Goal: Task Accomplishment & Management: Use online tool/utility

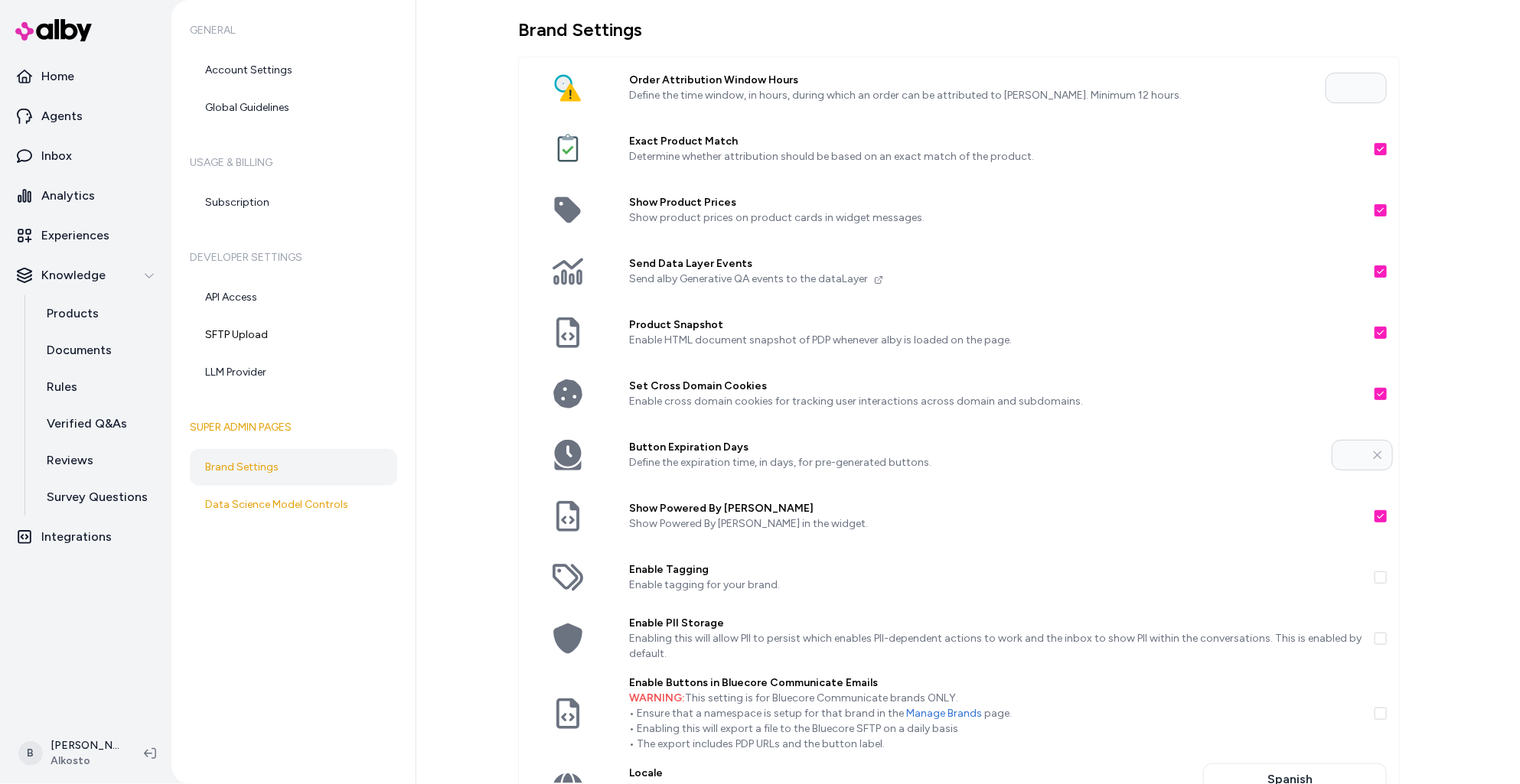
scroll to position [239, 0]
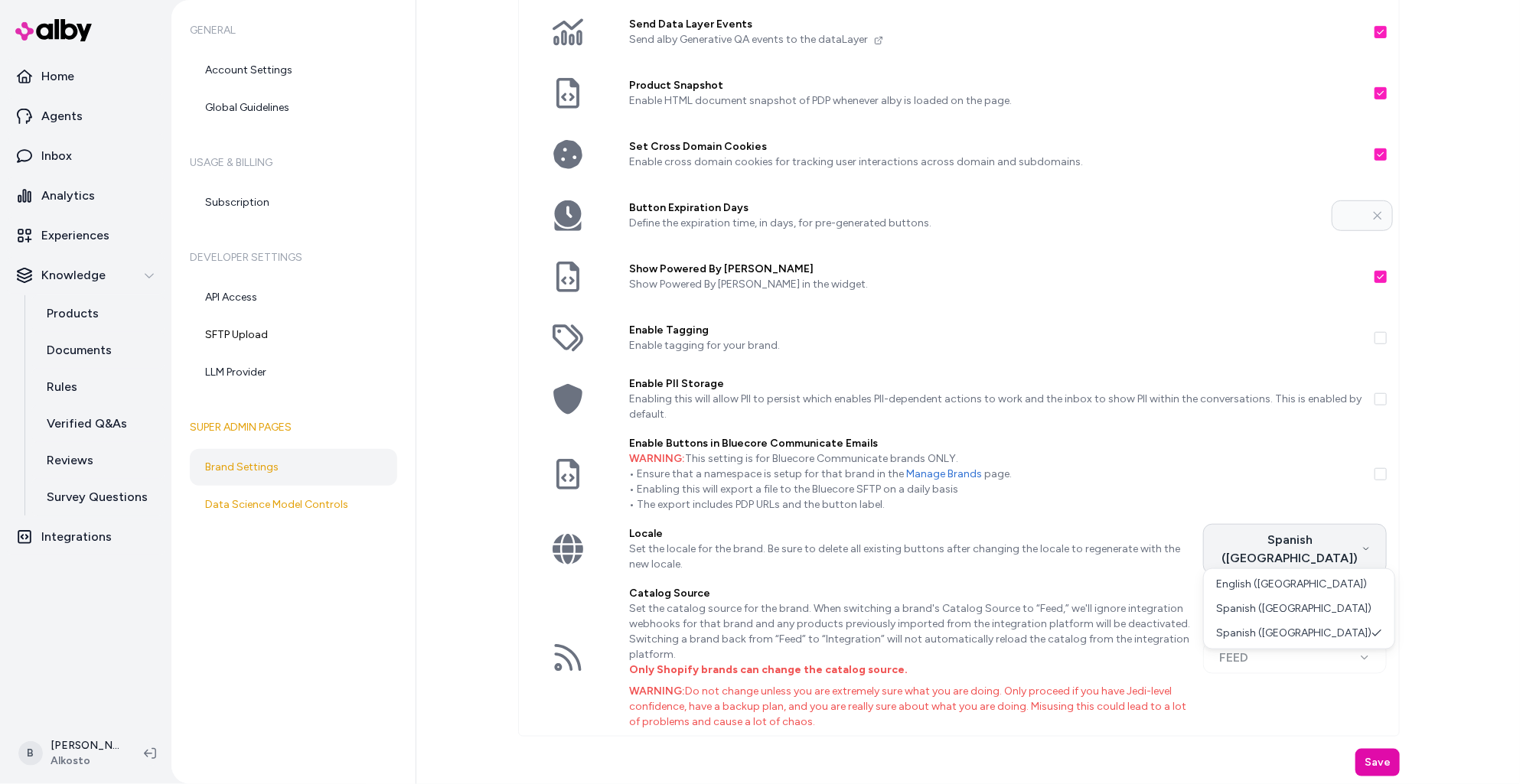
click at [1375, 545] on html "Home Agents Inbox Analytics Experiences Knowledge Products Documents Rules Veri…" at bounding box center [760, 392] width 1520 height 784
click at [1432, 544] on html "Home Agents Inbox Analytics Experiences Knowledge Products Documents Rules Veri…" at bounding box center [760, 392] width 1520 height 784
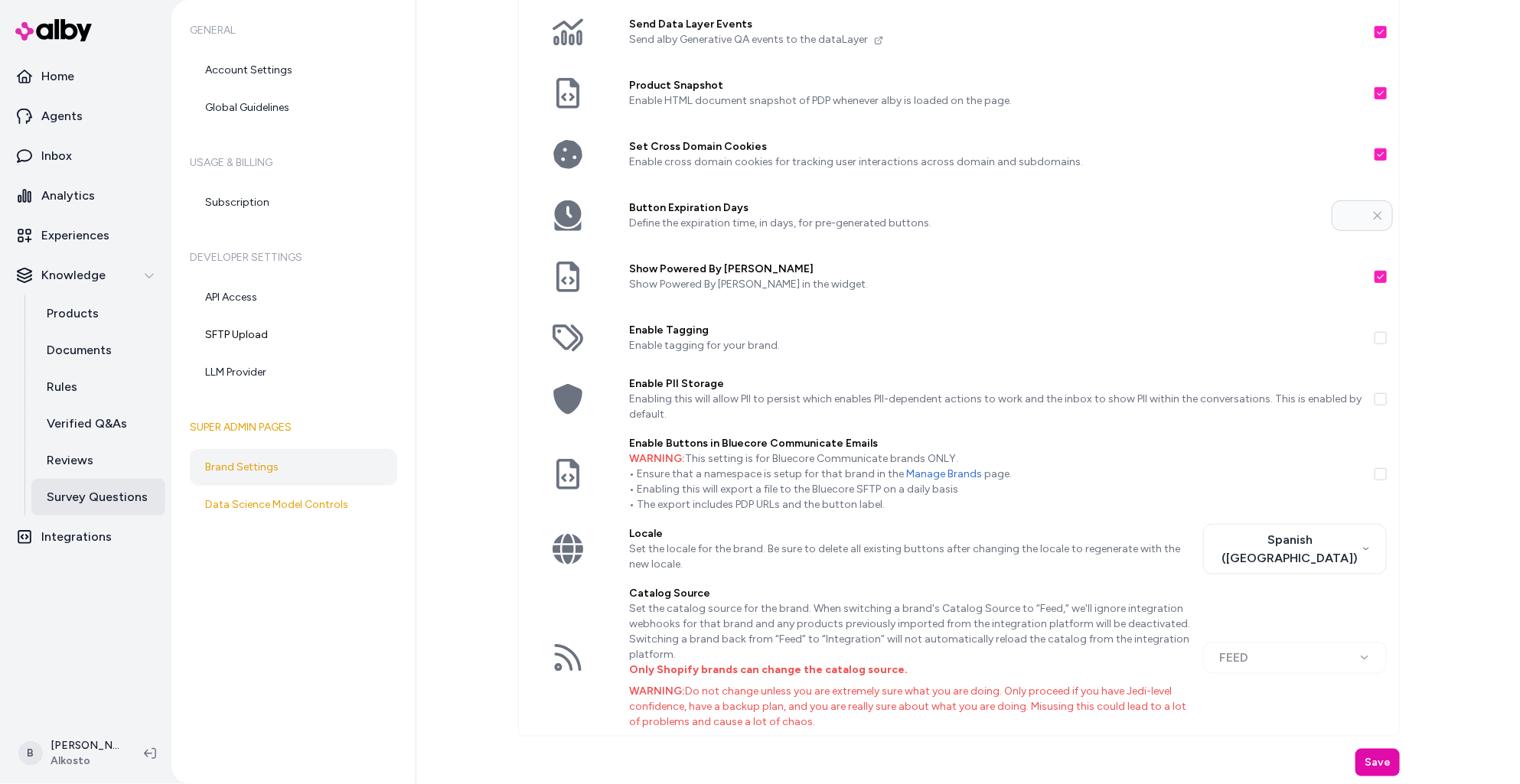
click at [113, 499] on p "Survey Questions" at bounding box center [96, 497] width 101 height 18
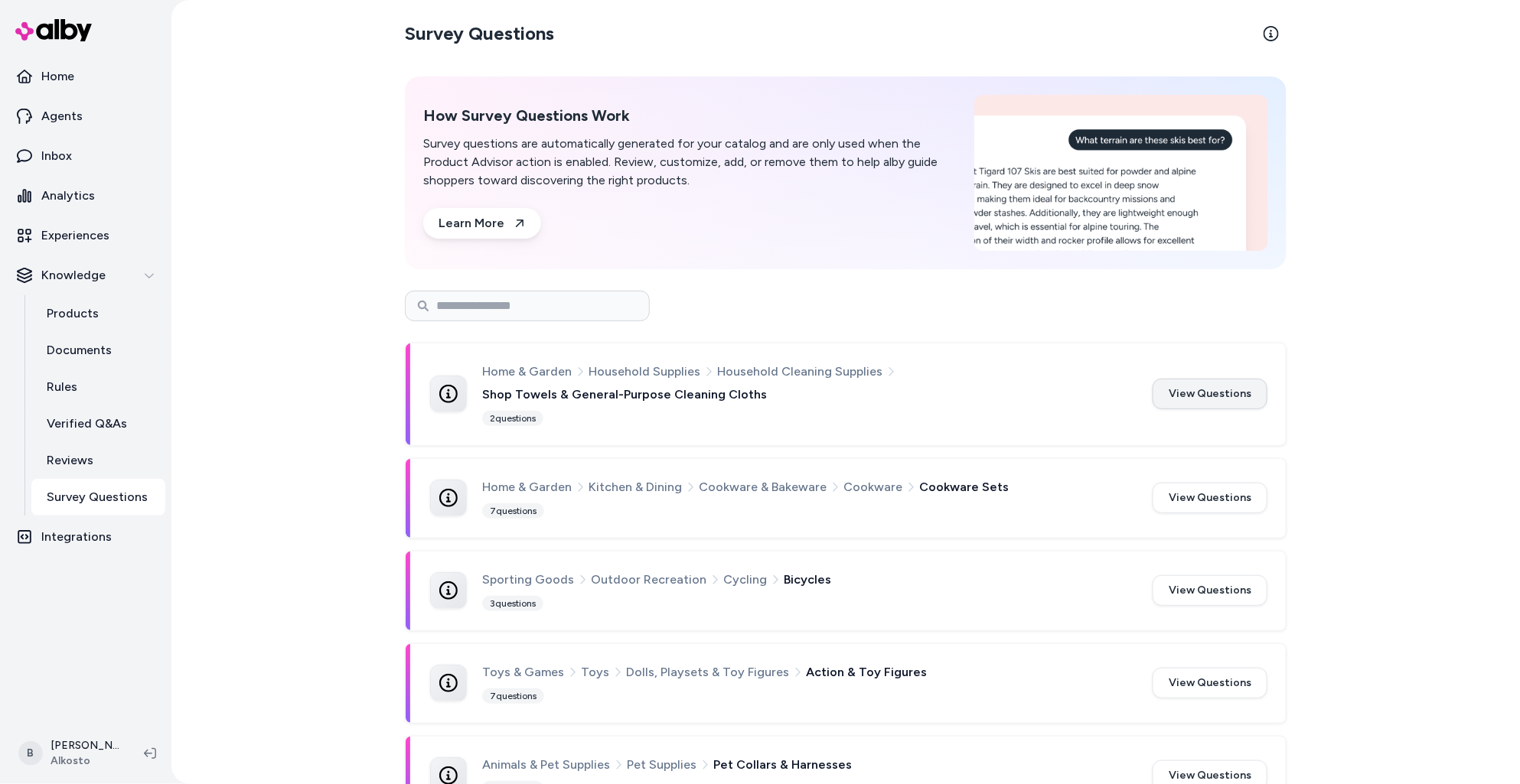
click at [1228, 394] on button "View Questions" at bounding box center [1209, 394] width 115 height 31
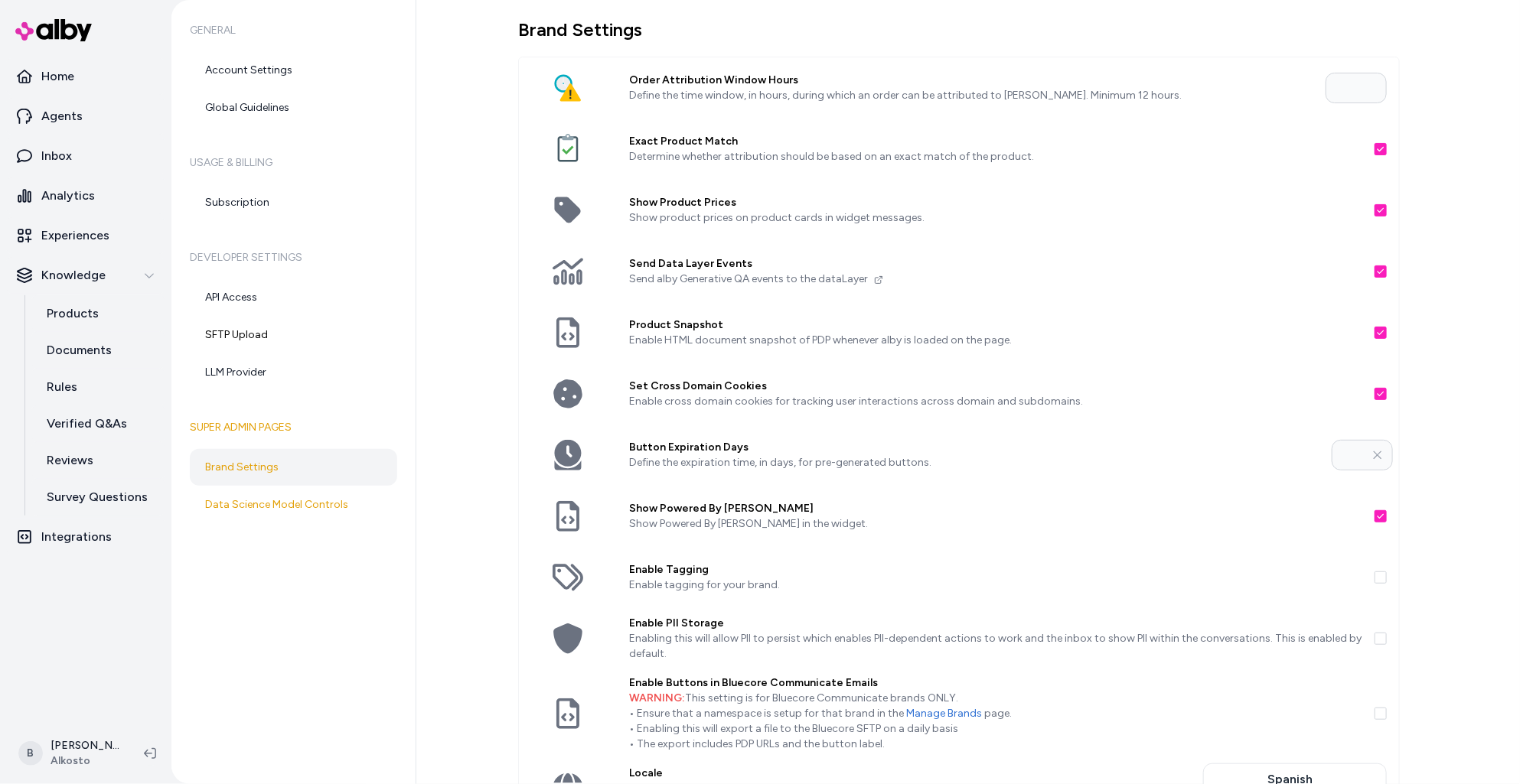
scroll to position [240, 0]
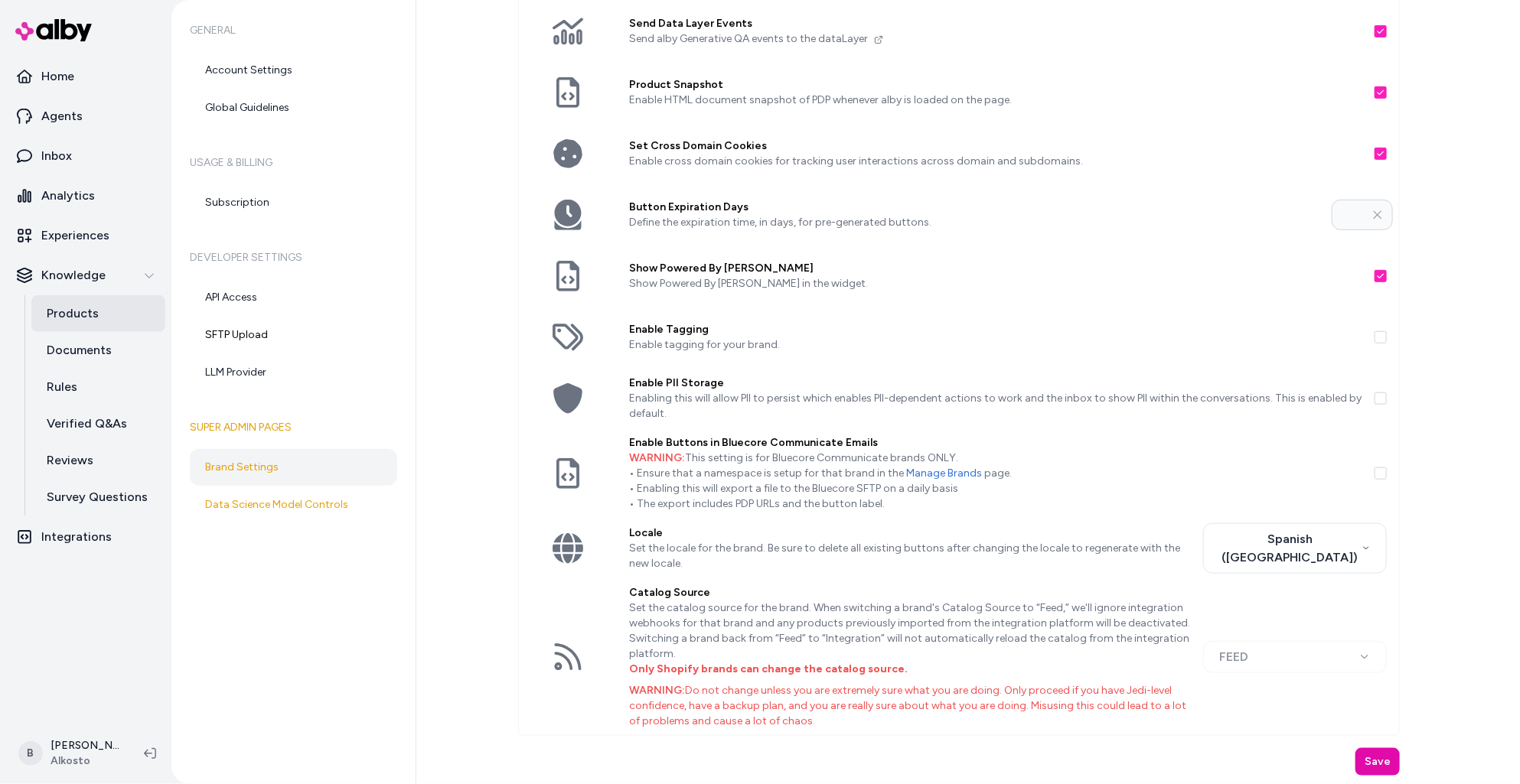
click at [67, 314] on p "Products" at bounding box center [72, 313] width 52 height 18
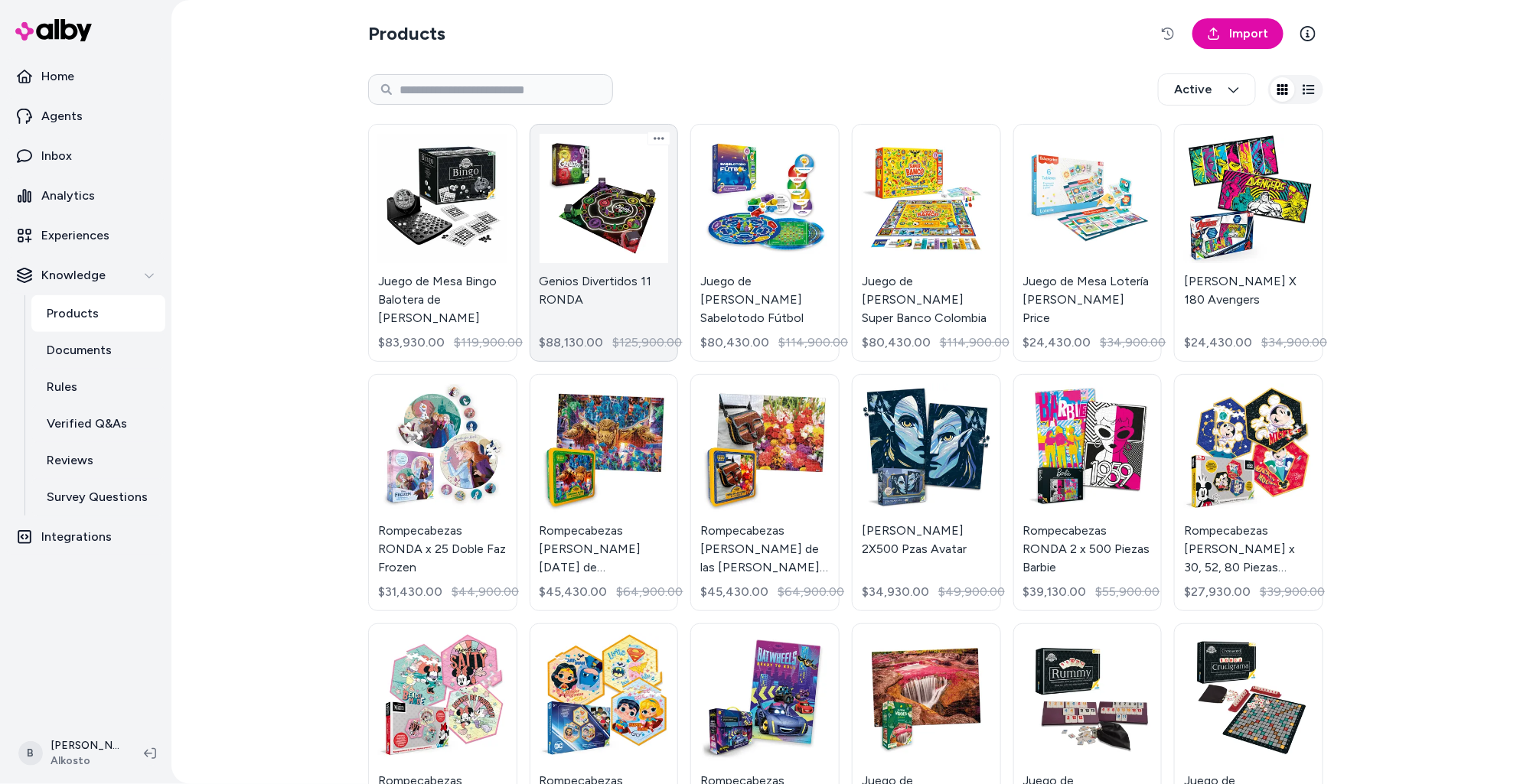
click at [604, 235] on link "Genios Divertidos 11 RONDA $88,130.00 $125,900.00" at bounding box center [604, 243] width 149 height 238
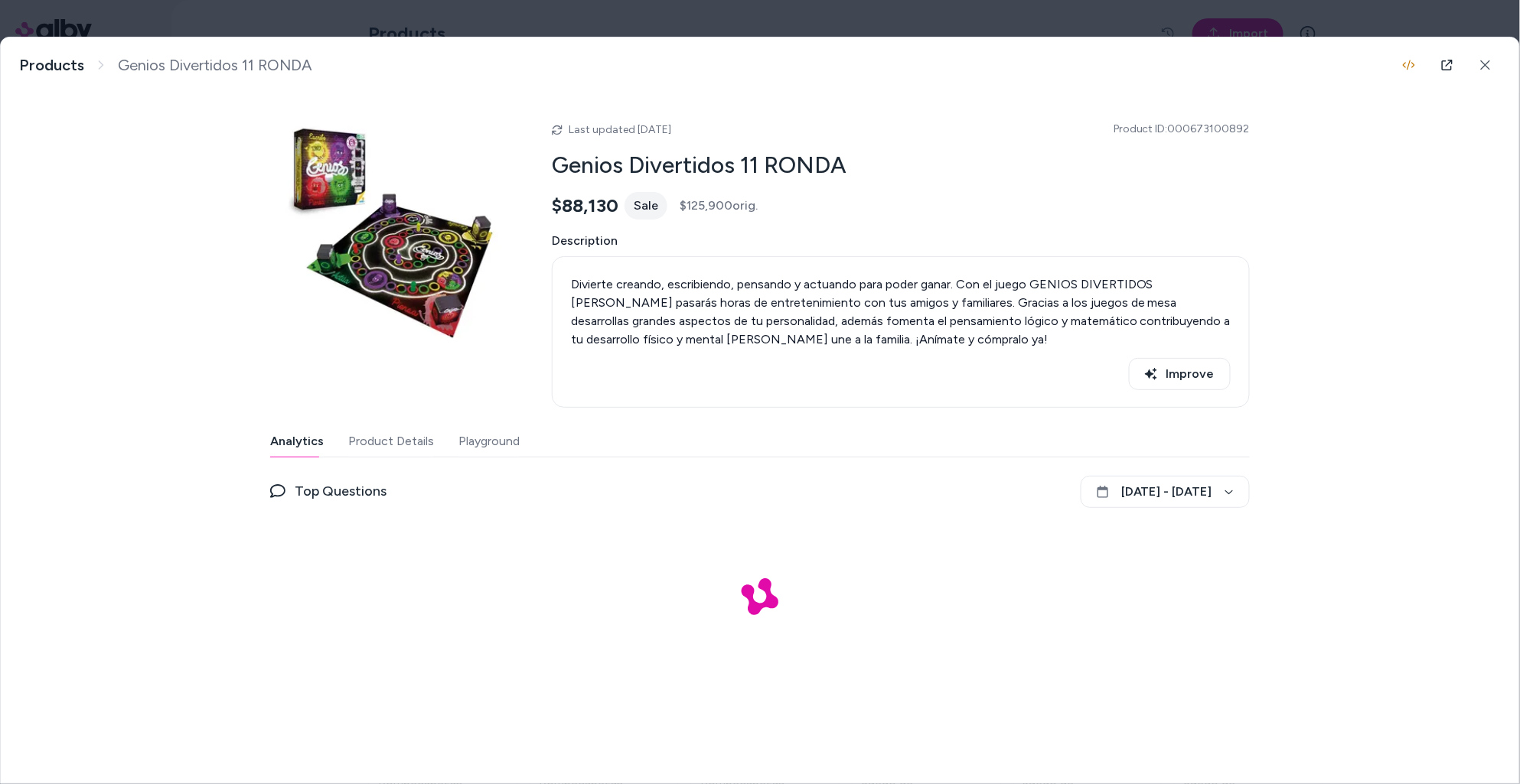
click at [403, 443] on button "Product Details" at bounding box center [391, 442] width 86 height 31
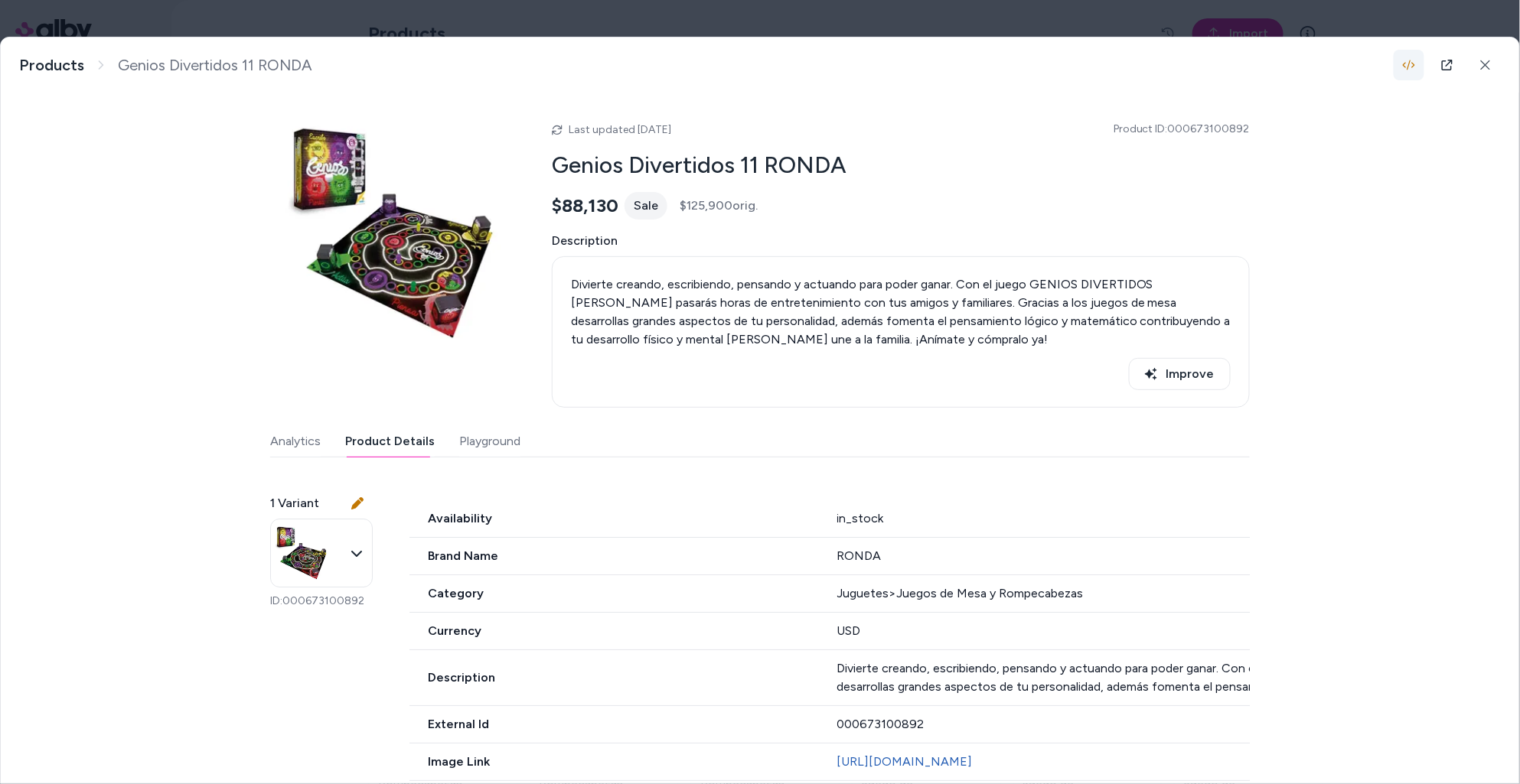
click at [1406, 65] on icon "button" at bounding box center [1409, 65] width 13 height 13
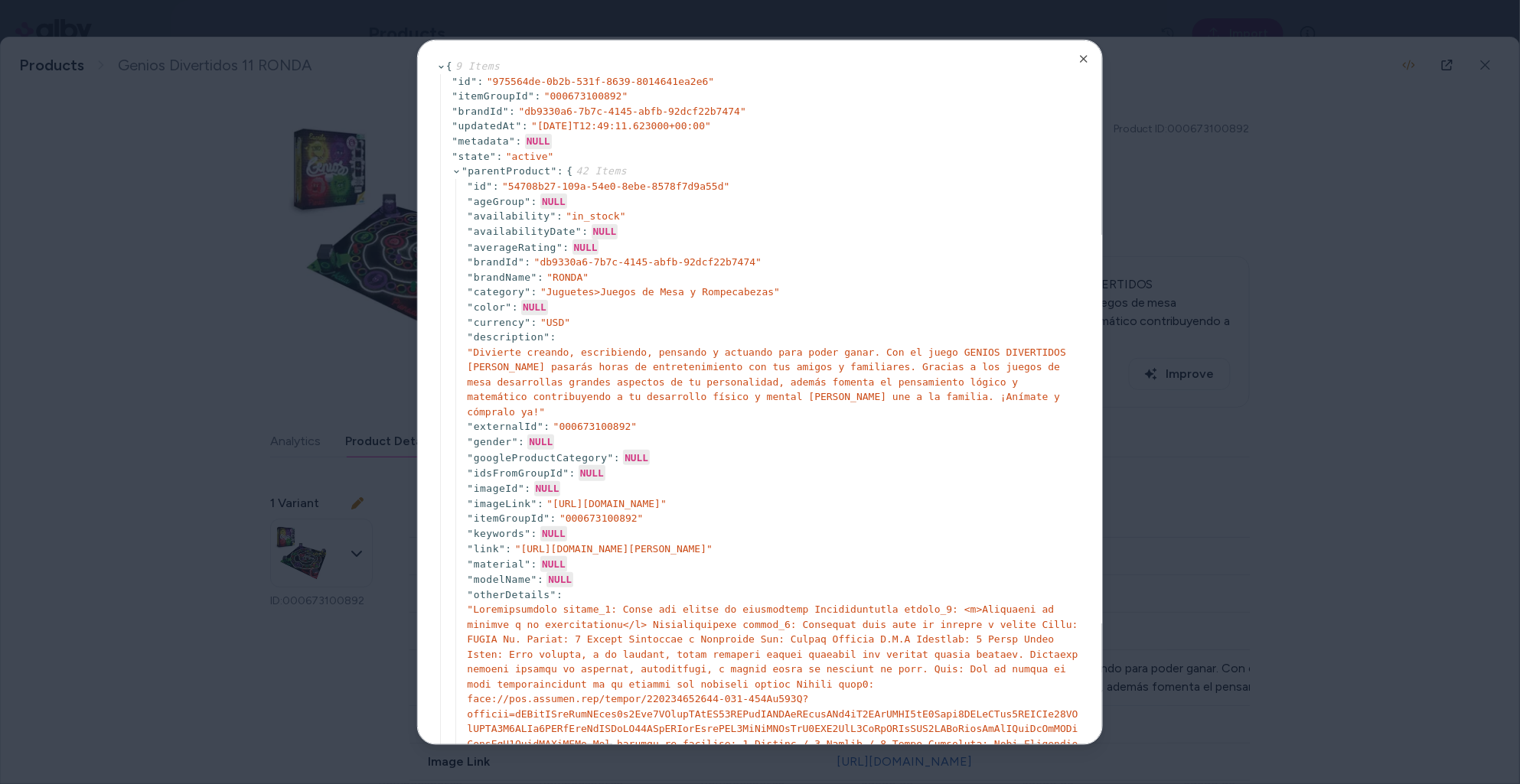
click at [1312, 414] on div at bounding box center [760, 392] width 1520 height 784
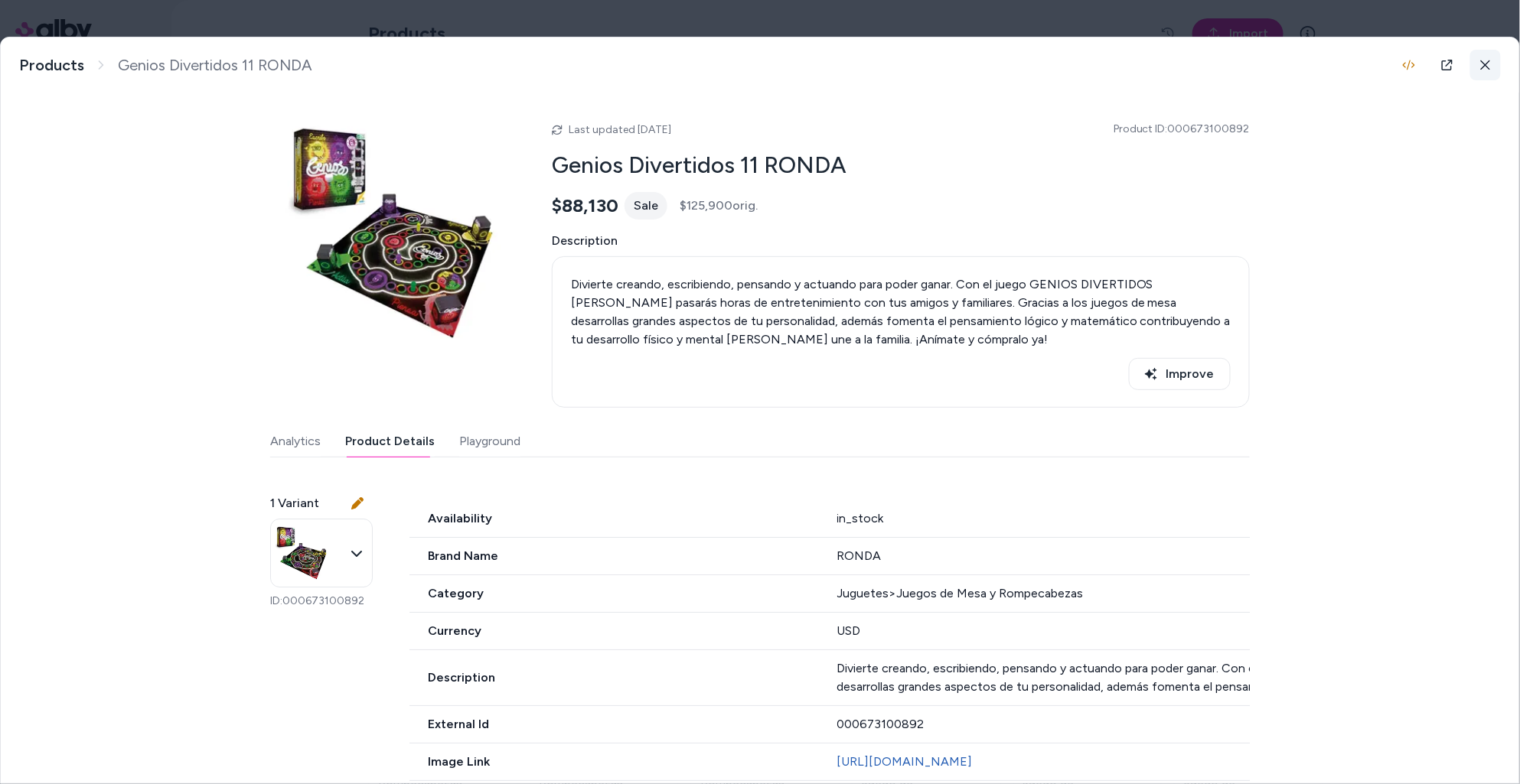
click at [1480, 67] on icon at bounding box center [1485, 65] width 11 height 11
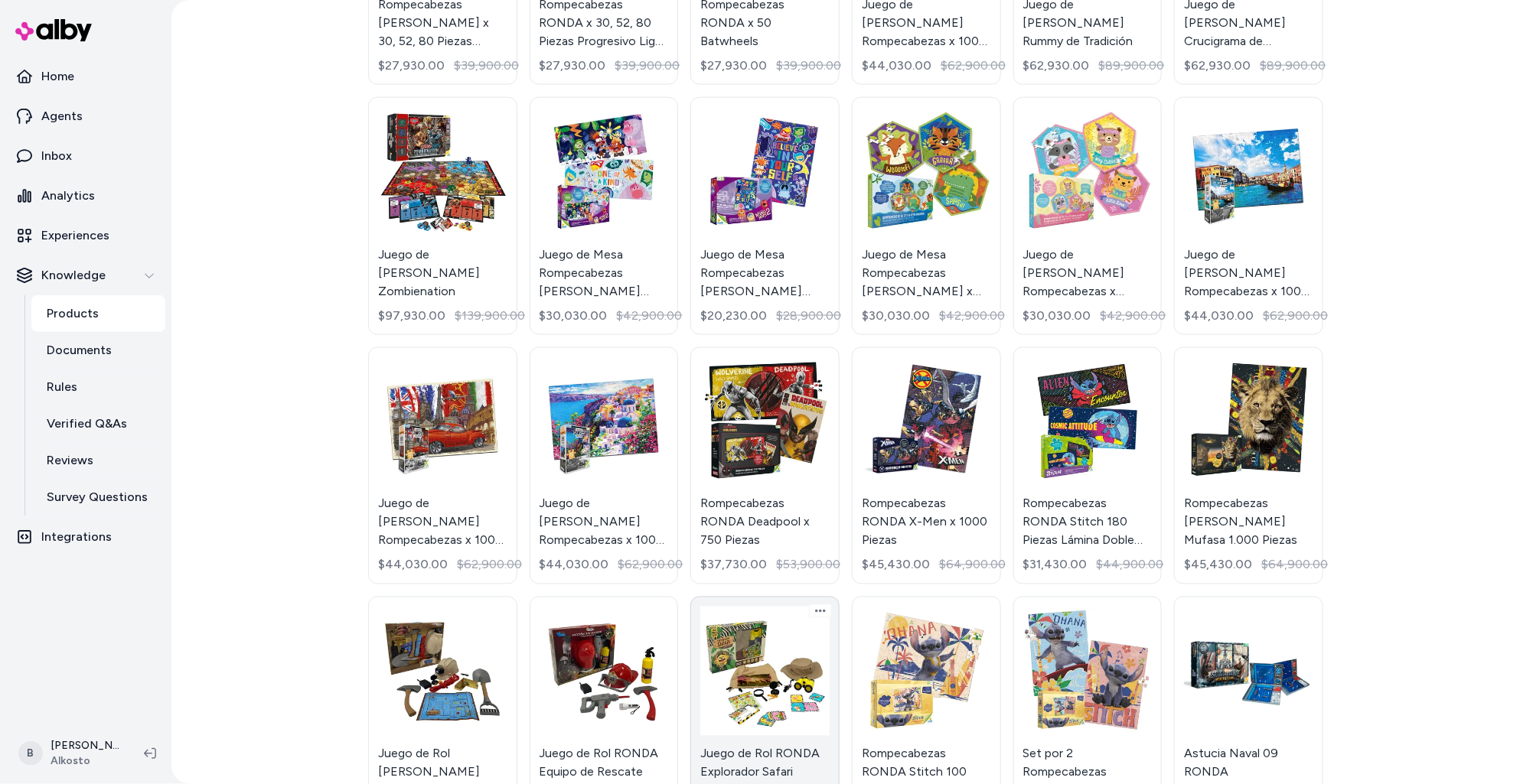
scroll to position [808, 0]
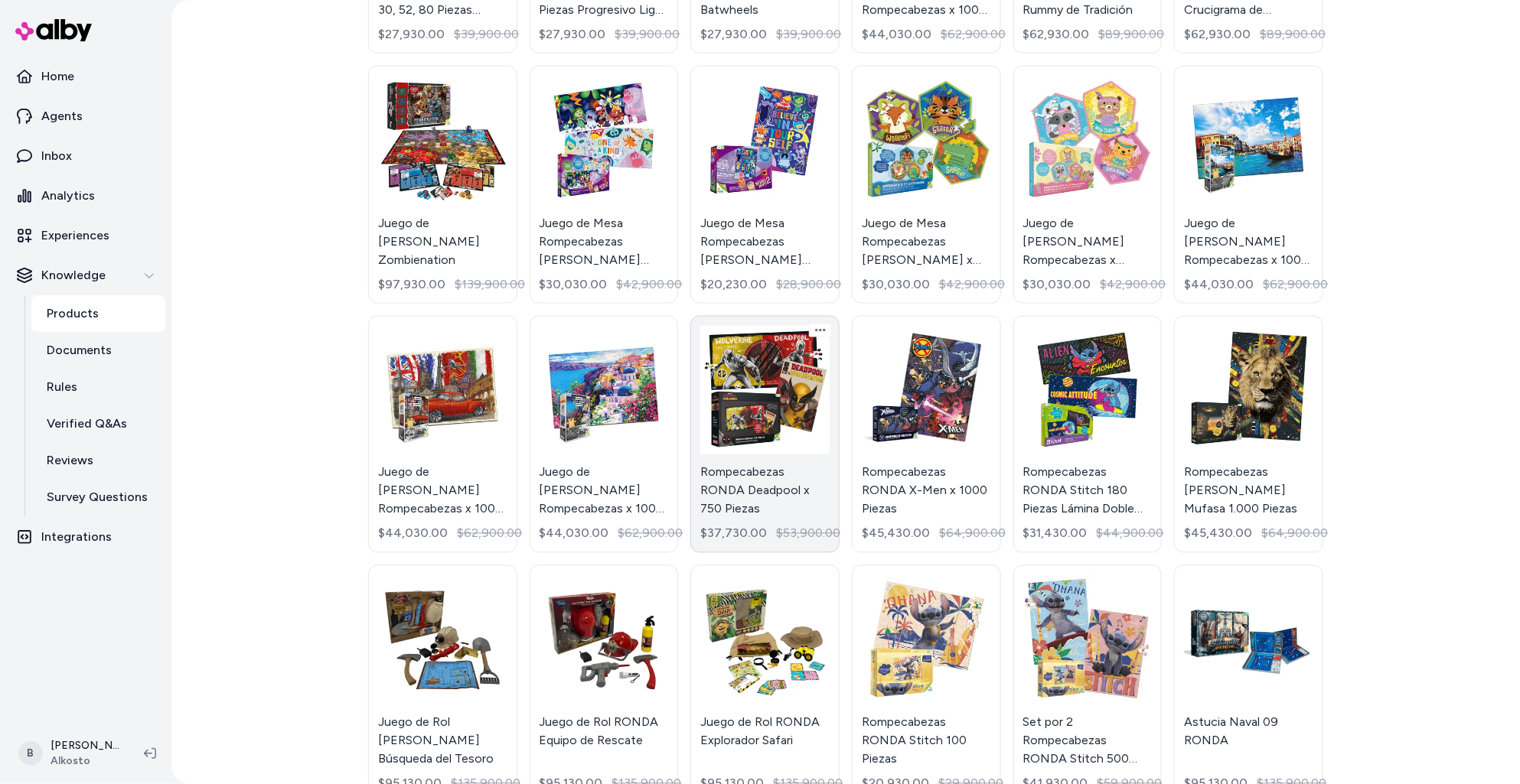
click at [790, 463] on link "Rompecabezas RONDA Deadpool x 750 Piezas $37,730.00 $53,900.00" at bounding box center [765, 435] width 149 height 238
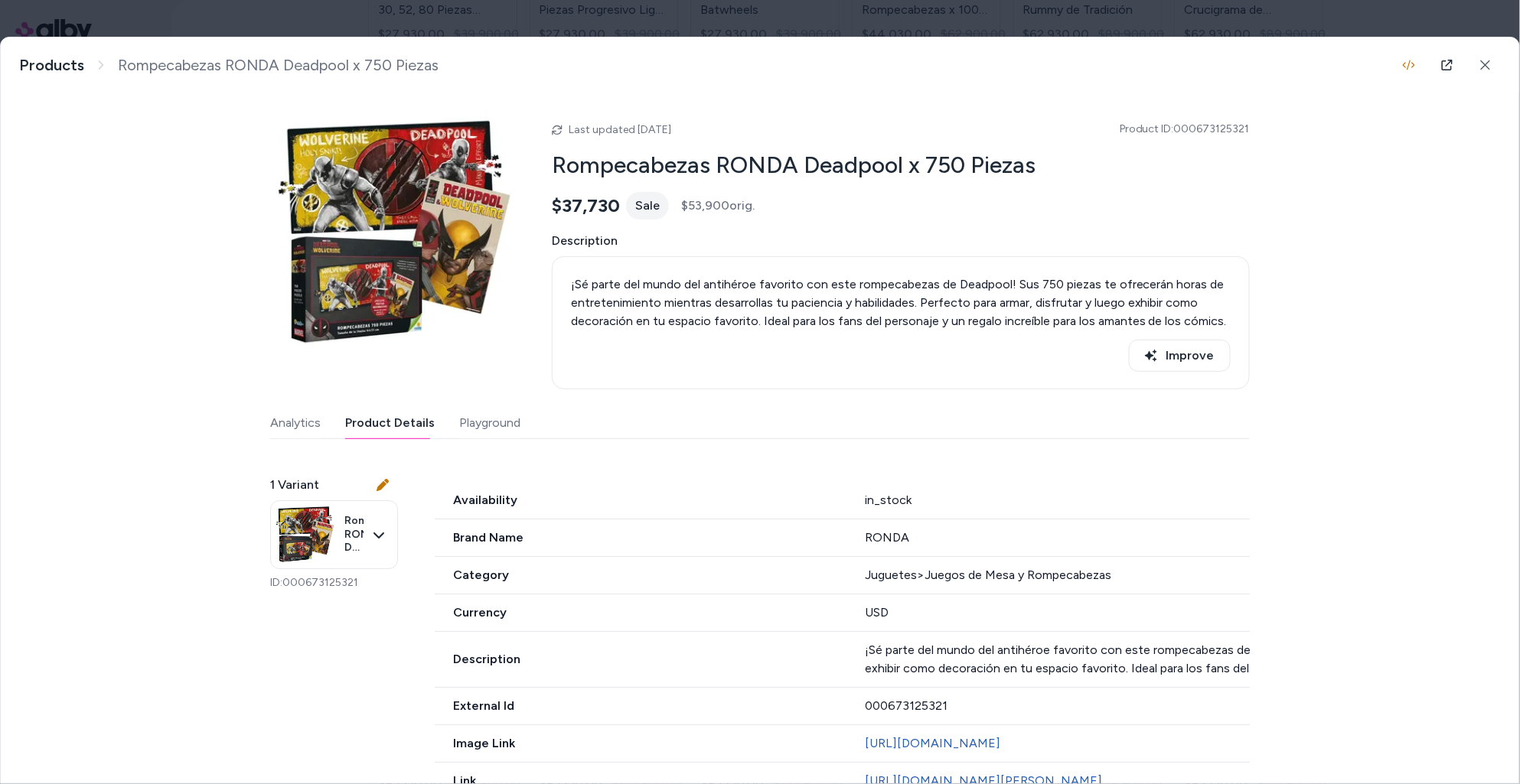
click at [395, 425] on button "Product Details" at bounding box center [390, 423] width 90 height 31
click at [1413, 61] on icon "button" at bounding box center [1409, 65] width 13 height 13
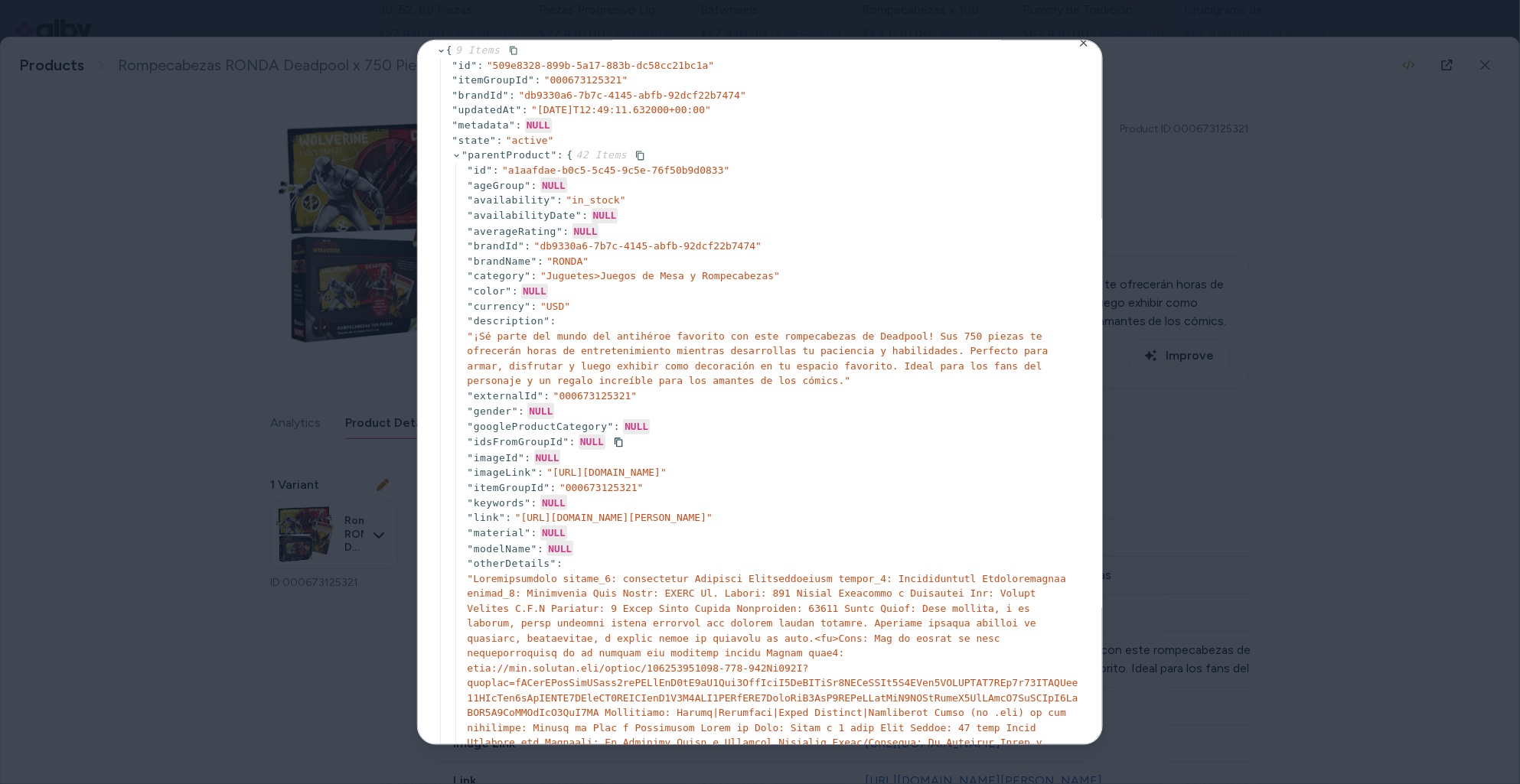
scroll to position [19, 0]
click at [1377, 371] on div at bounding box center [760, 392] width 1520 height 784
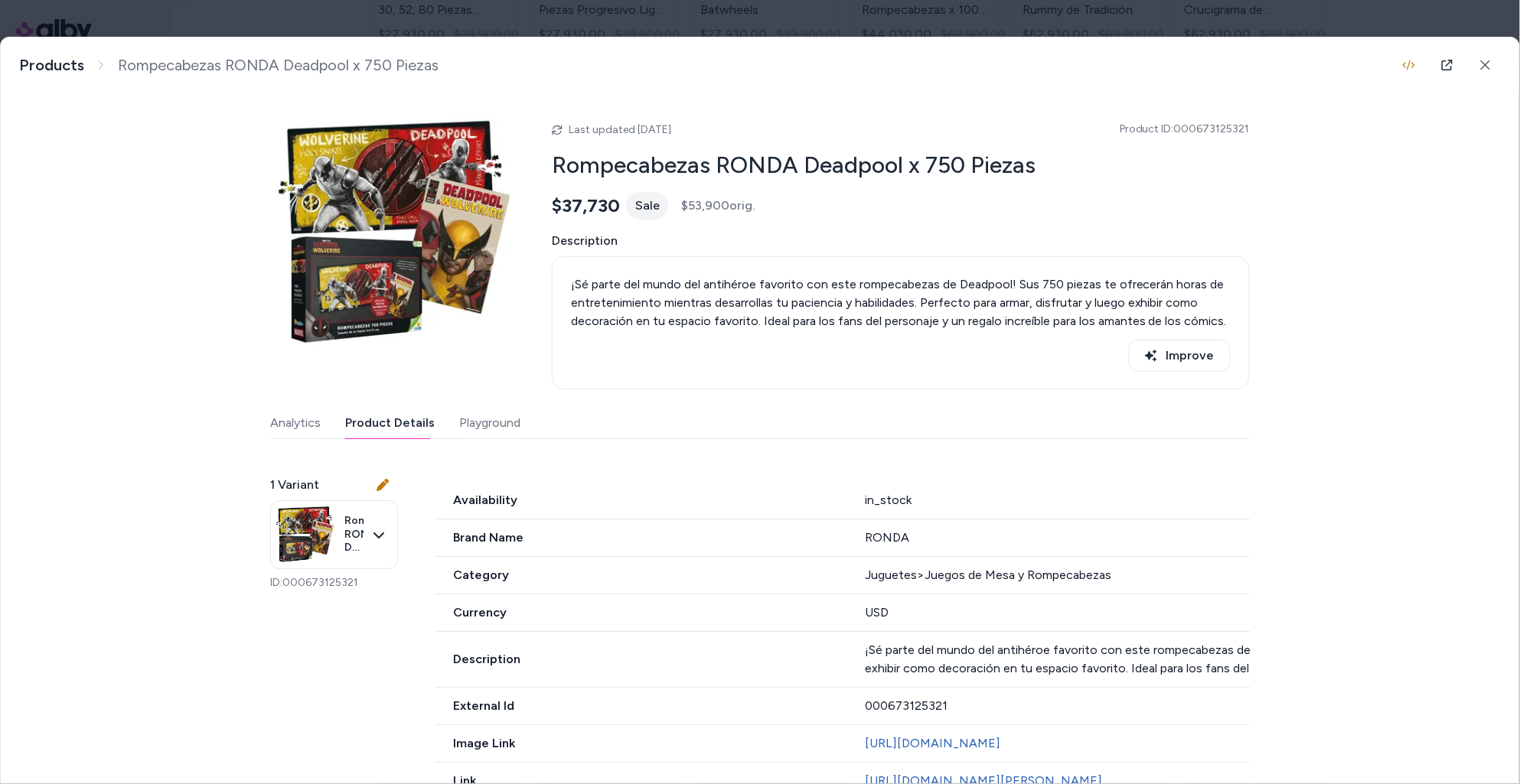
click at [553, 430] on div "Analytics Product Details Playground" at bounding box center [760, 423] width 980 height 32
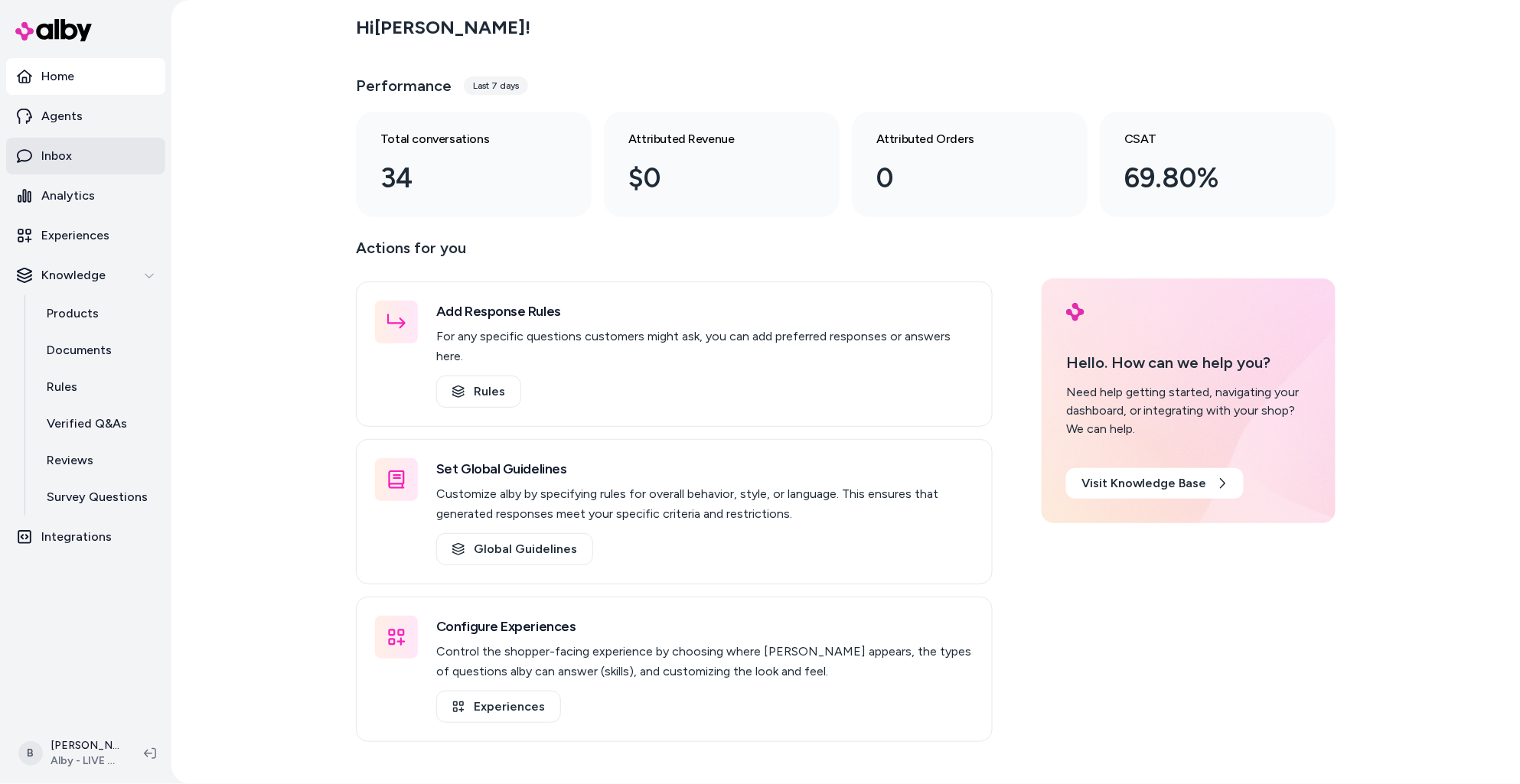
click at [60, 157] on p "Inbox" at bounding box center [57, 155] width 31 height 18
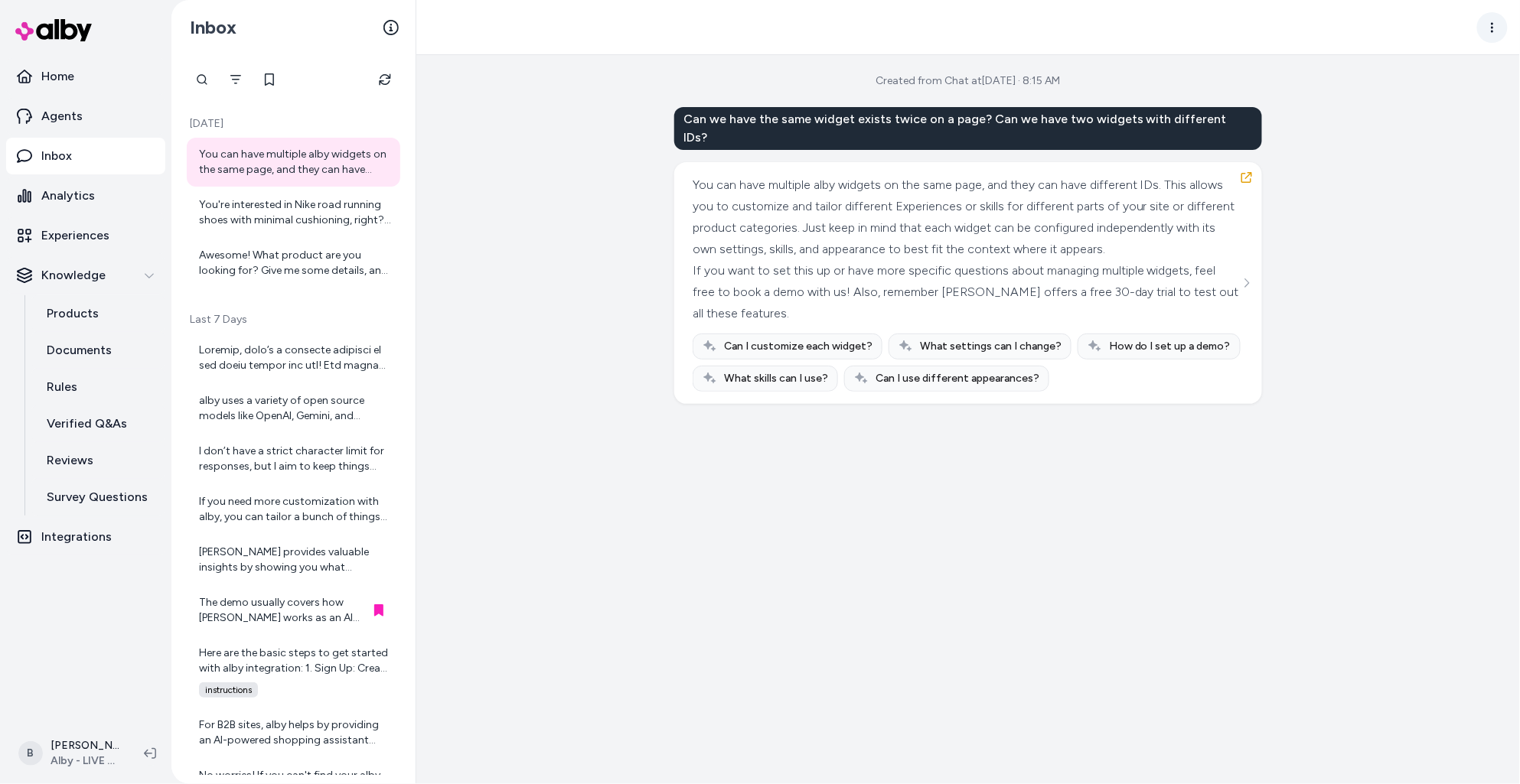
click at [1491, 30] on html "Home Agents Inbox Analytics Experiences Knowledge Products Documents Rules Veri…" at bounding box center [760, 392] width 1520 height 784
click at [272, 276] on div "Awesome! What product are you looking for? Give me some details, and I'll help …" at bounding box center [294, 263] width 192 height 31
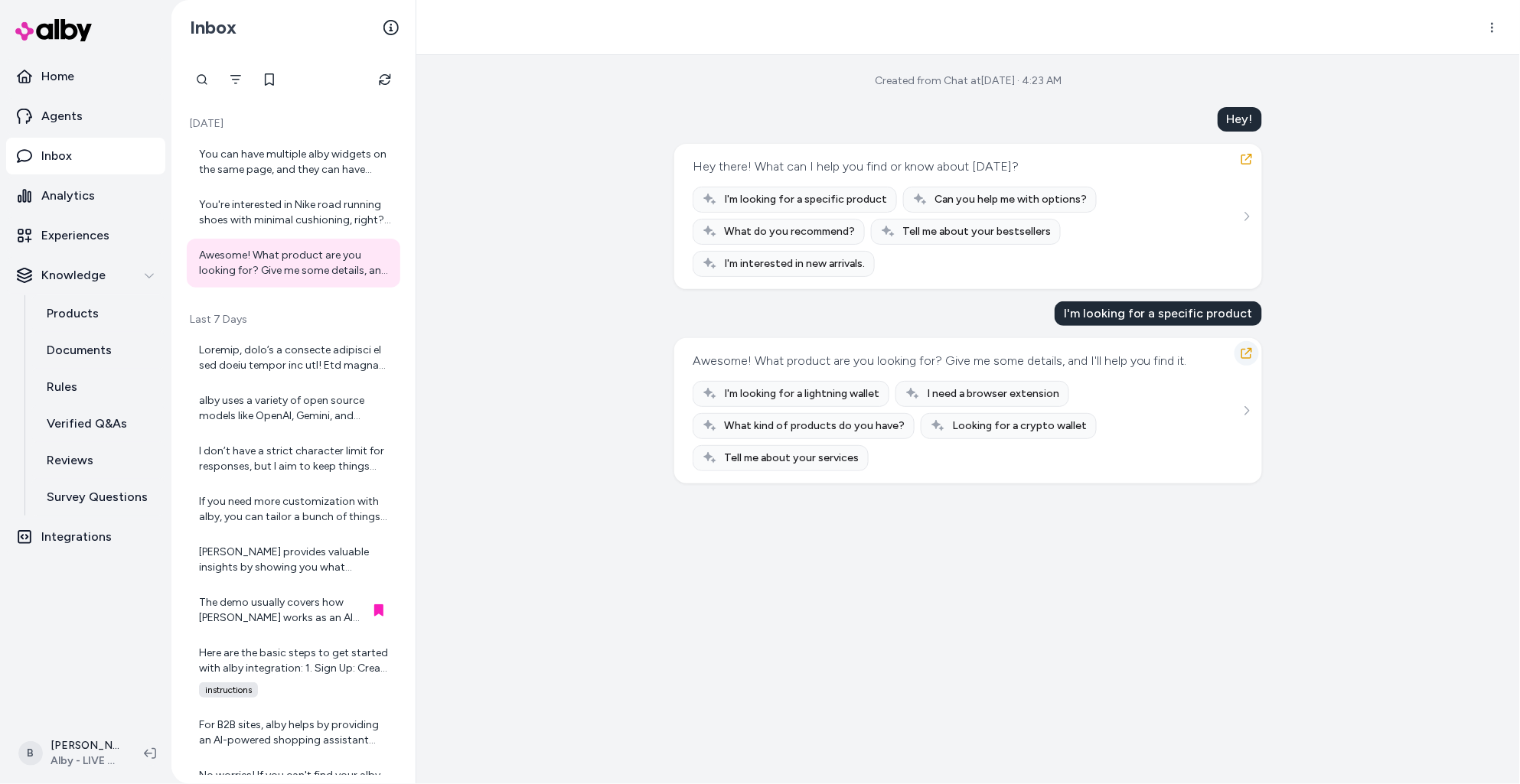
click at [1247, 347] on icon "button" at bounding box center [1246, 353] width 13 height 13
click at [1493, 29] on html "Home Agents Inbox Analytics Experiences Knowledge Products Documents Rules Veri…" at bounding box center [760, 392] width 1520 height 784
click at [1425, 67] on link "View in LangFuse" at bounding box center [1433, 64] width 149 height 28
click at [250, 169] on div "You can have multiple alby widgets on the same page, and they can have differen…" at bounding box center [294, 162] width 192 height 31
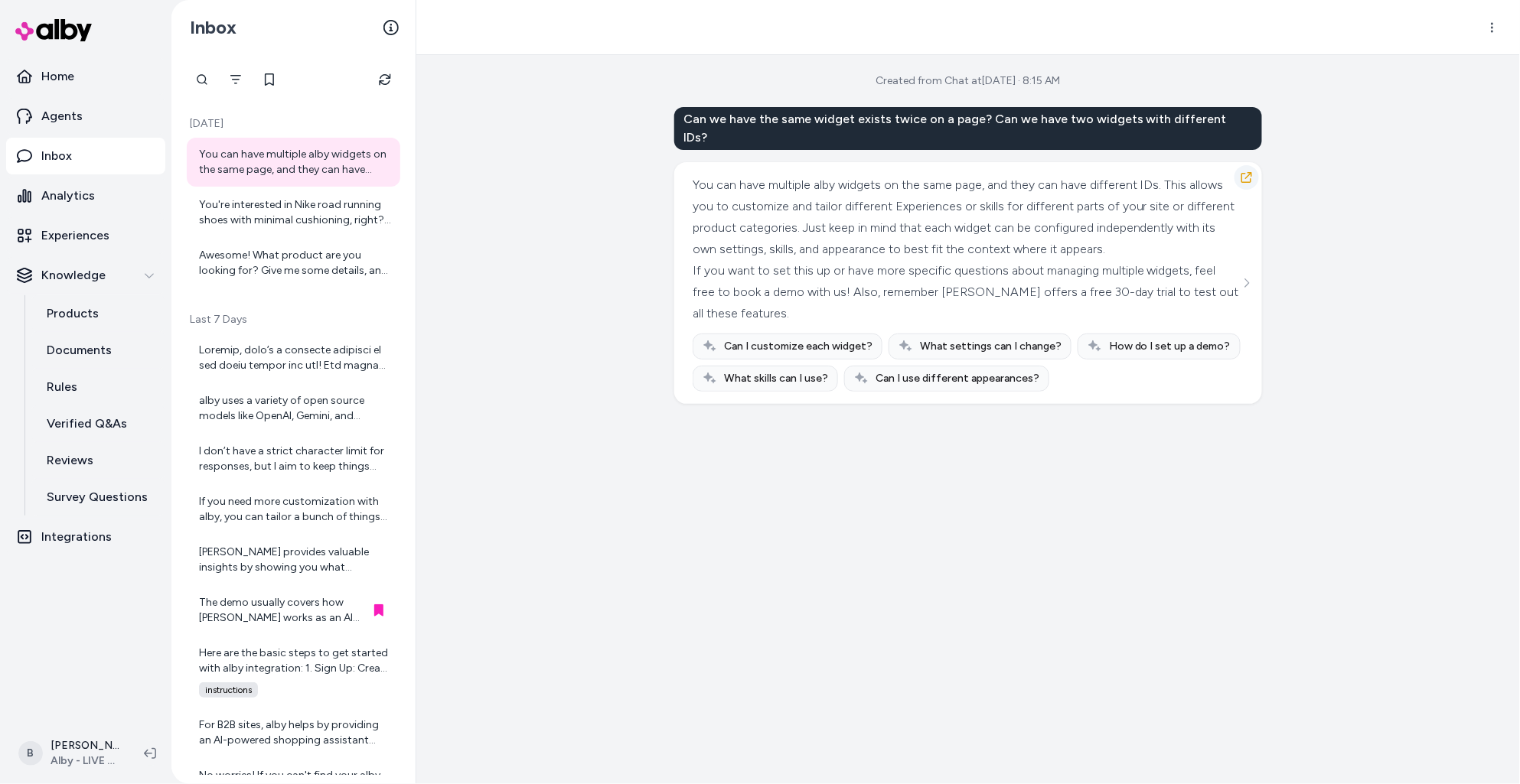
click at [1247, 172] on icon "button" at bounding box center [1246, 177] width 13 height 13
click at [238, 191] on div "You're interested in Nike road running shoes with minimal cushioning, right? I …" at bounding box center [293, 212] width 213 height 49
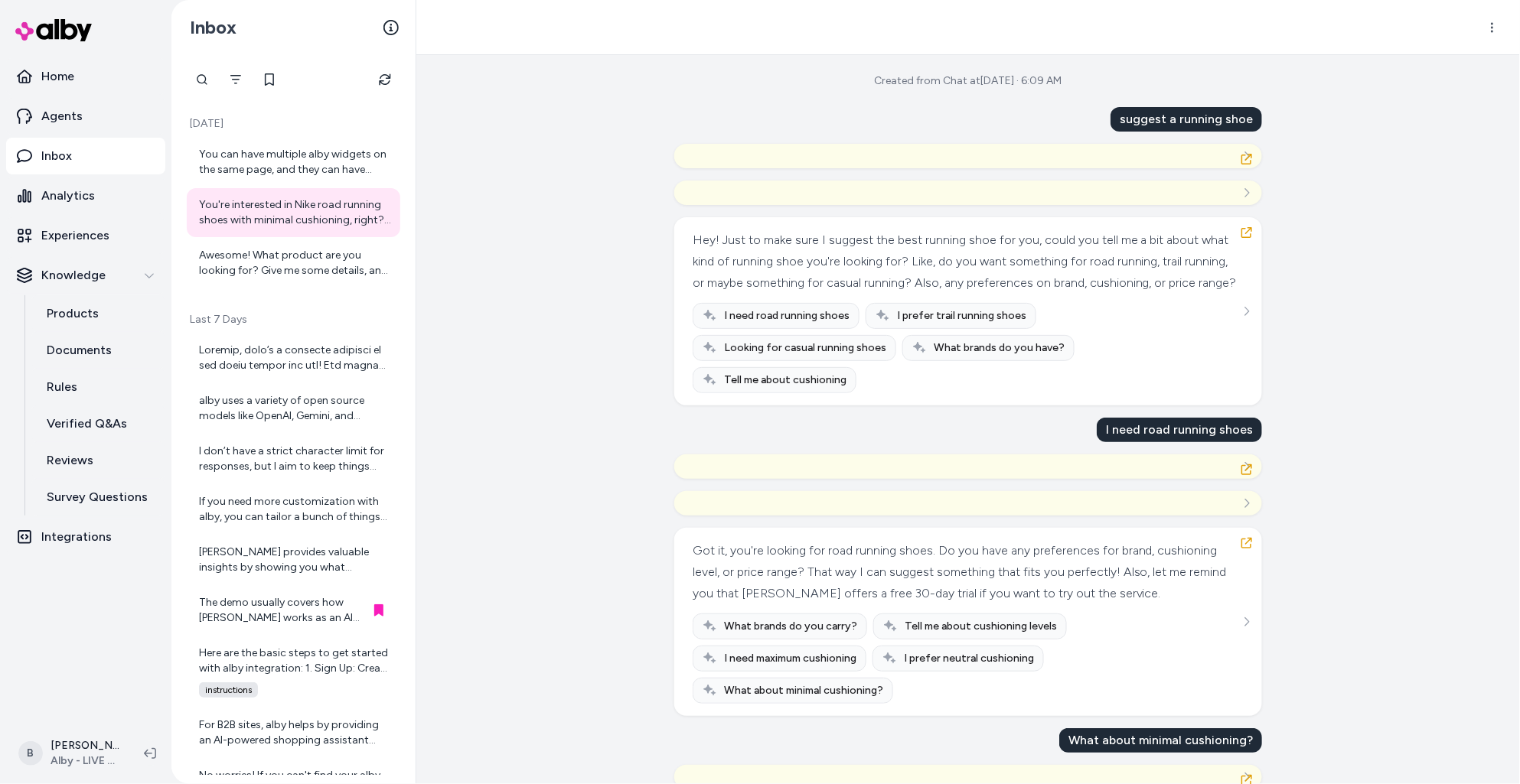
click at [498, 280] on div "Created from Chat at Sep 17, 2025 · 6:09 AM suggest a running shoe Hey! Just to…" at bounding box center [968, 419] width 1103 height 729
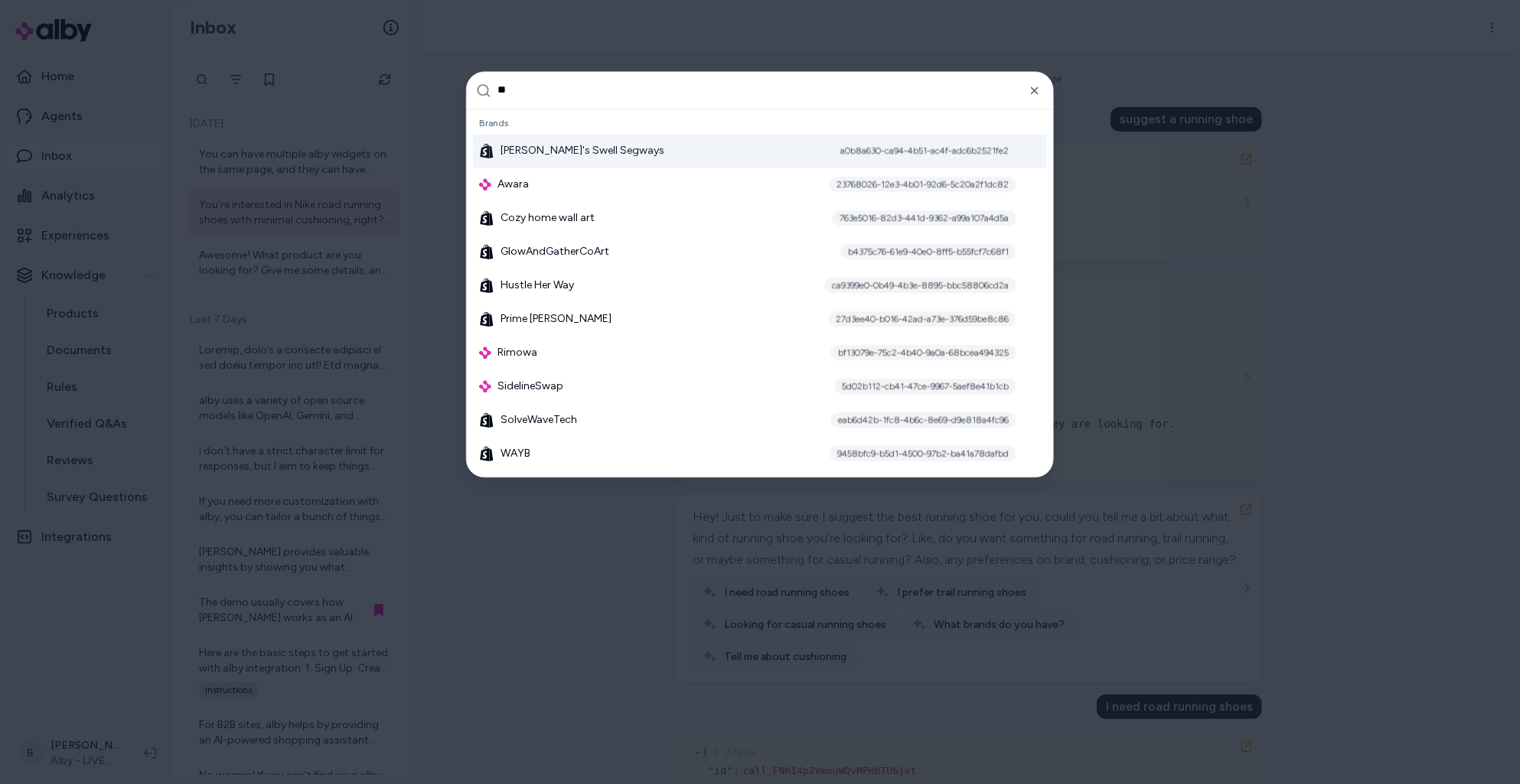
type input "***"
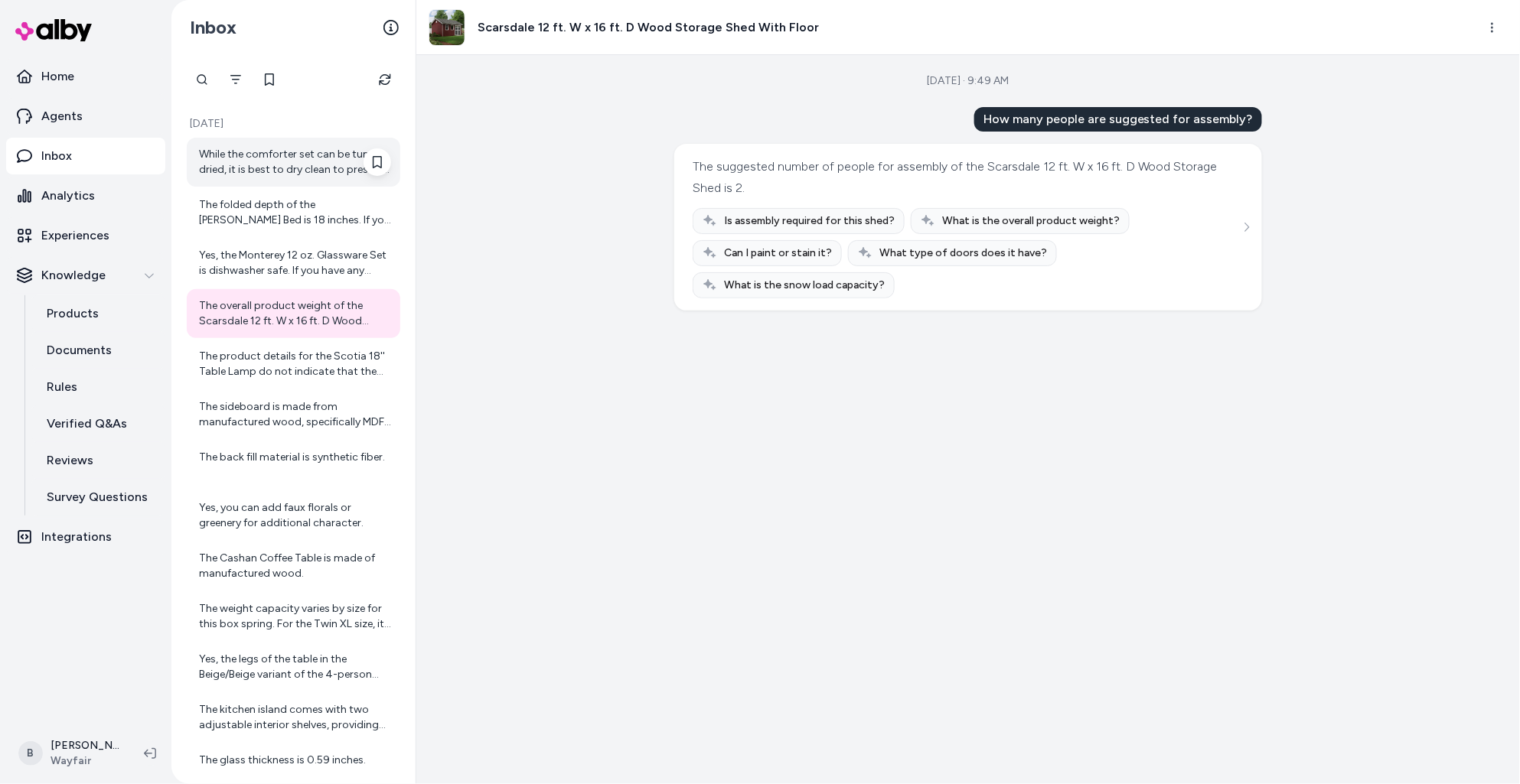
click at [231, 161] on div "While the comforter set can be tumble dried, it is best to dry clean to preserv…" at bounding box center [294, 162] width 192 height 31
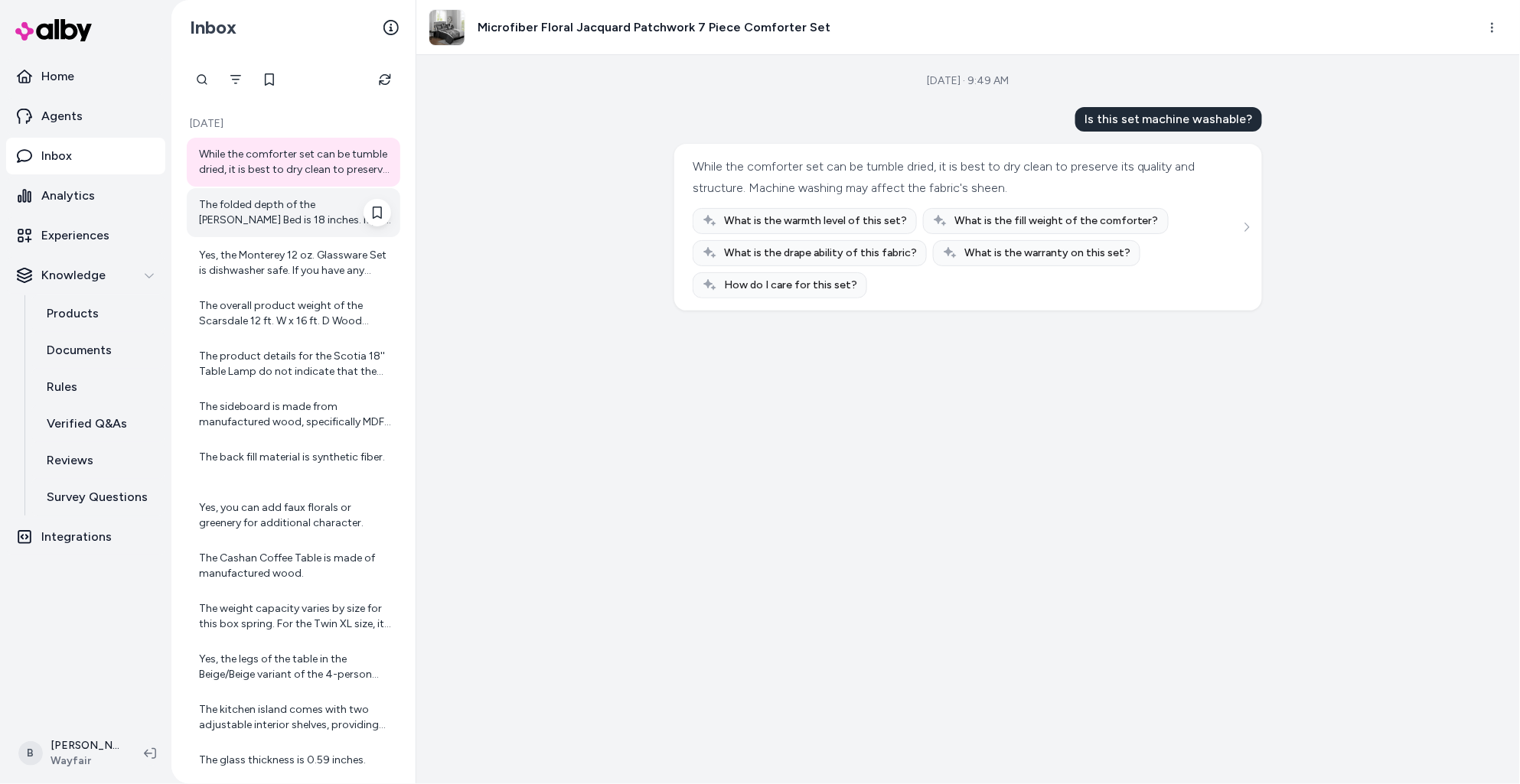
click at [284, 191] on div "The folded depth of the Andries Murphy Bed is 18 inches. If you have any more q…" at bounding box center [293, 212] width 213 height 49
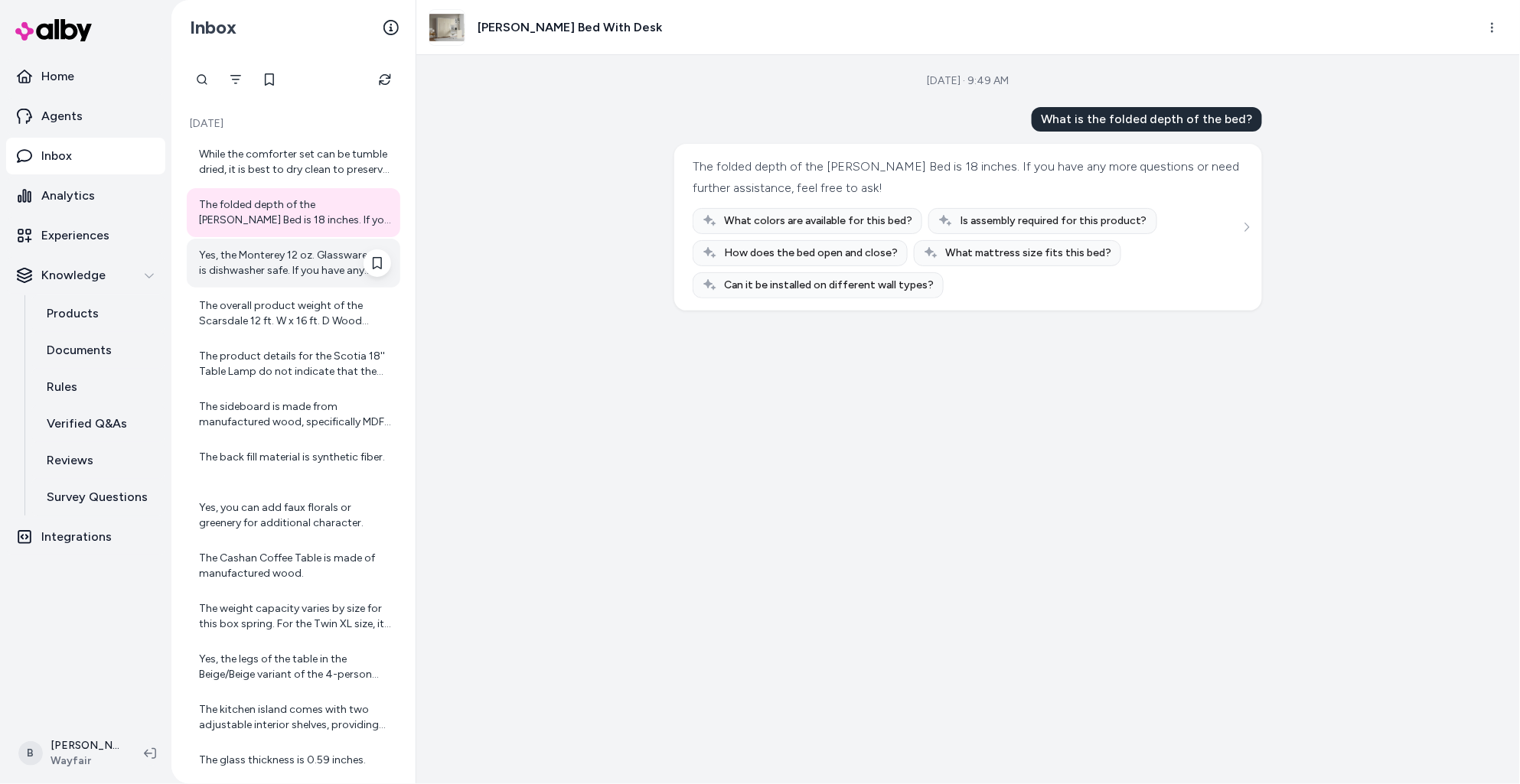
click at [261, 268] on div "Yes, the Monterey 12 oz. Glassware Set is dishwasher safe. If you have any othe…" at bounding box center [294, 263] width 192 height 31
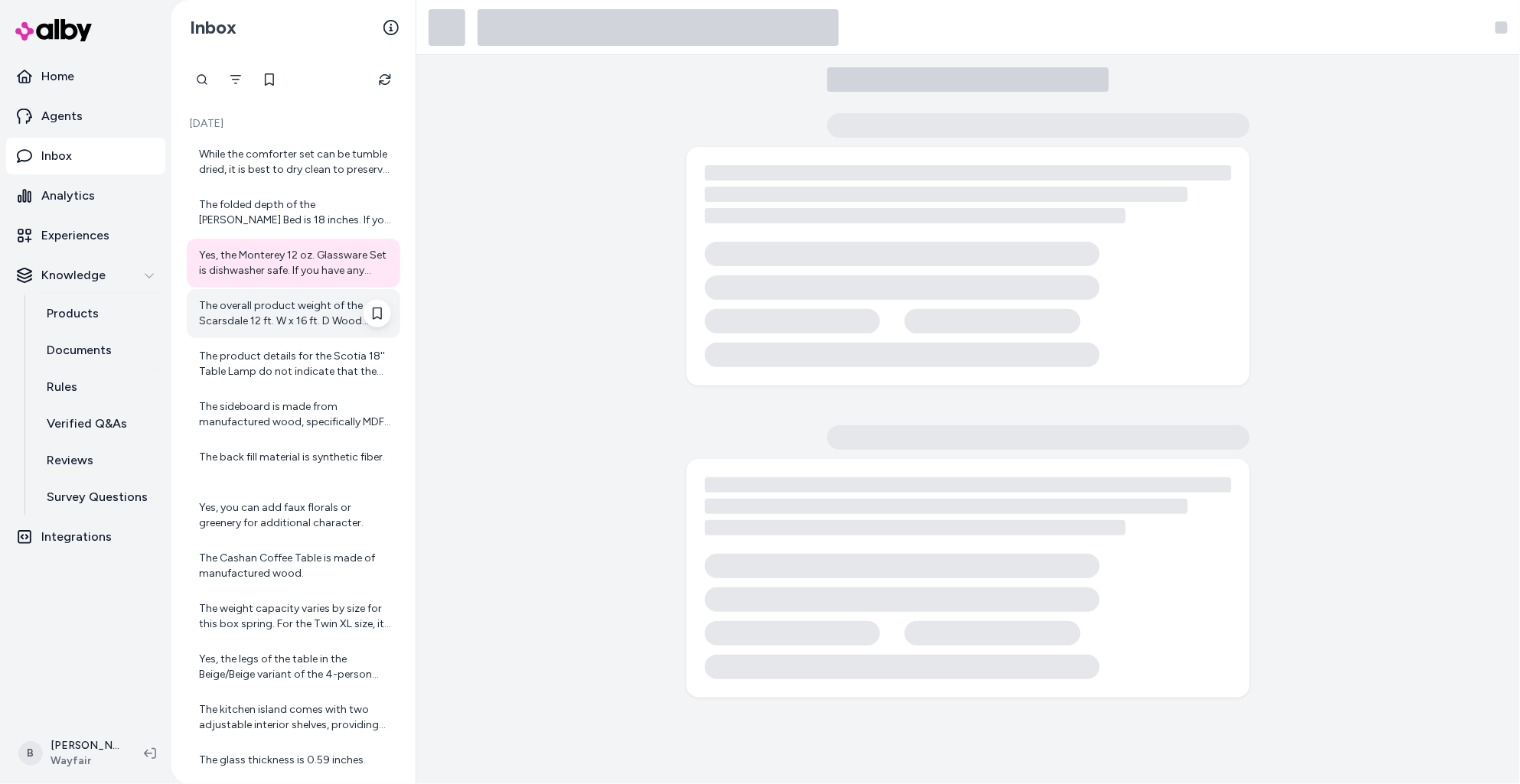
click at [261, 305] on div "The overall product weight of the Scarsdale 12 ft. W x 16 ft. D Wood Storage Sh…" at bounding box center [294, 313] width 192 height 31
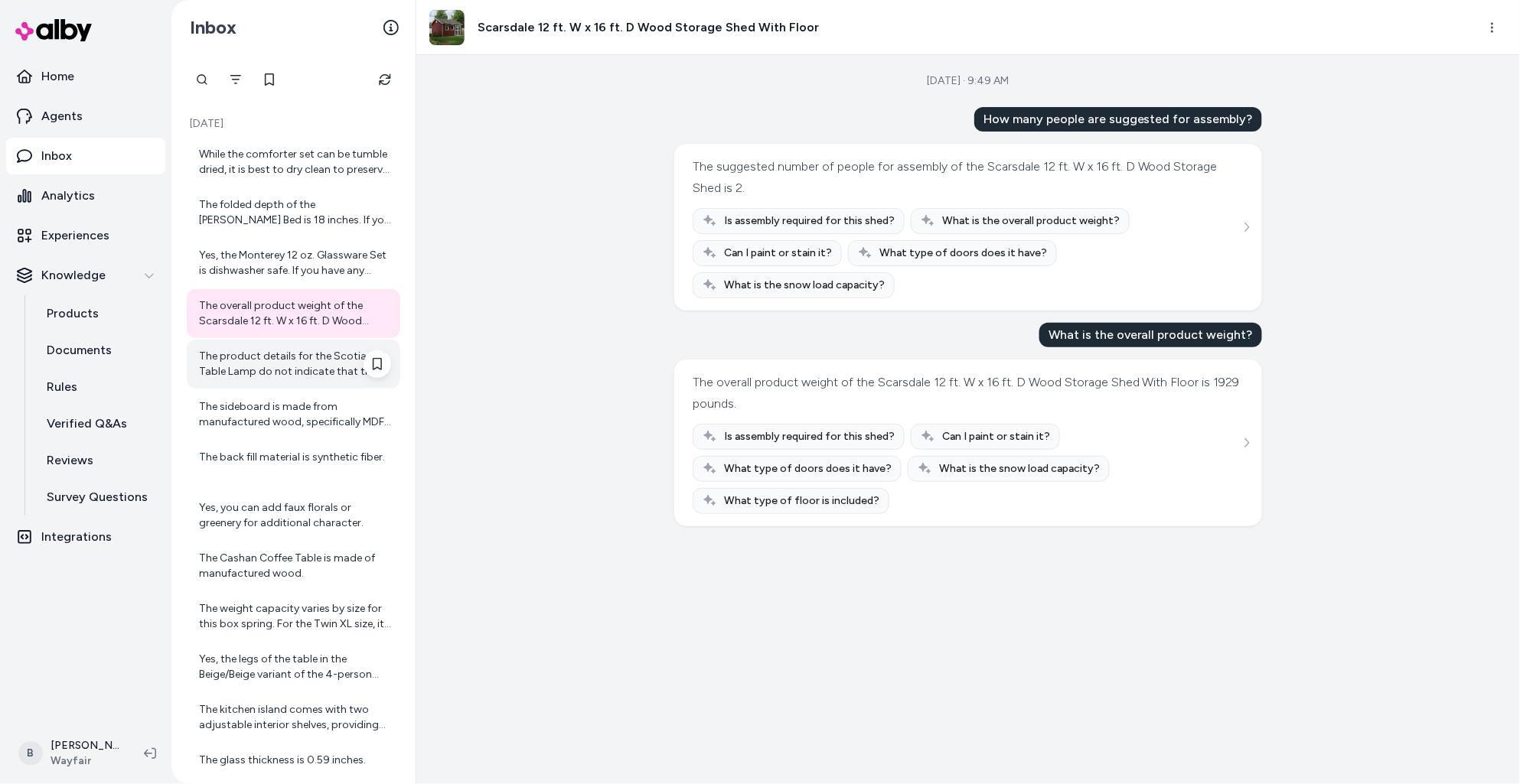
click at [281, 369] on div "The product details for the Scotia 18'' Table Lamp do not indicate that the sha…" at bounding box center [294, 365] width 192 height 31
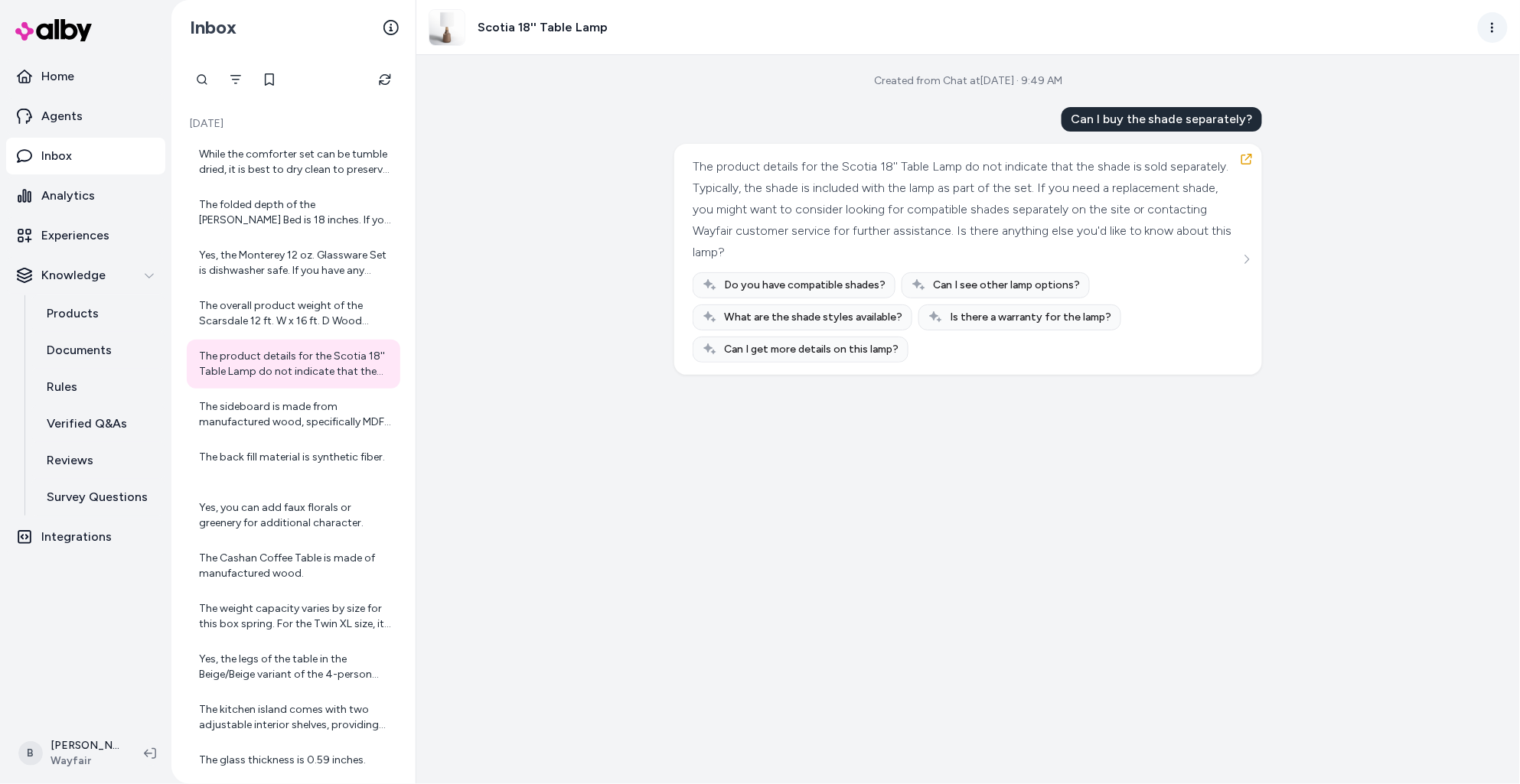
click at [1493, 33] on html "Home Agents Inbox Analytics Experiences Knowledge Products Documents Rules Veri…" at bounding box center [760, 392] width 1520 height 784
click at [1410, 147] on link "View in LangFuse" at bounding box center [1425, 146] width 165 height 28
click at [1246, 149] on button "button" at bounding box center [1246, 158] width 24 height 24
click at [1245, 164] on icon "button" at bounding box center [1246, 159] width 13 height 13
click at [269, 416] on div "The sideboard is made from manufactured wood, specifically MDF, which is durabl…" at bounding box center [294, 415] width 192 height 31
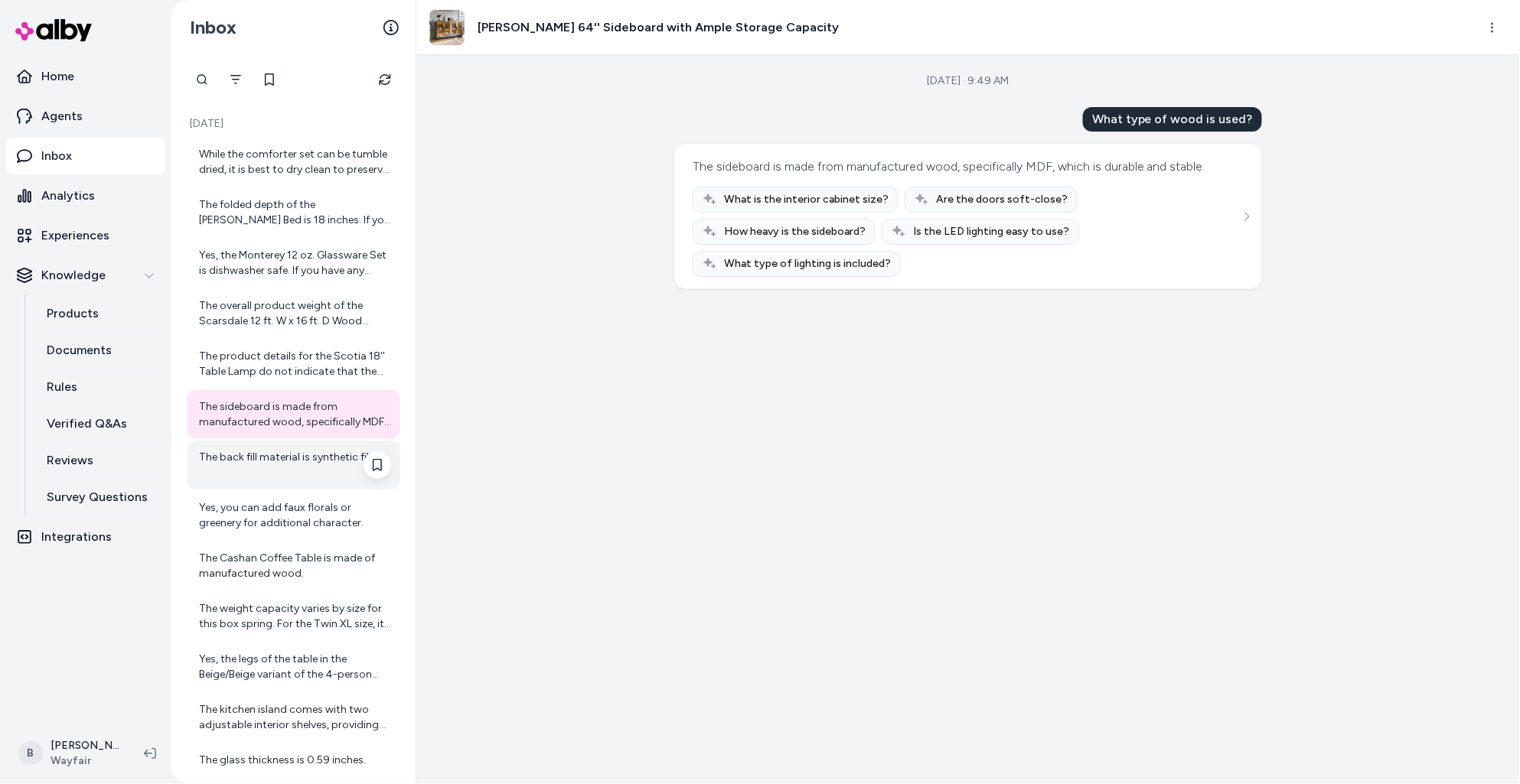
click at [269, 454] on div "The back fill material is synthetic fiber." at bounding box center [294, 466] width 192 height 31
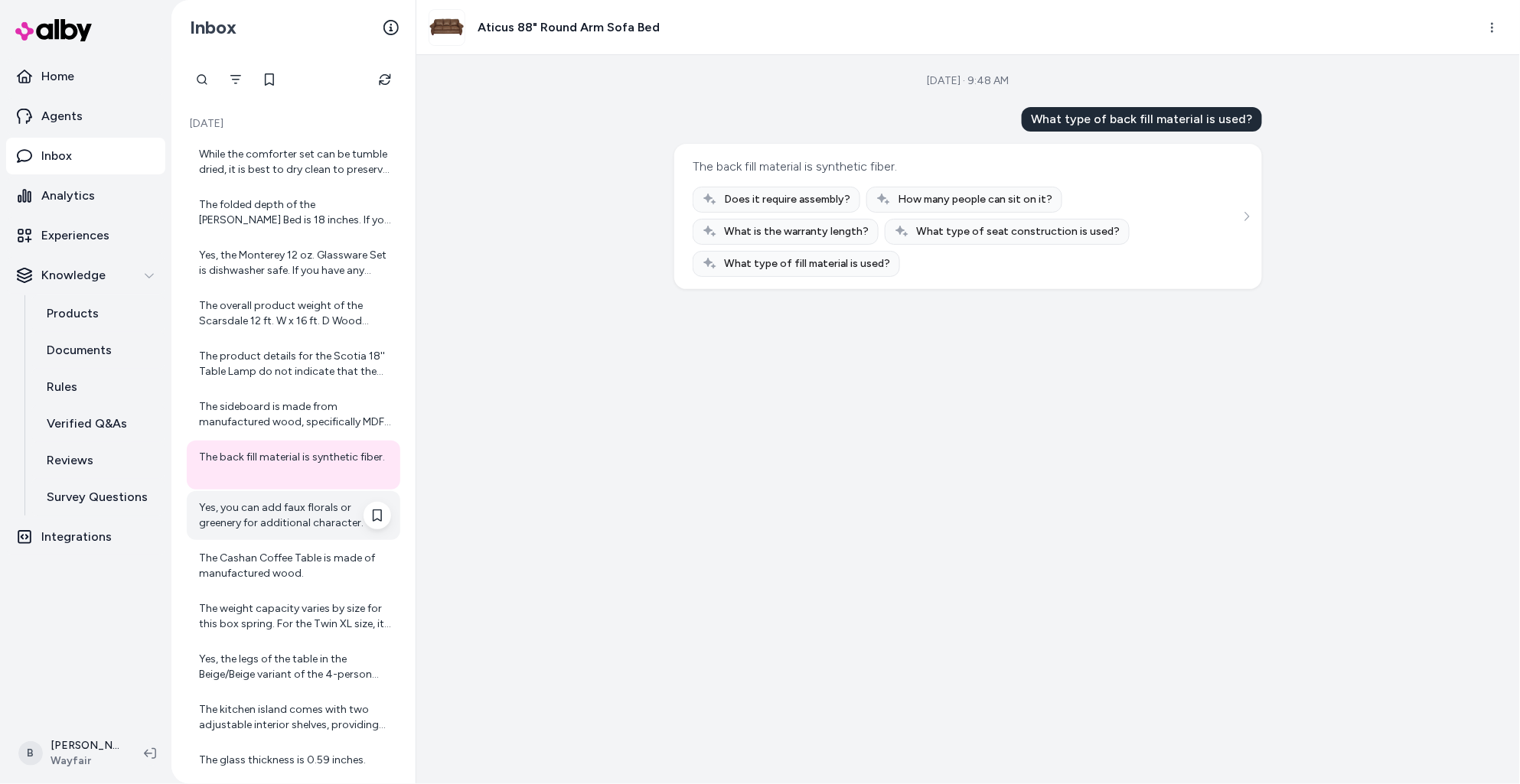
click at [284, 502] on div "Yes, you can add faux florals or greenery for additional character." at bounding box center [294, 516] width 192 height 31
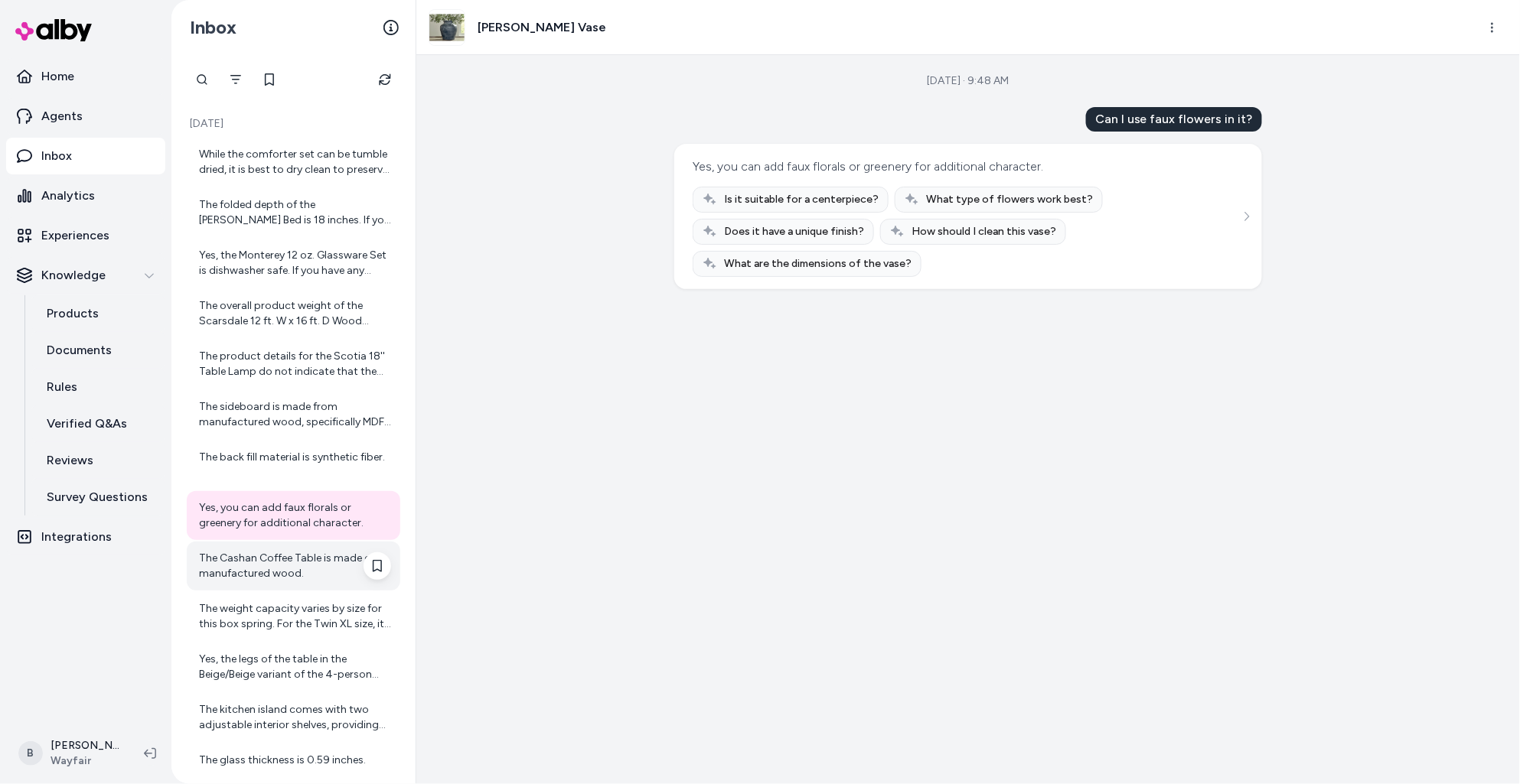
click at [291, 565] on div "The Cashan Coffee Table is made of manufactured wood." at bounding box center [294, 566] width 192 height 31
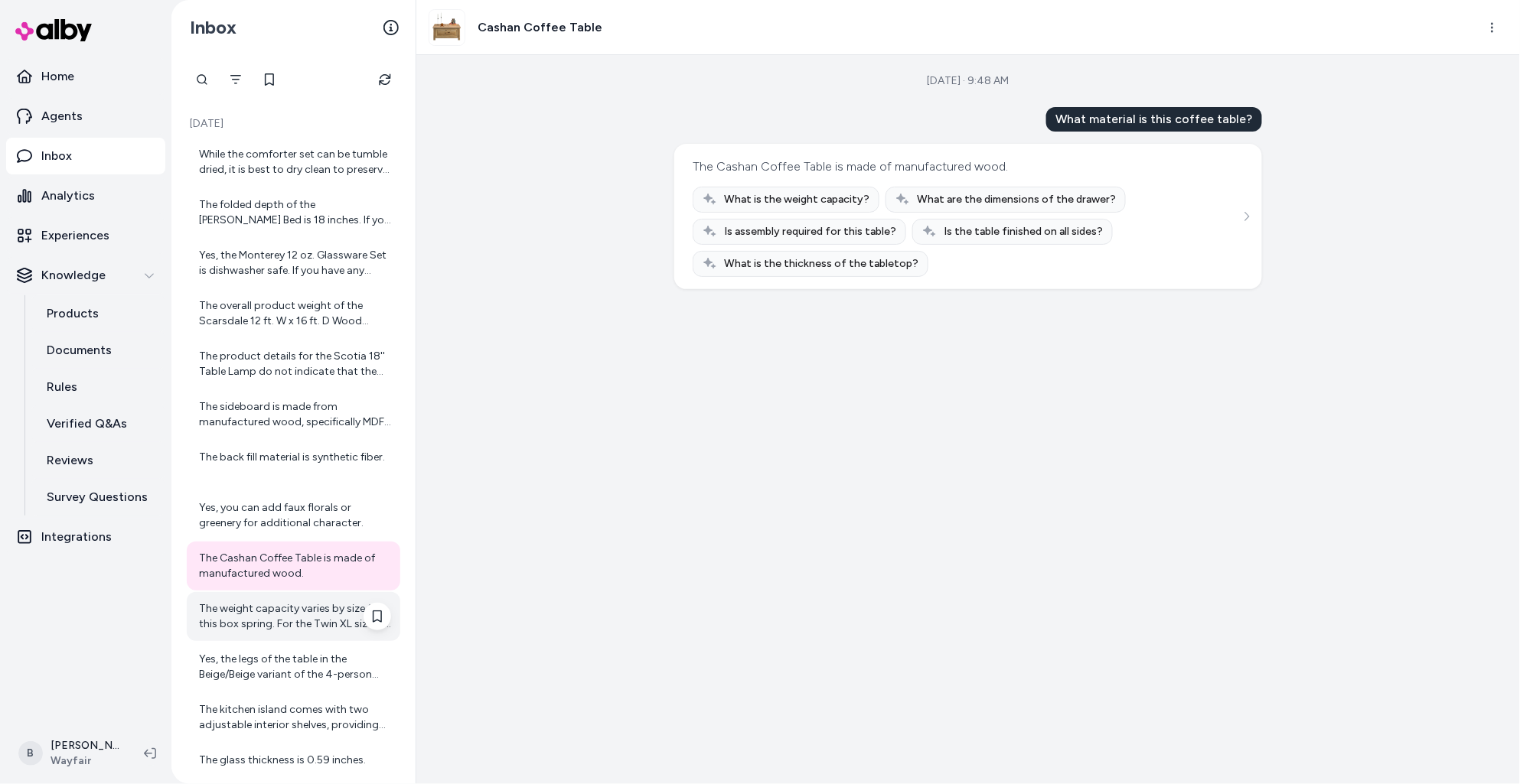
click at [287, 620] on div "The weight capacity varies by size for this box spring. For the Twin XL size, i…" at bounding box center [294, 617] width 192 height 31
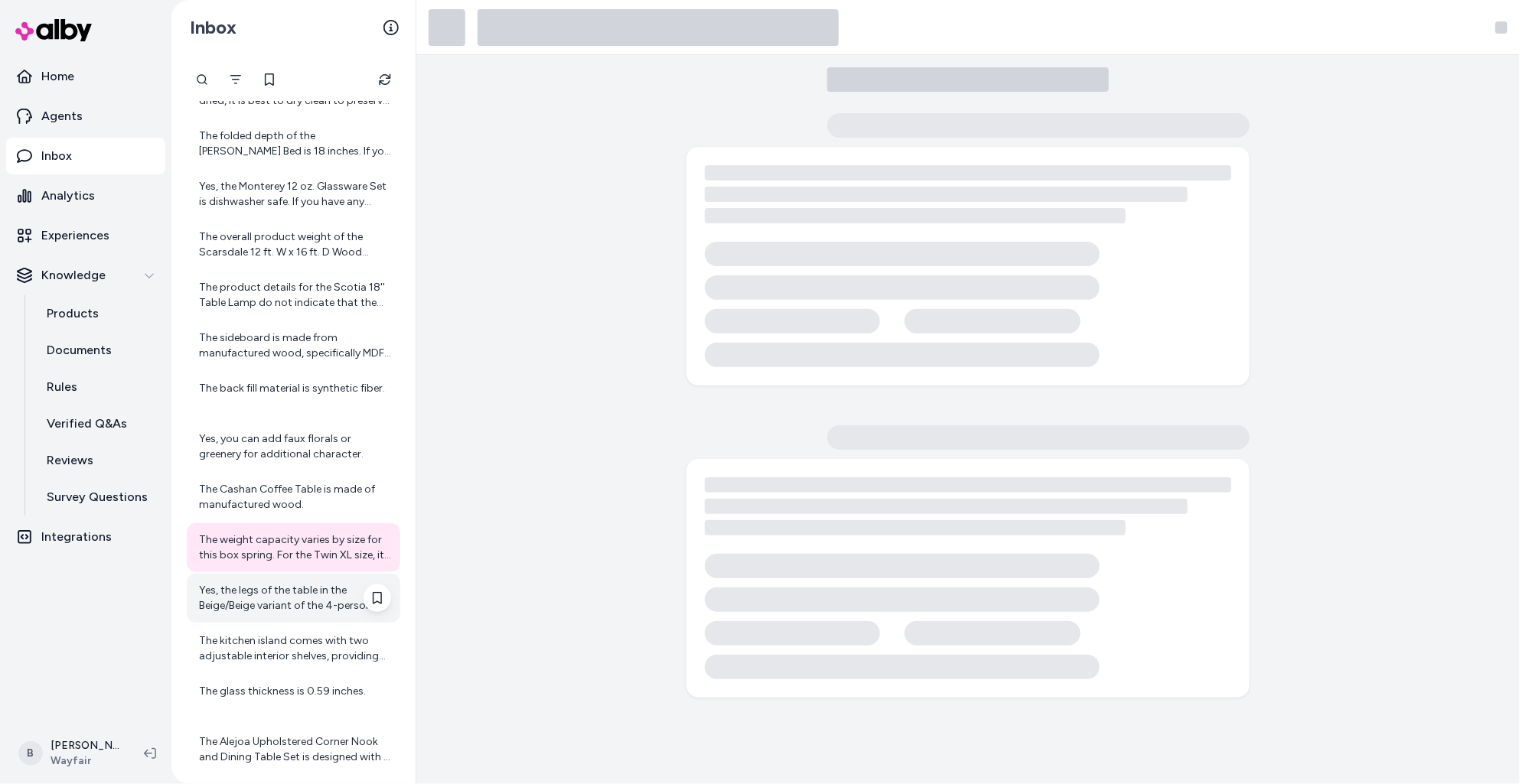
scroll to position [128, 0]
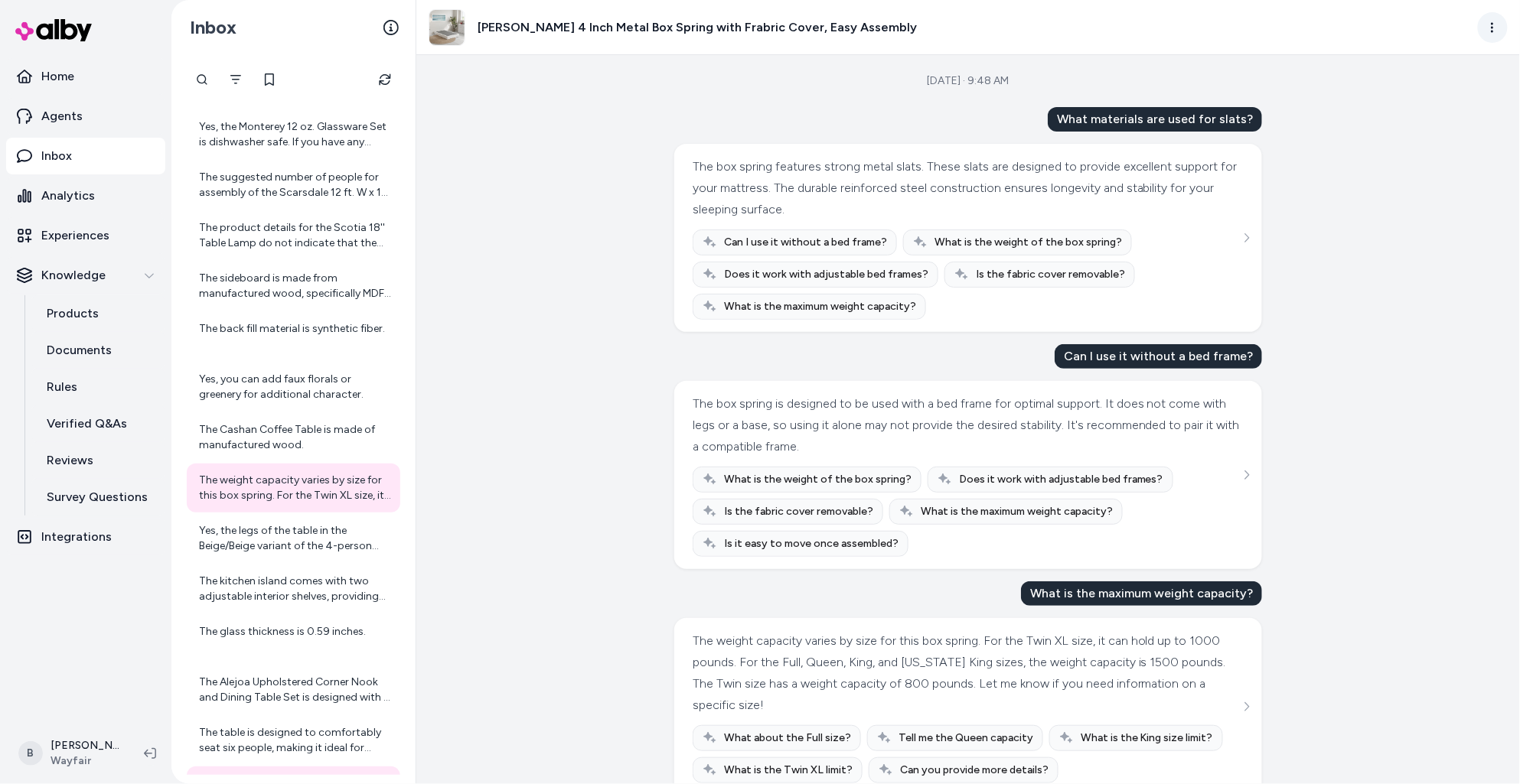
click at [1485, 24] on html "Home Agents Inbox Analytics Experiences Knowledge Products Documents Rules Veri…" at bounding box center [760, 392] width 1520 height 784
click at [1423, 140] on link "View in LangFuse" at bounding box center [1425, 146] width 165 height 28
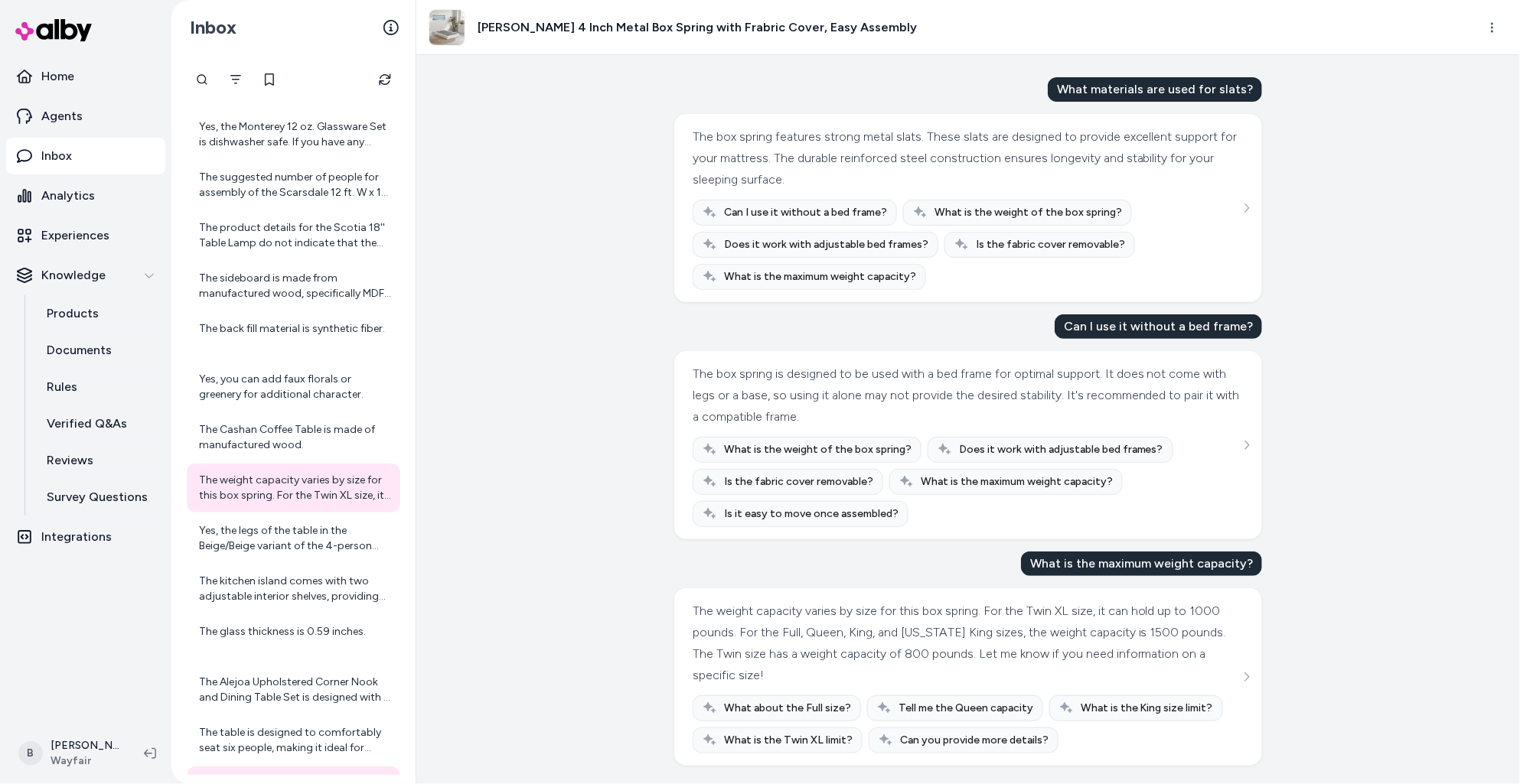
scroll to position [0, 0]
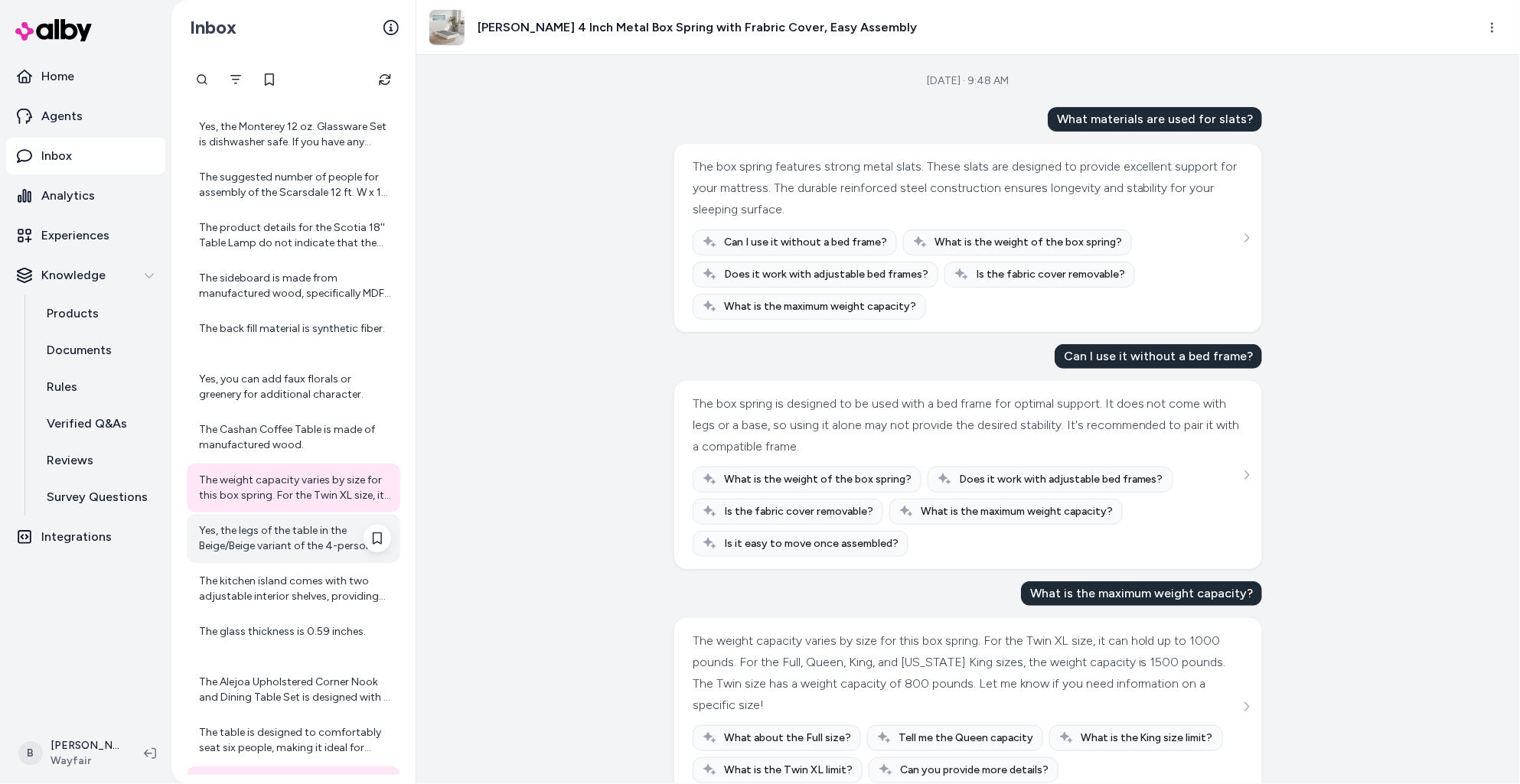
click at [279, 547] on div "Yes, the legs of the table in the Beige/Beige variant of the 4-person Outdoor S…" at bounding box center [294, 539] width 192 height 31
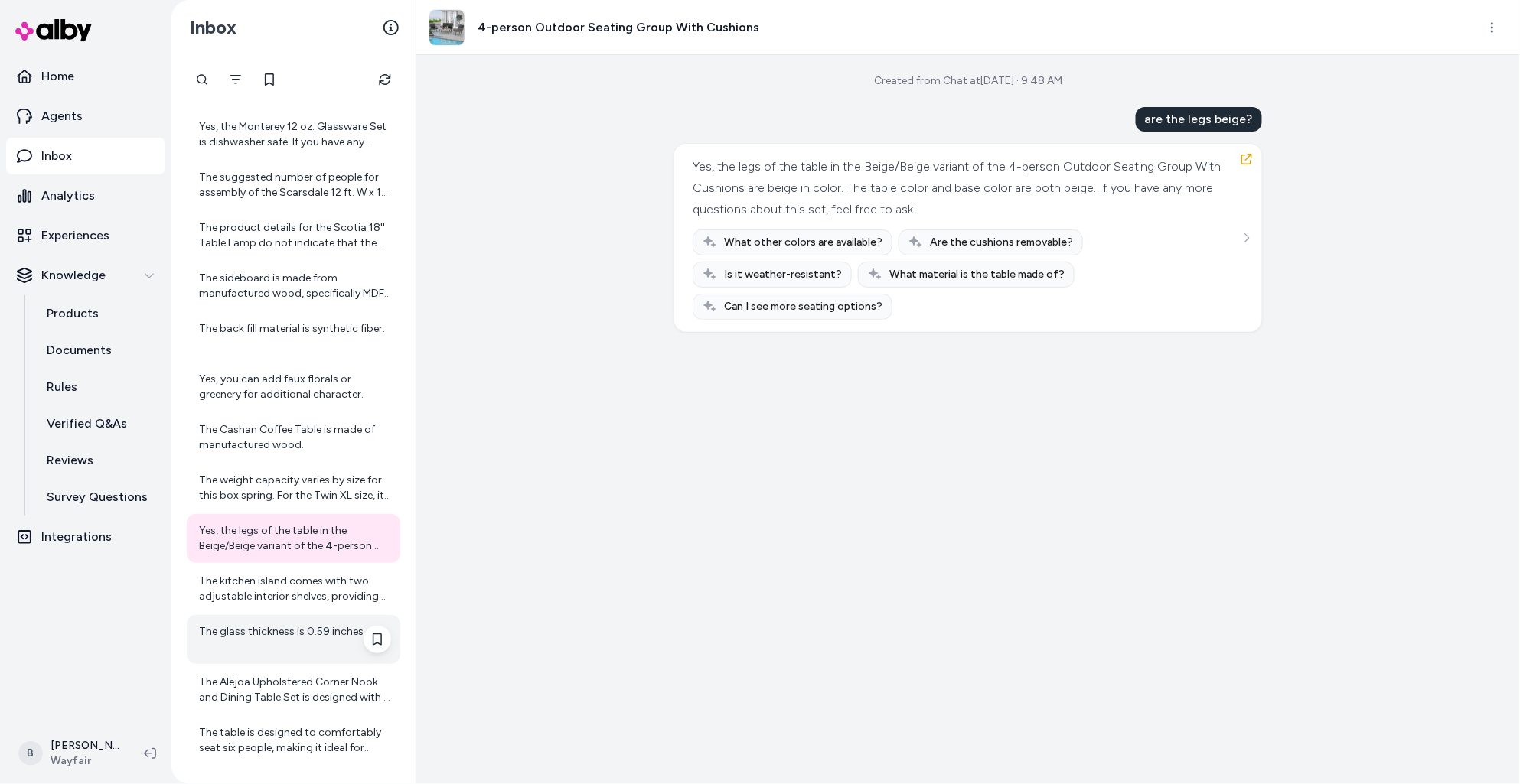
click at [240, 640] on div "The glass thickness is 0.59 inches." at bounding box center [294, 640] width 192 height 31
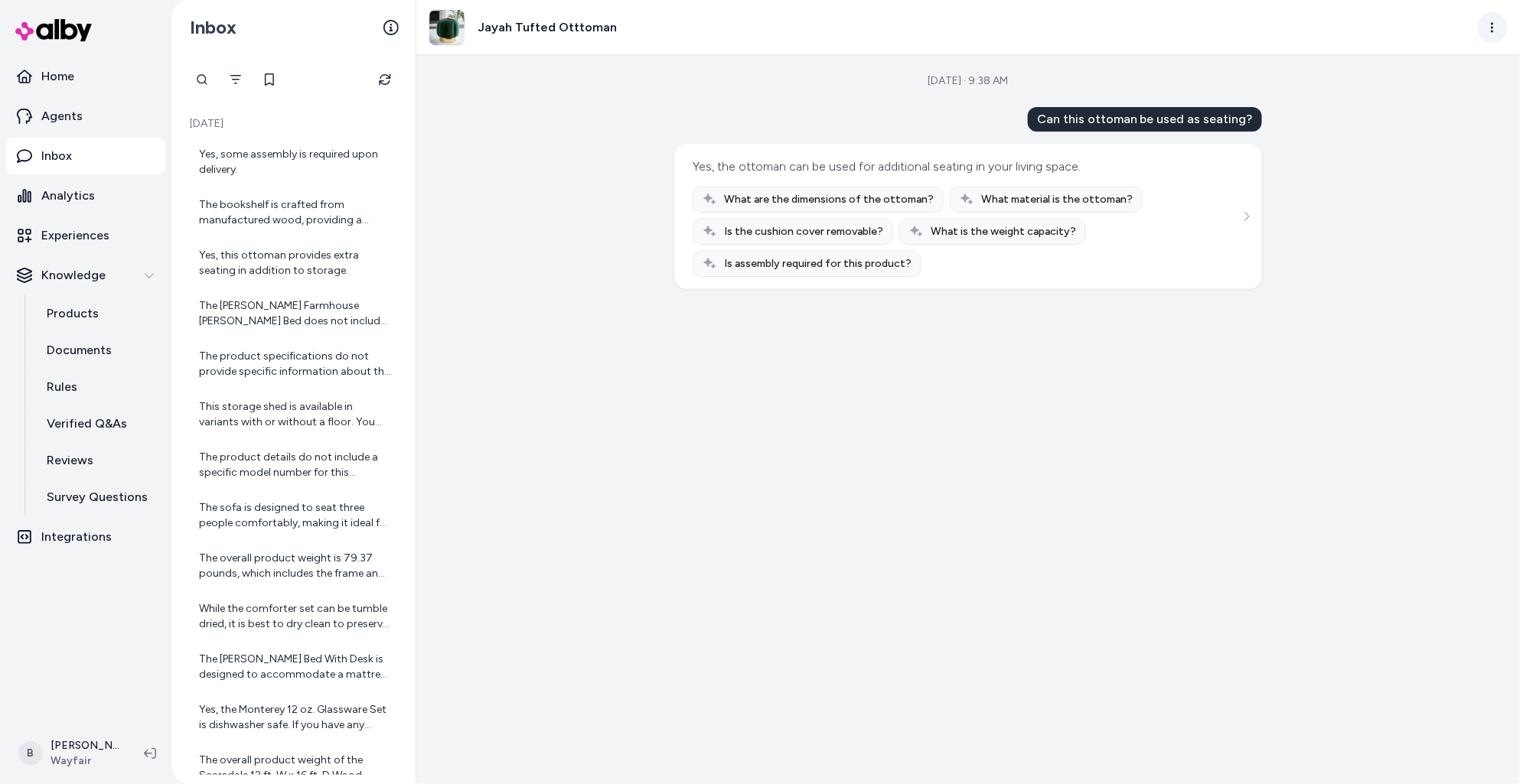
click at [913, 22] on html "Home Agents Inbox Analytics Experiences Knowledge Products Documents Rules Veri…" at bounding box center [760, 392] width 1520 height 784
click at [913, 153] on link "View in LangFuse" at bounding box center [1425, 146] width 165 height 28
click at [255, 169] on div "Yes, some assembly is required upon delivery." at bounding box center [294, 162] width 192 height 31
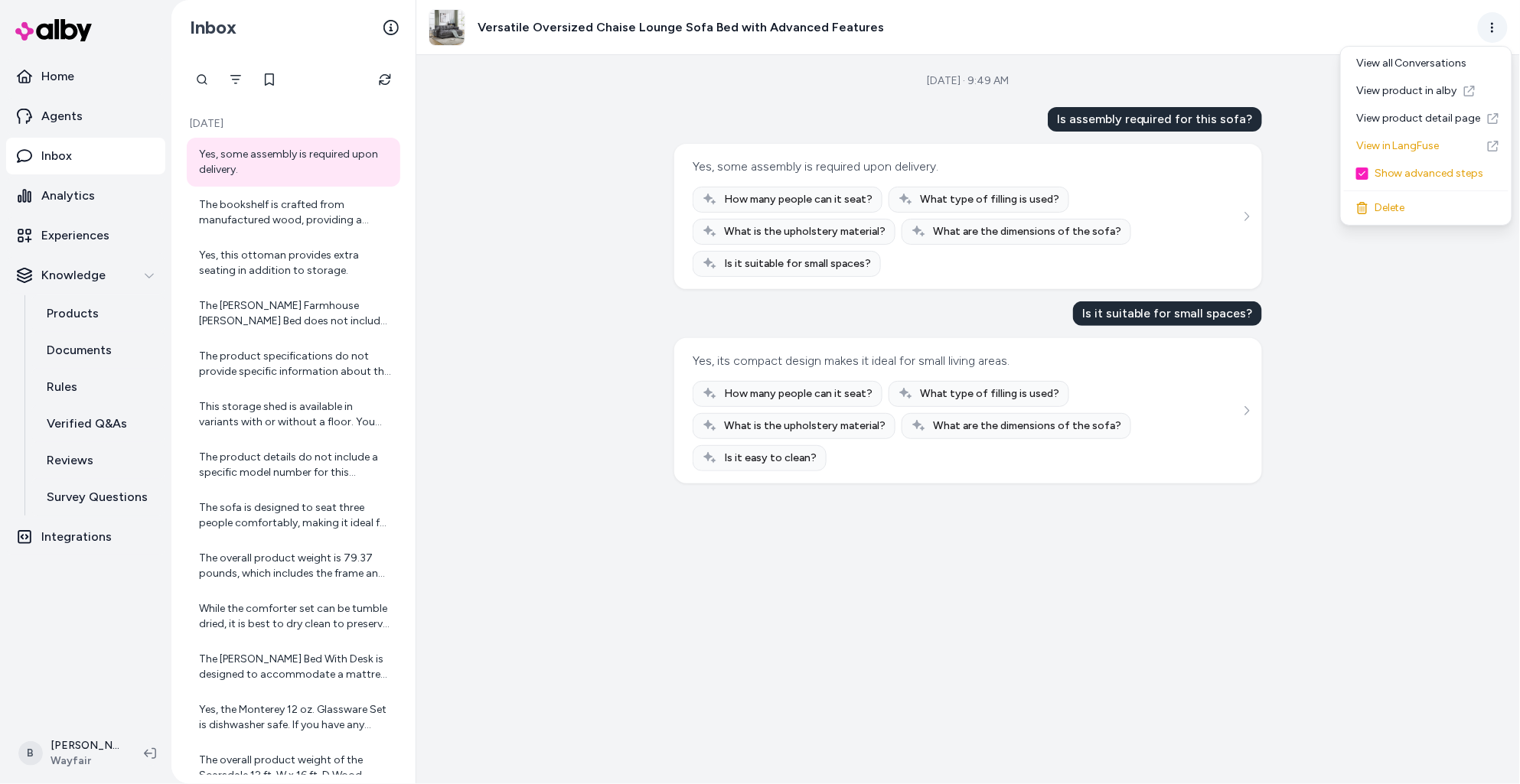
click at [913, 21] on html "Home Agents Inbox Analytics Experiences Knowledge Products Documents Rules Veri…" at bounding box center [760, 392] width 1520 height 784
click at [913, 152] on link "View in LangFuse" at bounding box center [1425, 146] width 165 height 28
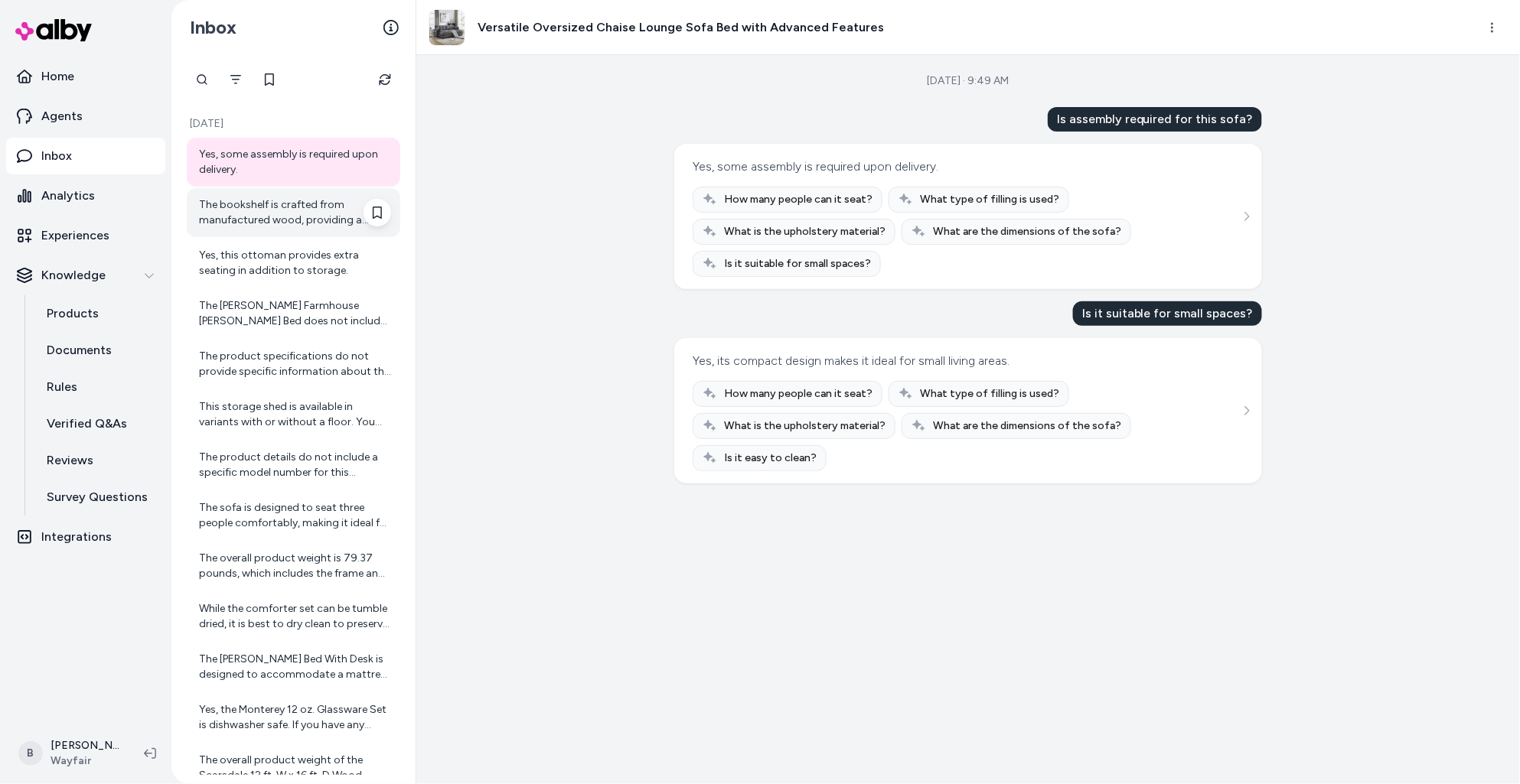
click at [220, 217] on div "The bookshelf is crafted from manufactured wood, providing a sturdy and stylish…" at bounding box center [294, 213] width 192 height 31
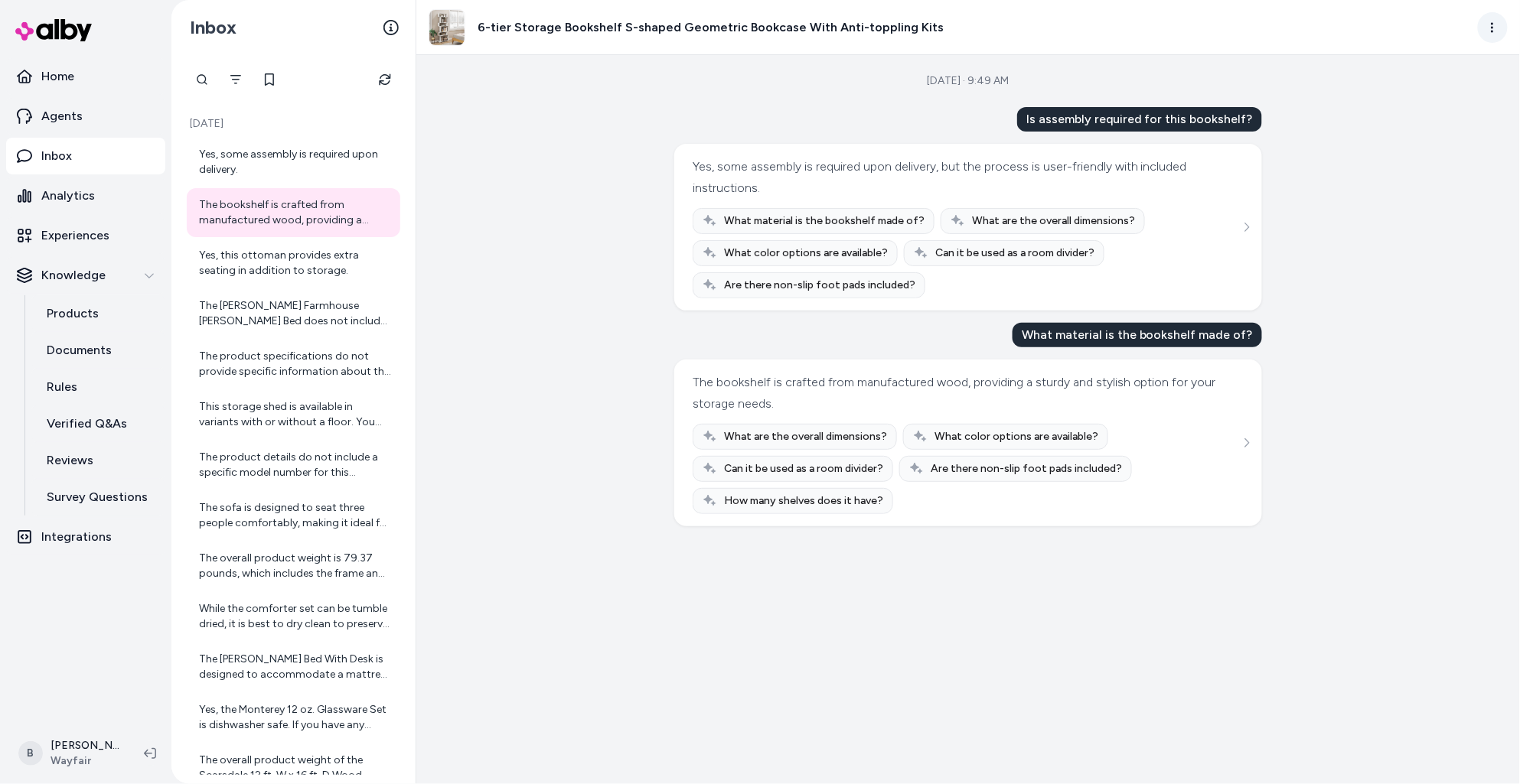
click at [913, 24] on html "Home Agents Inbox Analytics Experiences Knowledge Products Documents Rules Veri…" at bounding box center [760, 392] width 1520 height 784
click at [913, 140] on link "View in LangFuse" at bounding box center [1425, 146] width 165 height 28
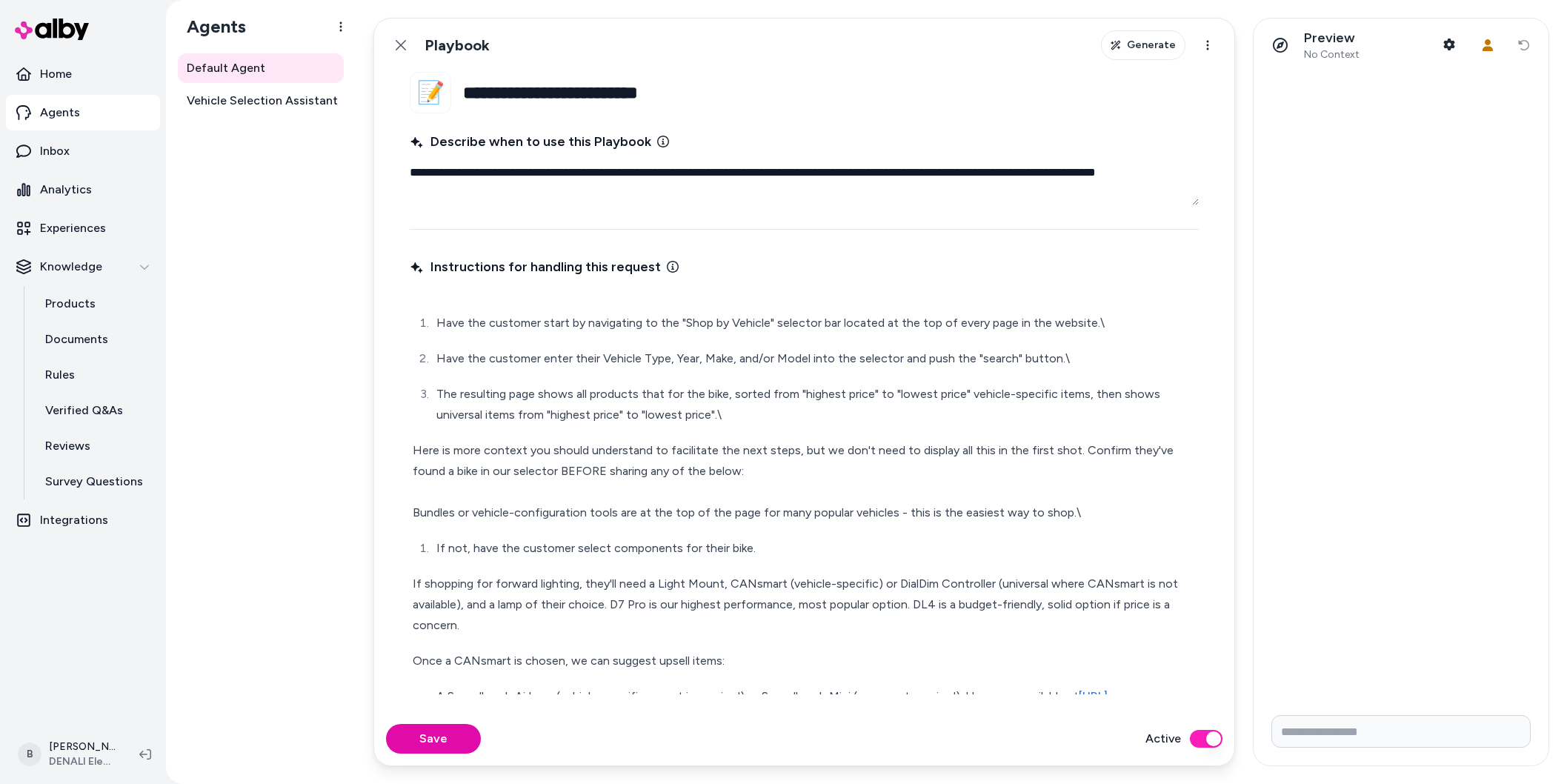
type textarea "*"
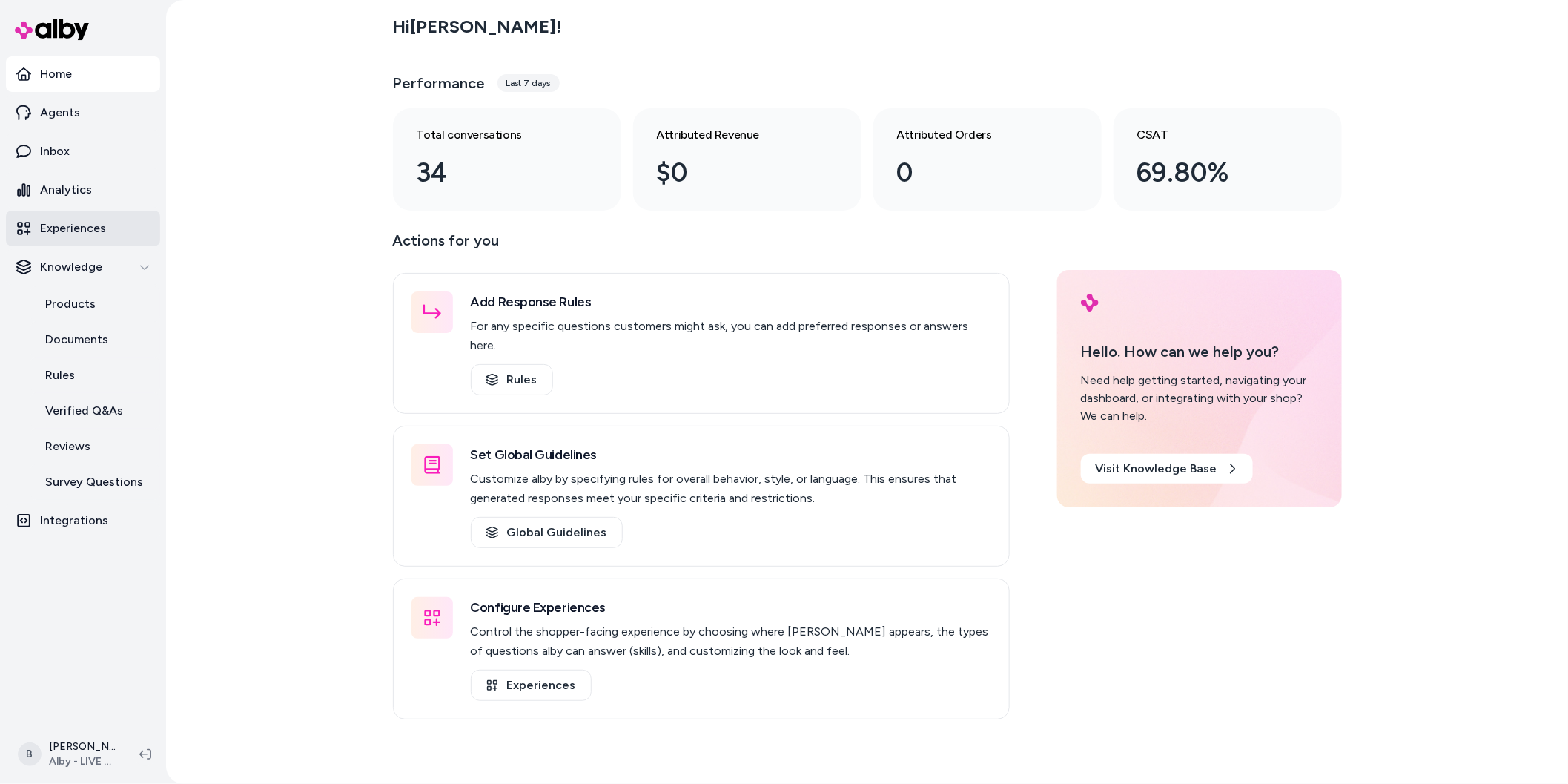
click at [72, 229] on p "Experiences" at bounding box center [73, 228] width 66 height 18
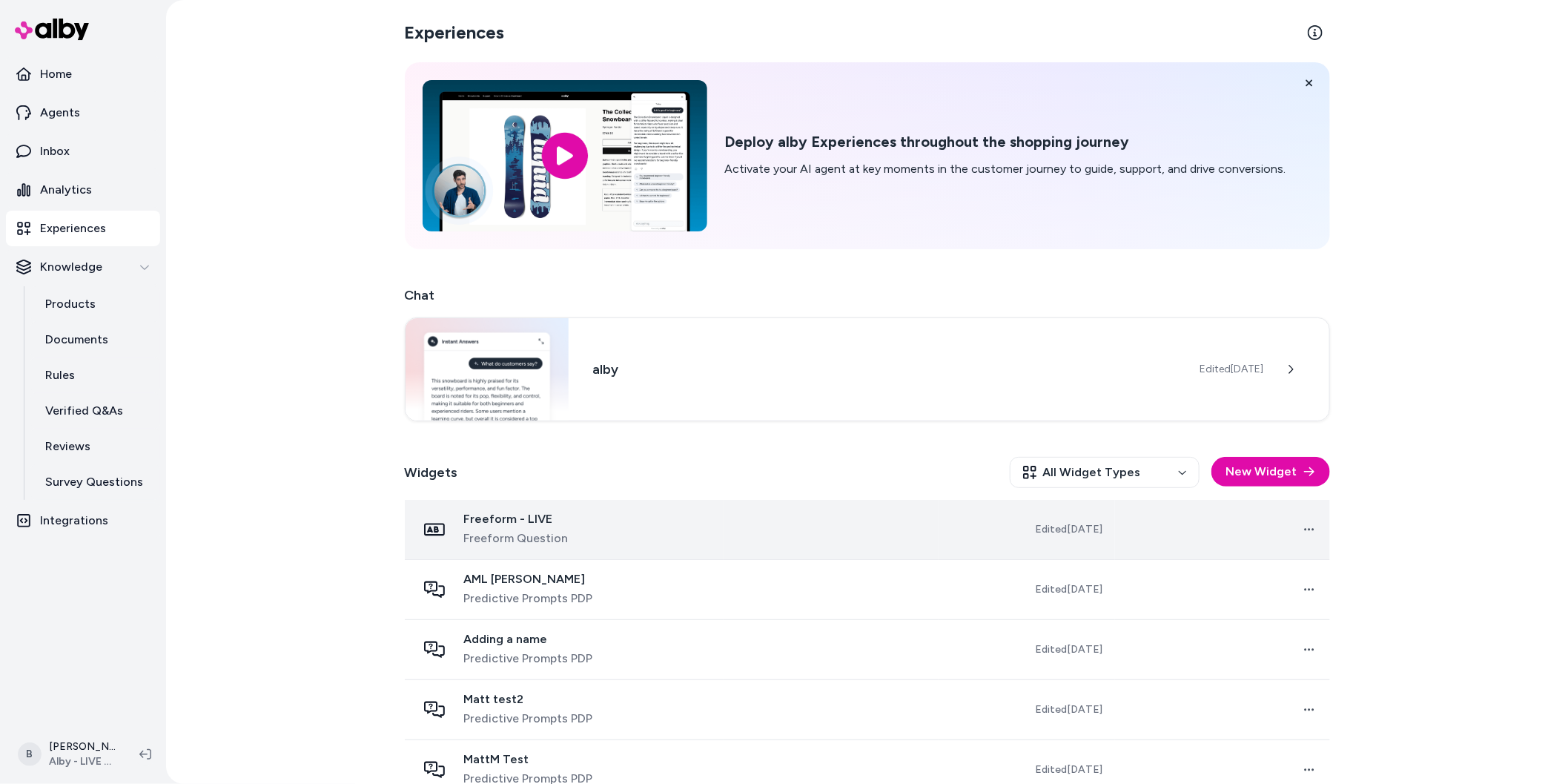
click at [529, 520] on span "Freeform - LIVE" at bounding box center [517, 520] width 105 height 15
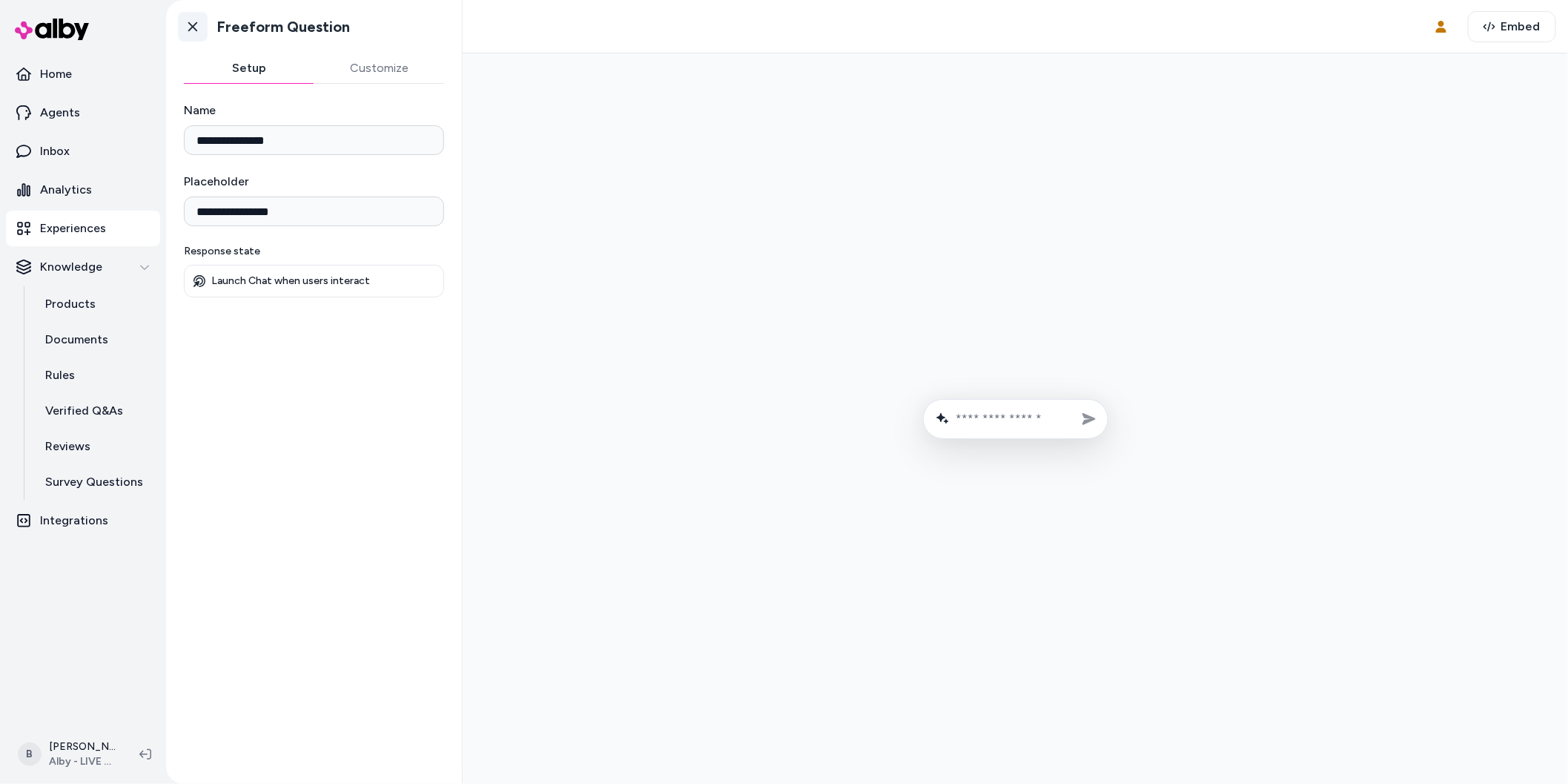
click at [189, 28] on icon at bounding box center [192, 27] width 15 height 15
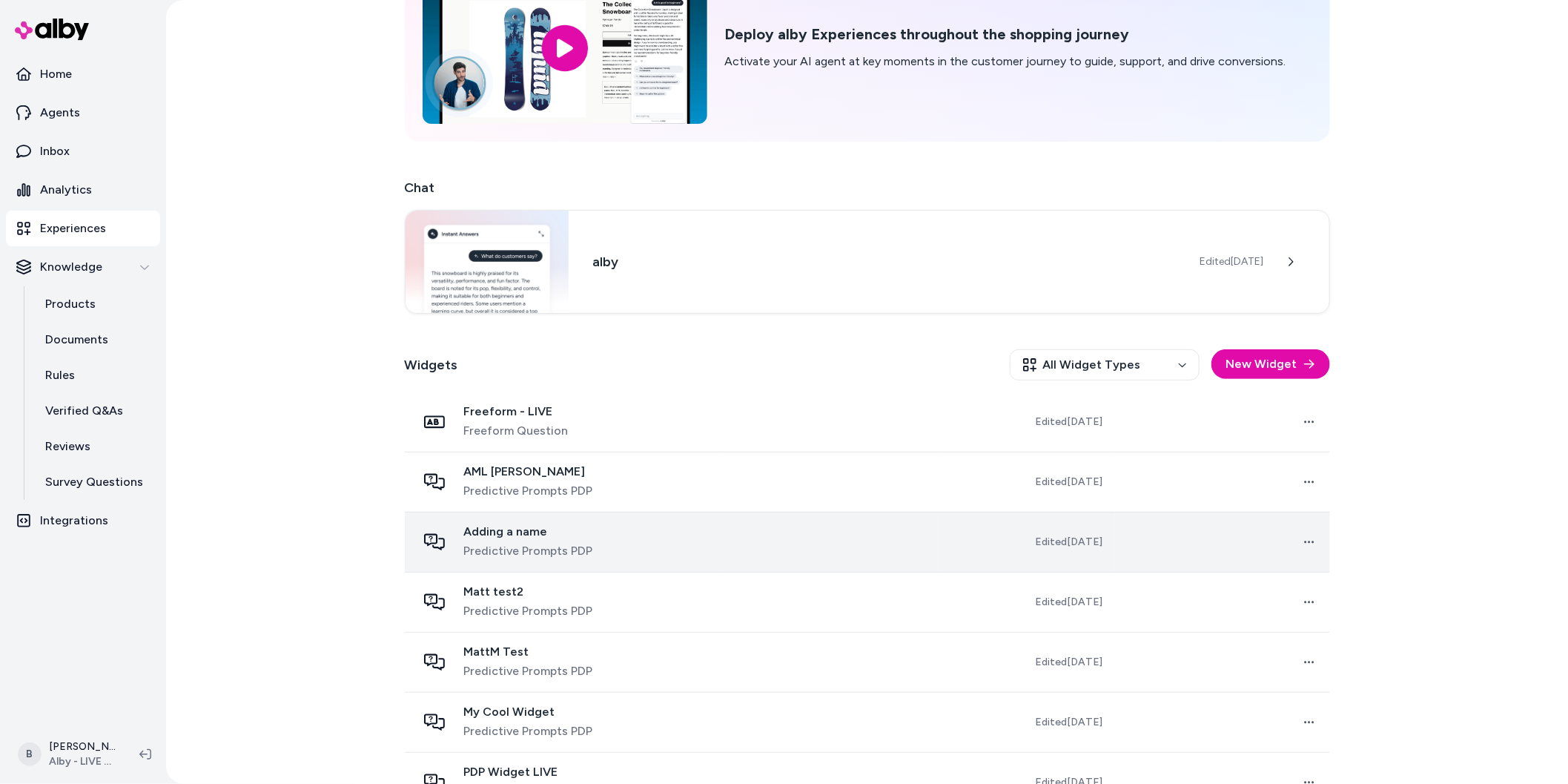
scroll to position [121, 0]
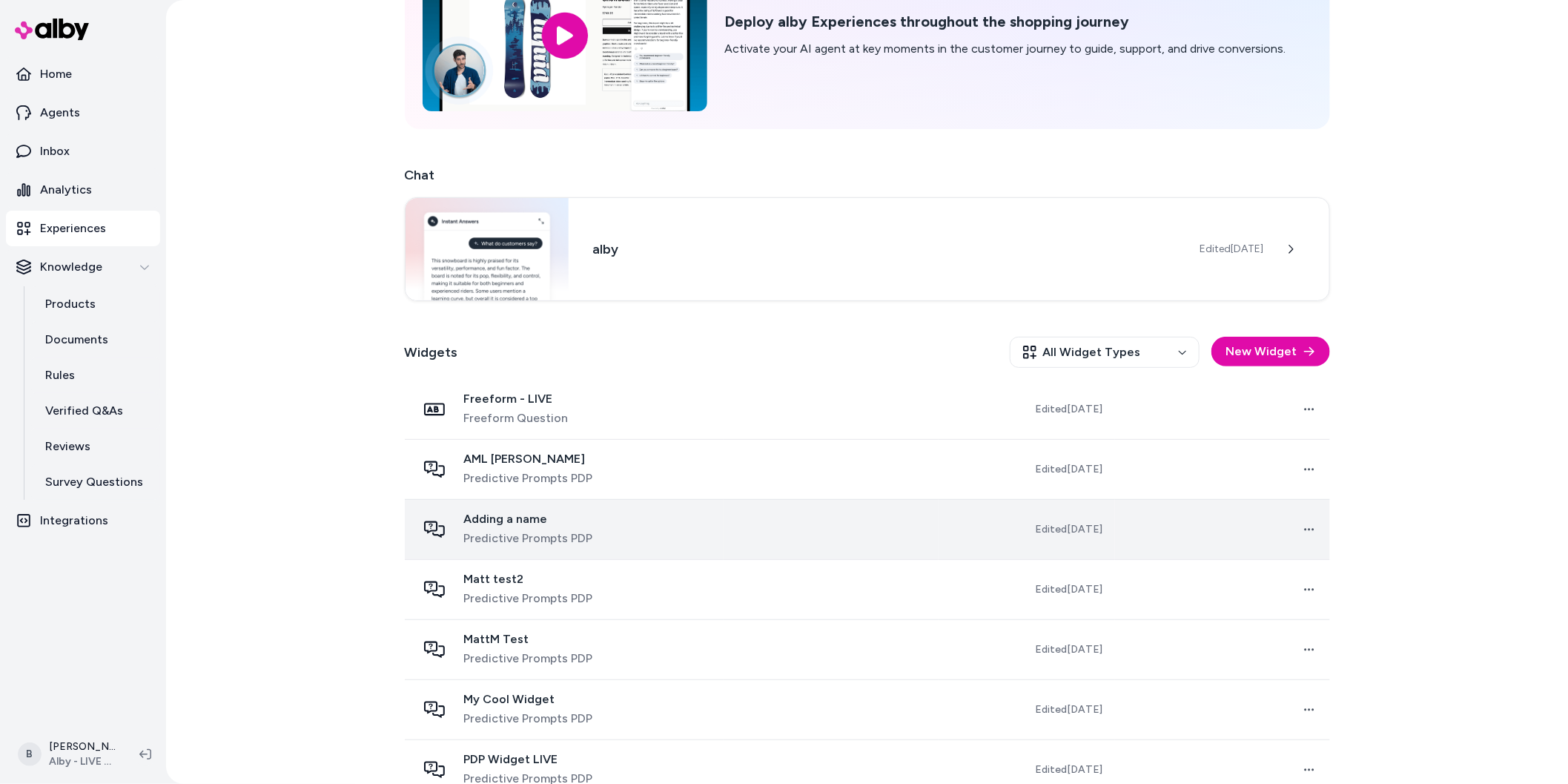
click at [573, 530] on span "Predictive Prompts PDP" at bounding box center [529, 538] width 129 height 18
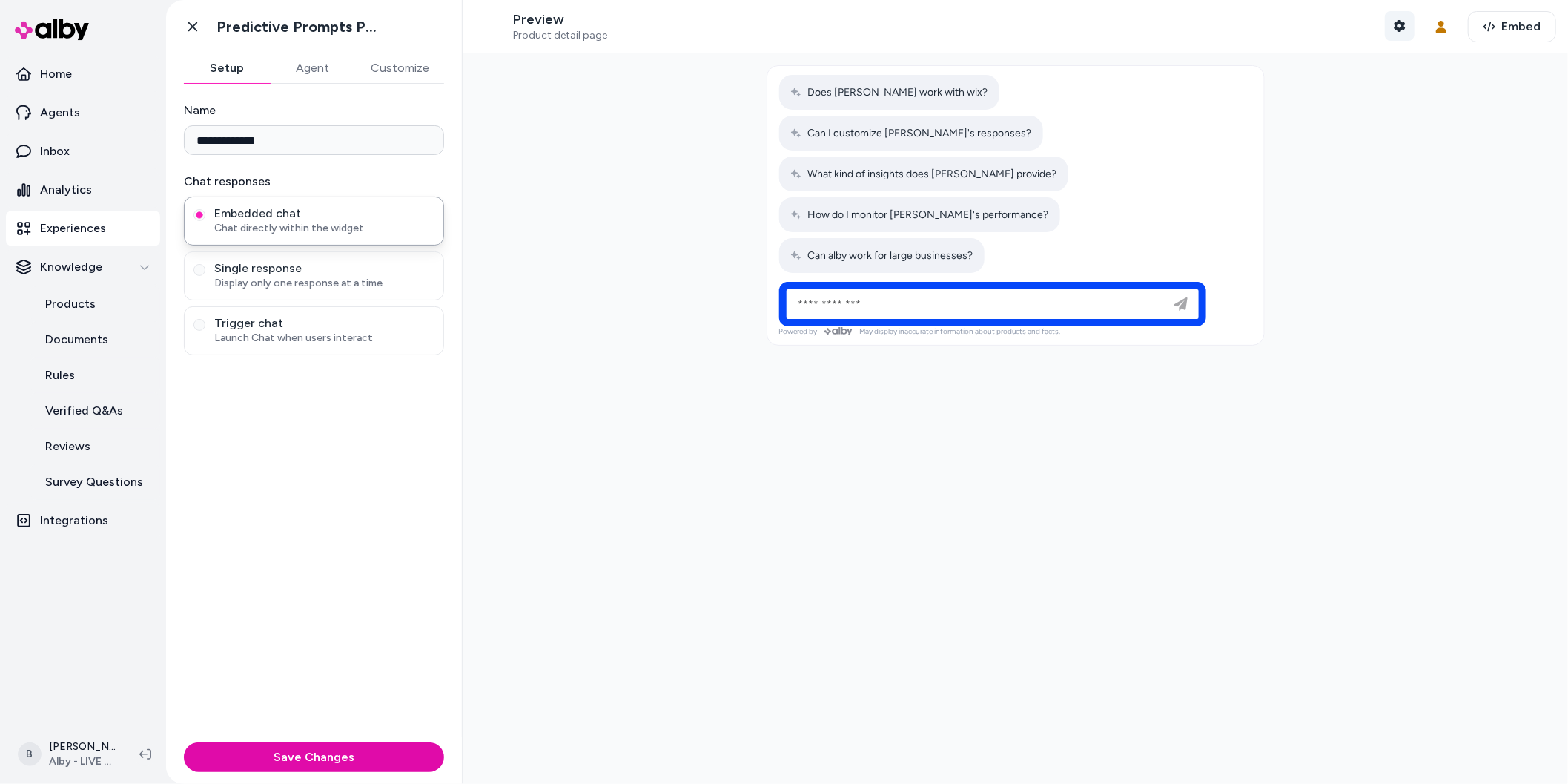
click at [1404, 27] on icon "button" at bounding box center [1400, 25] width 11 height 12
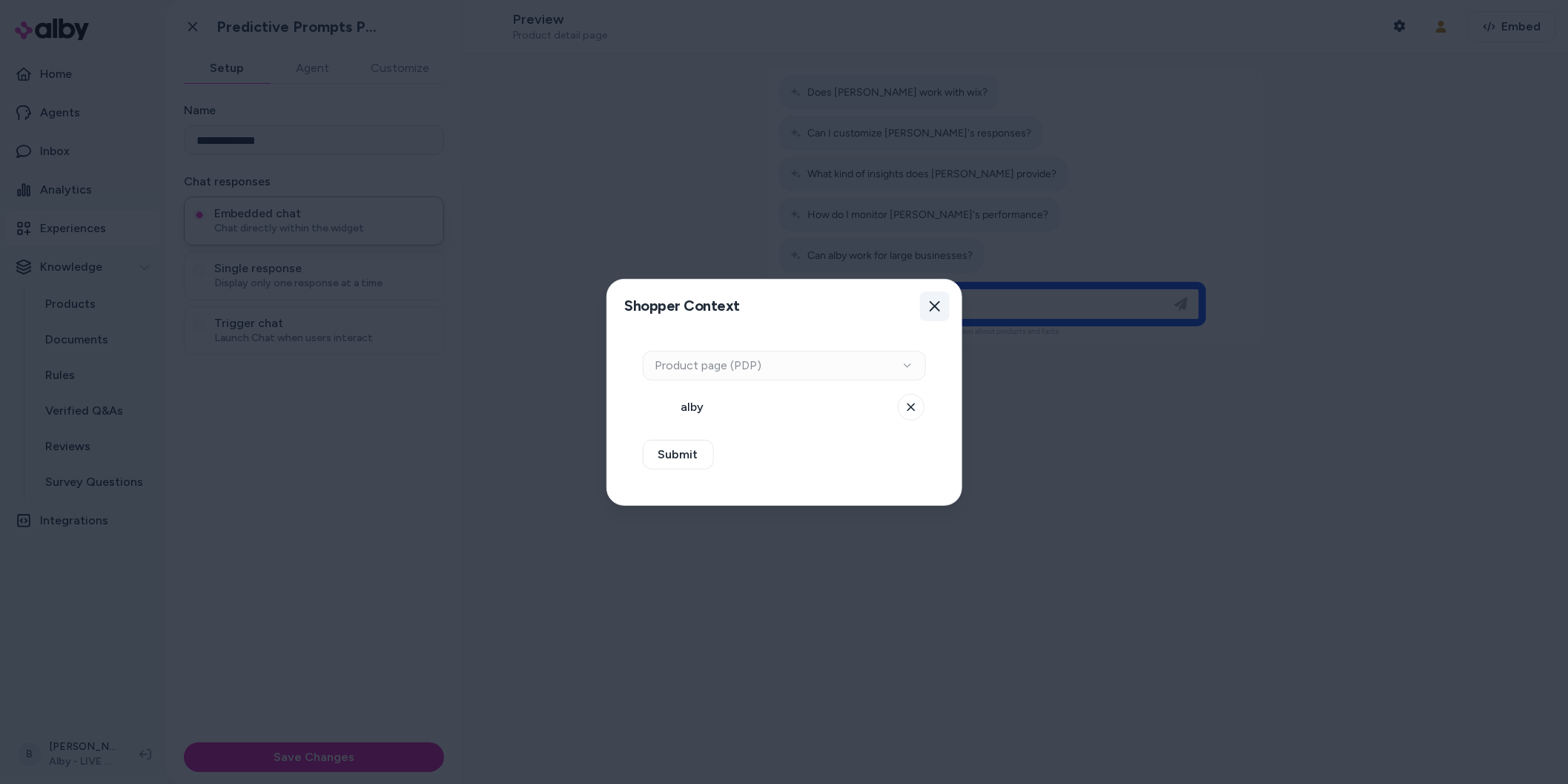
click at [932, 308] on icon "button" at bounding box center [934, 306] width 10 height 10
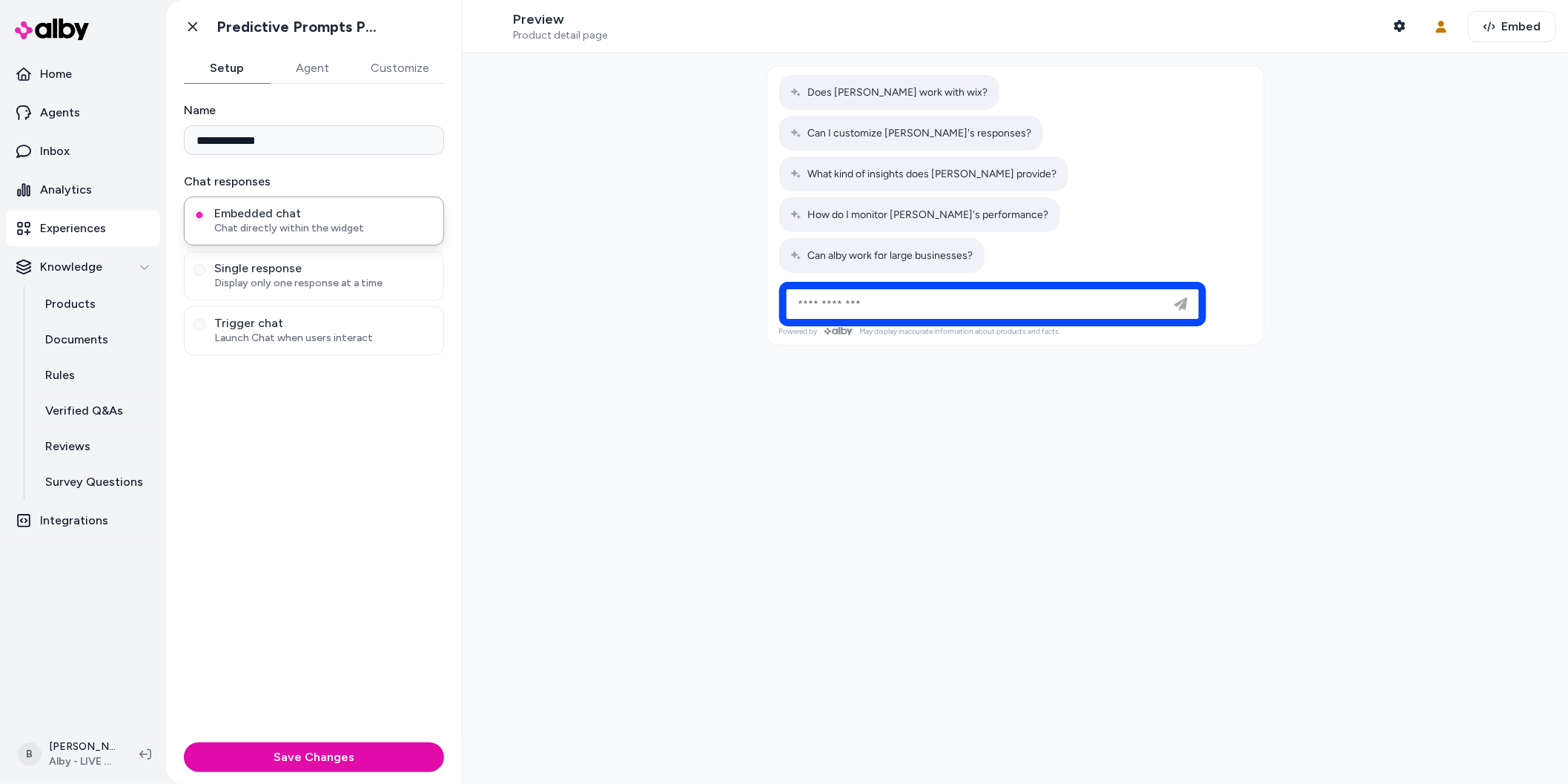
click at [1186, 396] on div at bounding box center [1015, 419] width 1105 height 731
click at [501, 23] on span at bounding box center [490, 27] width 30 height 30
click at [542, 24] on p "Preview" at bounding box center [560, 20] width 94 height 17
click at [1504, 35] on button "Embed" at bounding box center [1512, 26] width 88 height 31
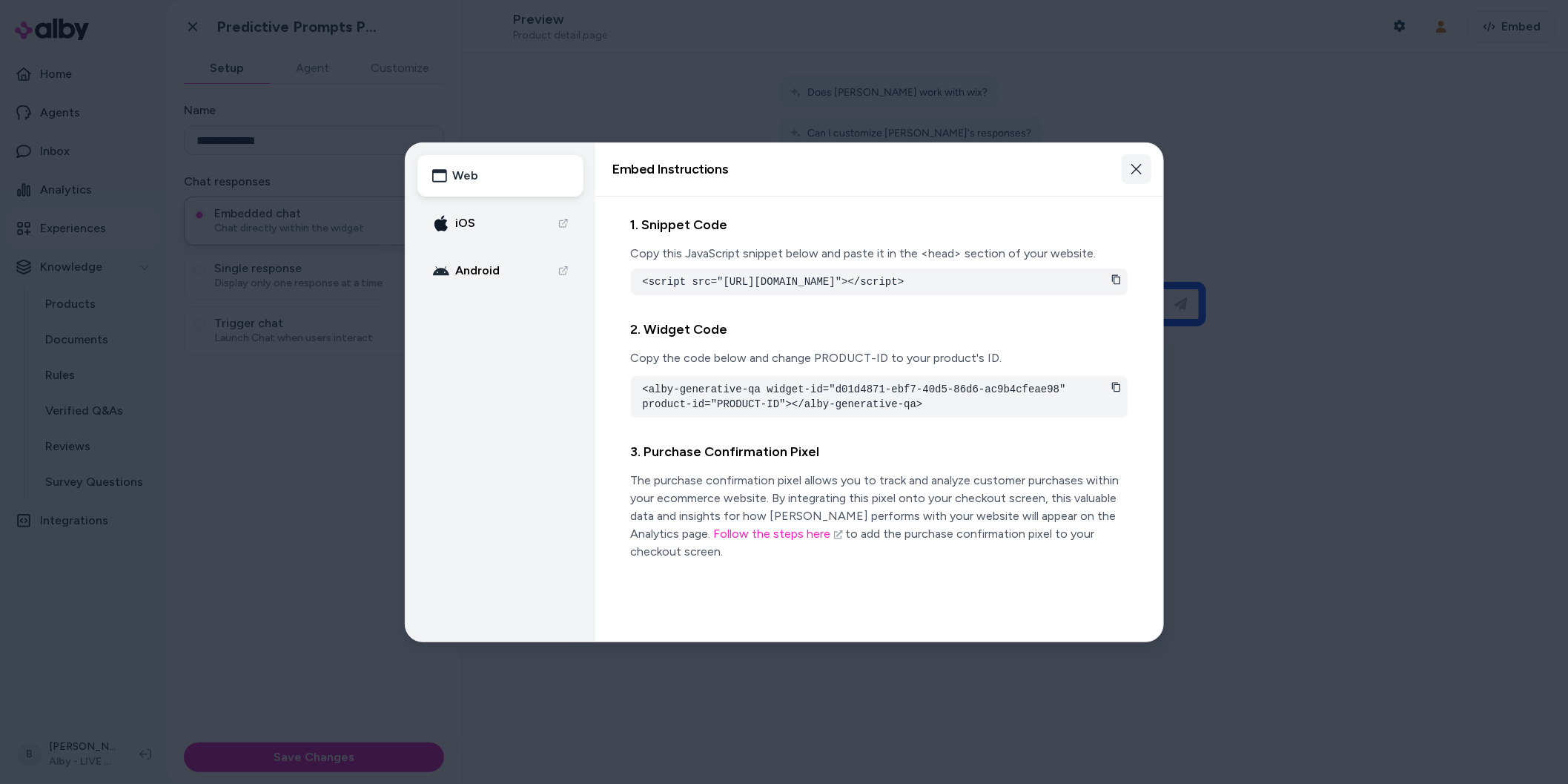
click at [1139, 170] on icon "button" at bounding box center [1136, 169] width 12 height 12
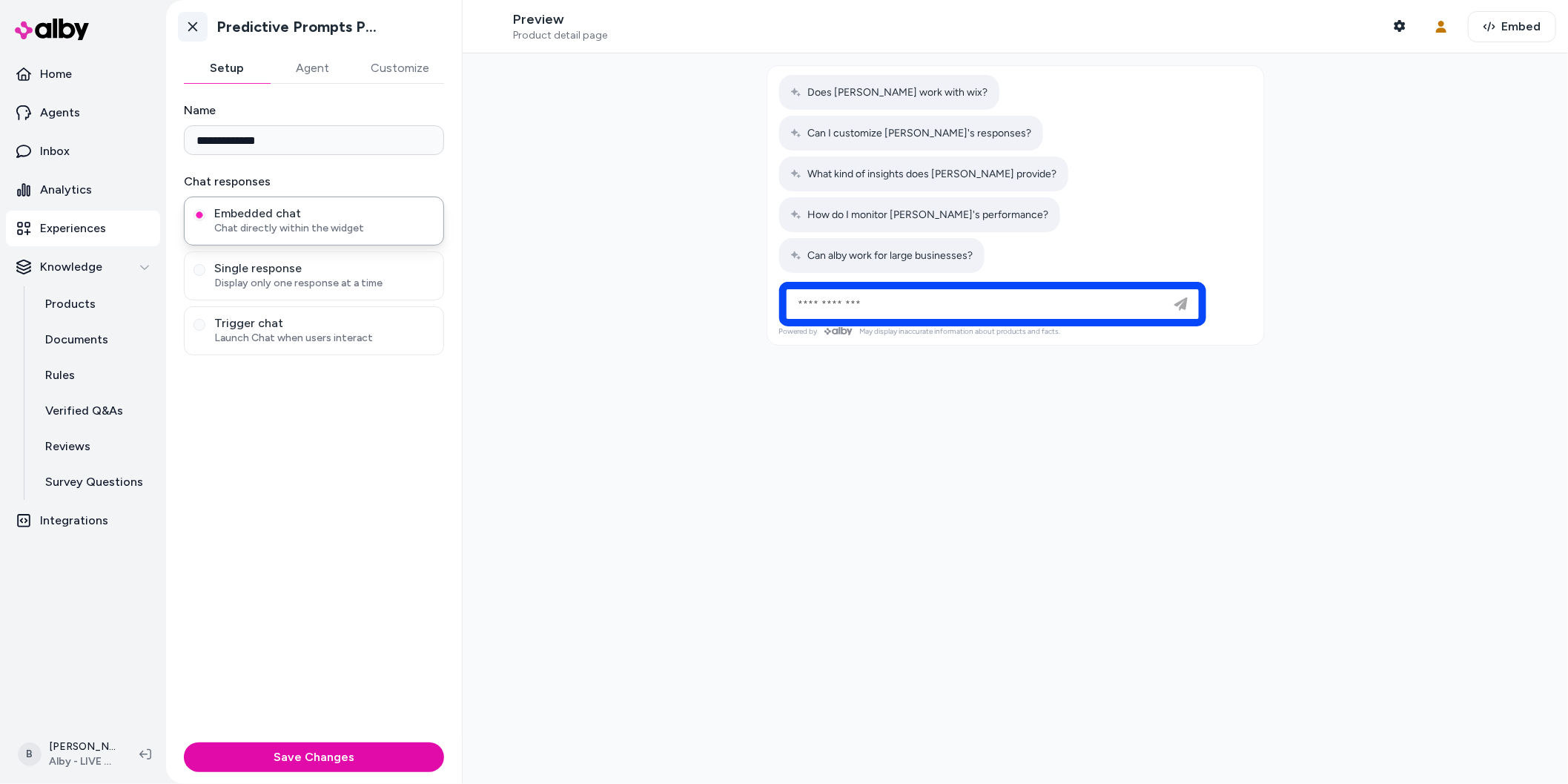
click at [187, 27] on icon at bounding box center [192, 27] width 15 height 15
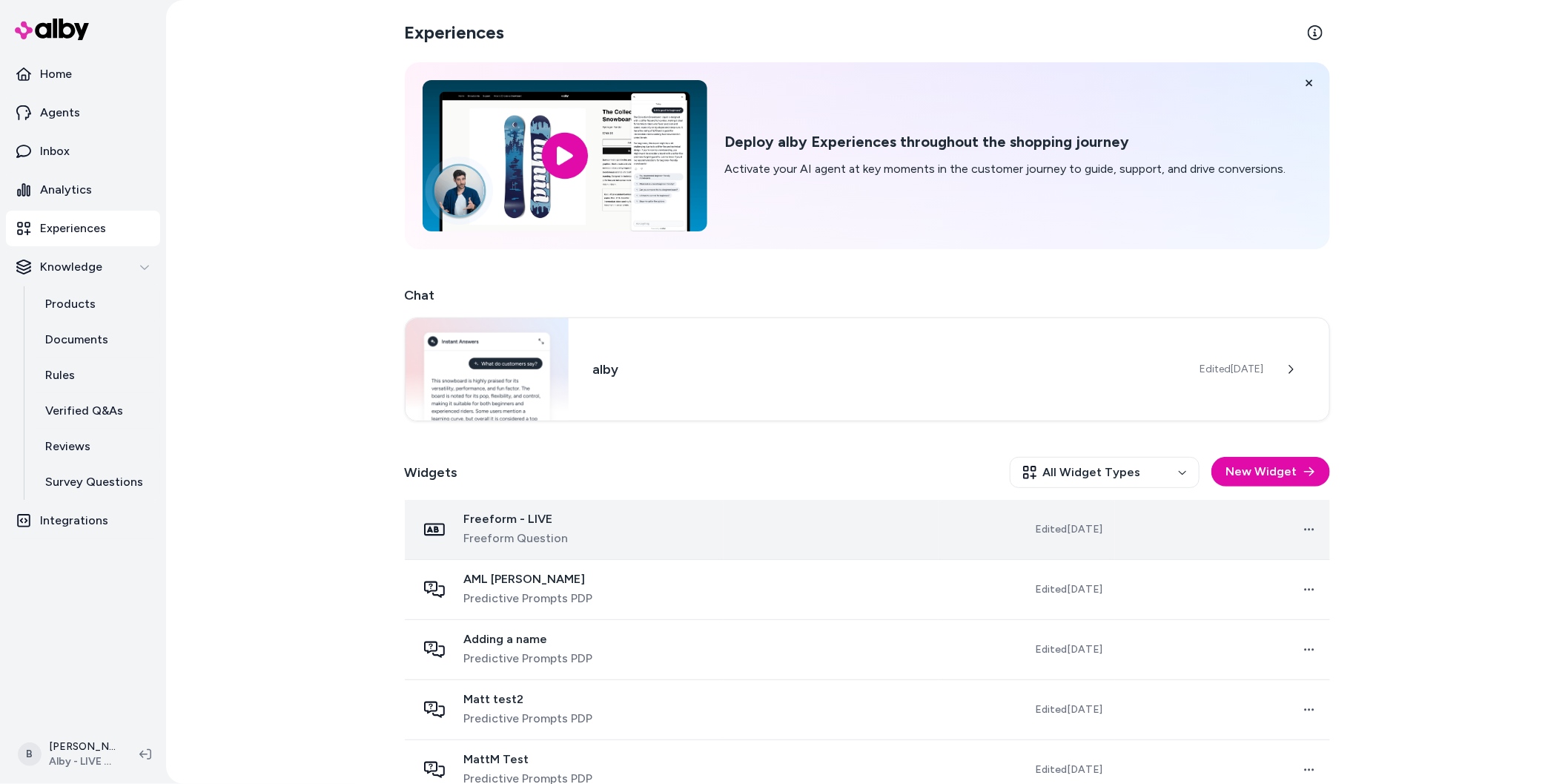
click at [577, 537] on div "Freeform - LIVE Freeform Question" at bounding box center [564, 530] width 296 height 36
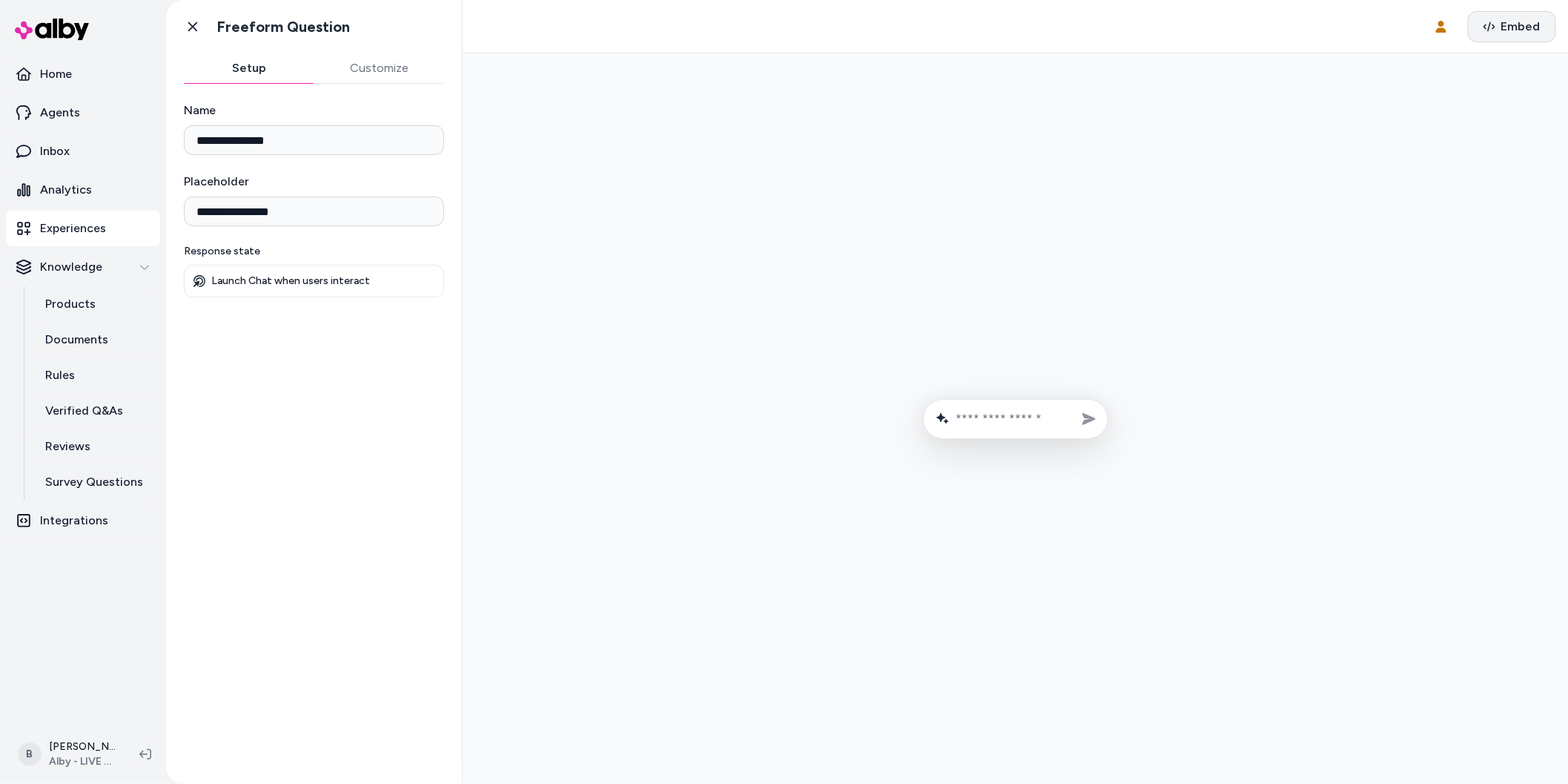
click at [1496, 25] on icon "button" at bounding box center [1490, 26] width 12 height 9
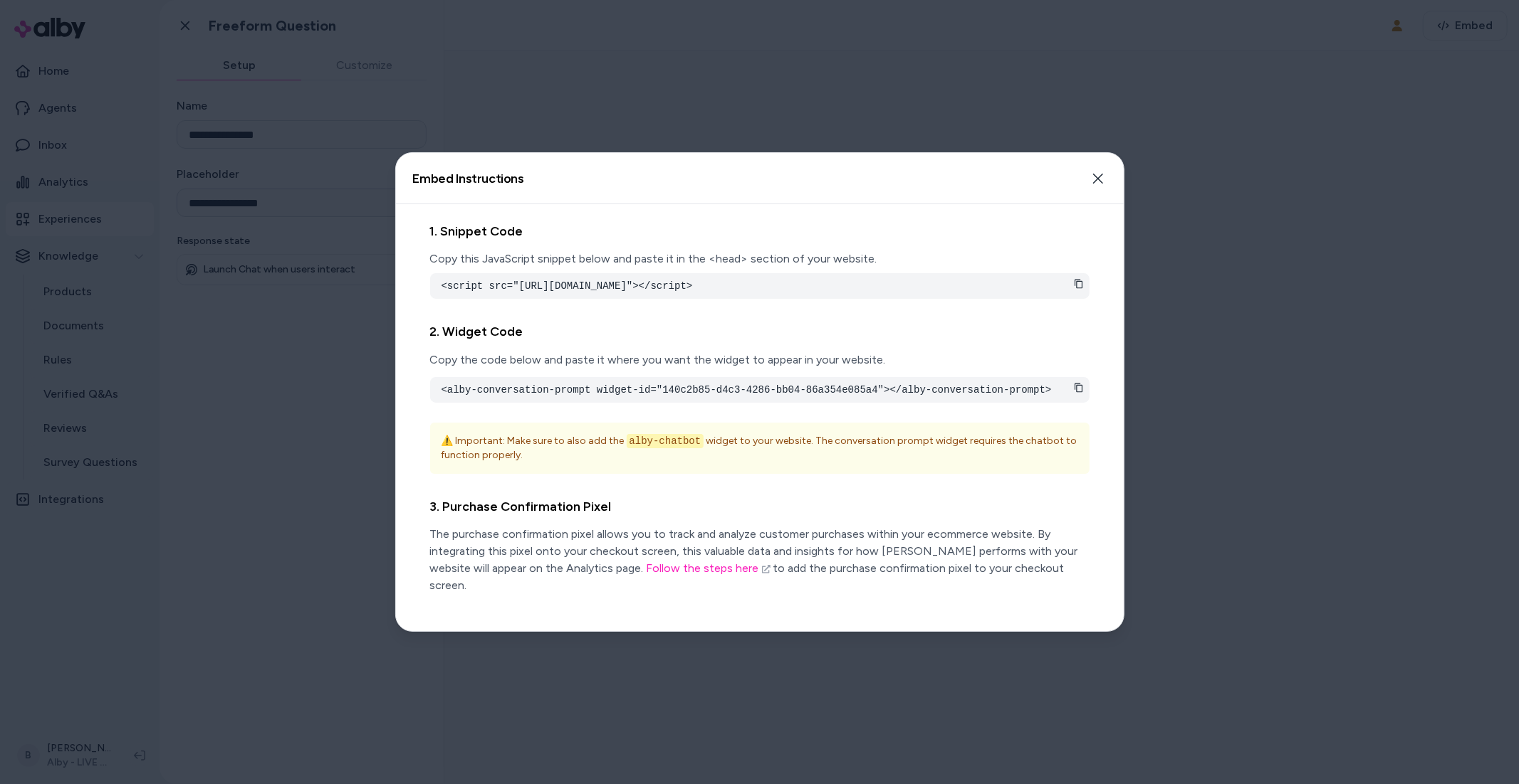
click at [287, 388] on div at bounding box center [759, 392] width 1519 height 784
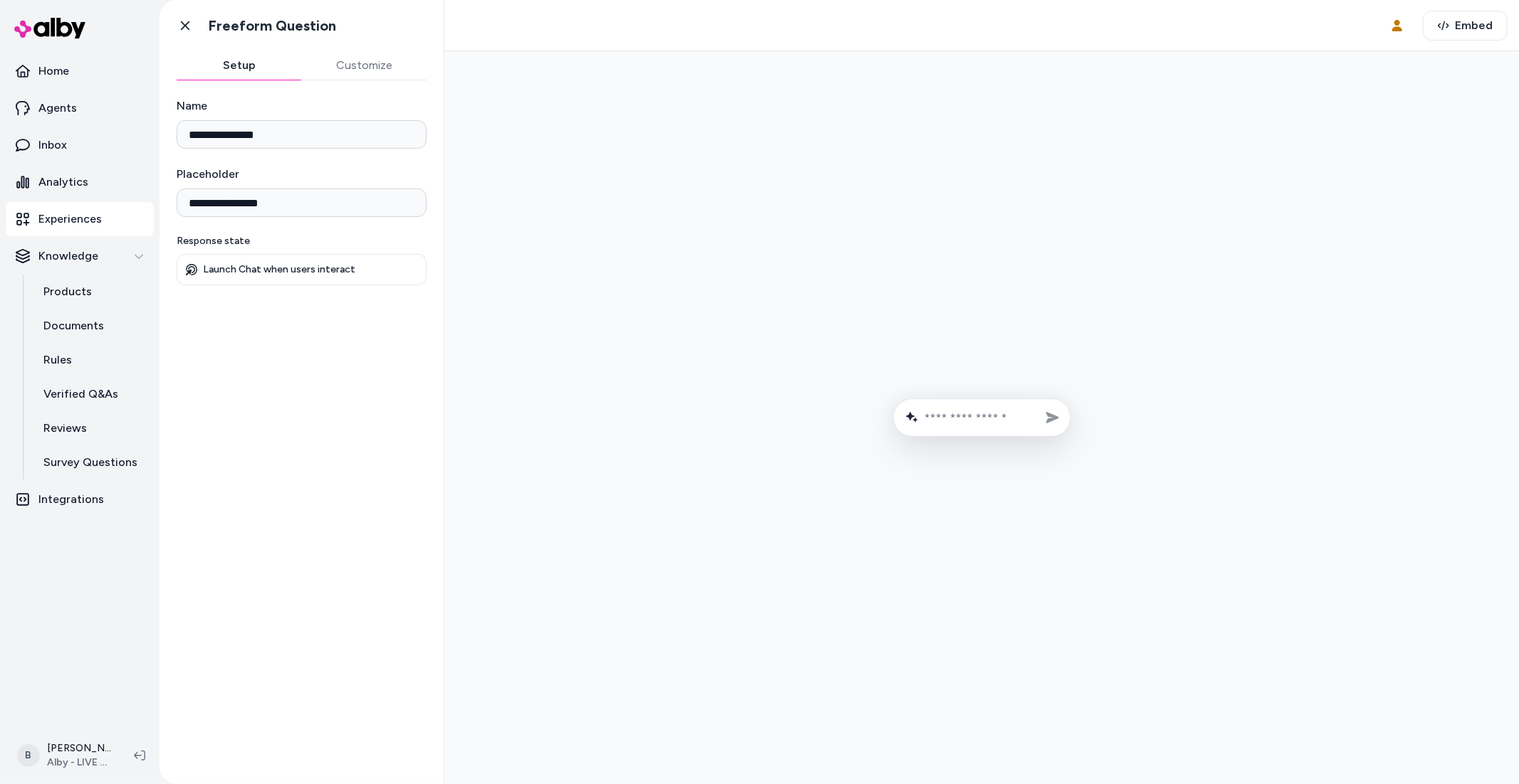
click at [101, 221] on link "Experiences" at bounding box center [79, 219] width 148 height 34
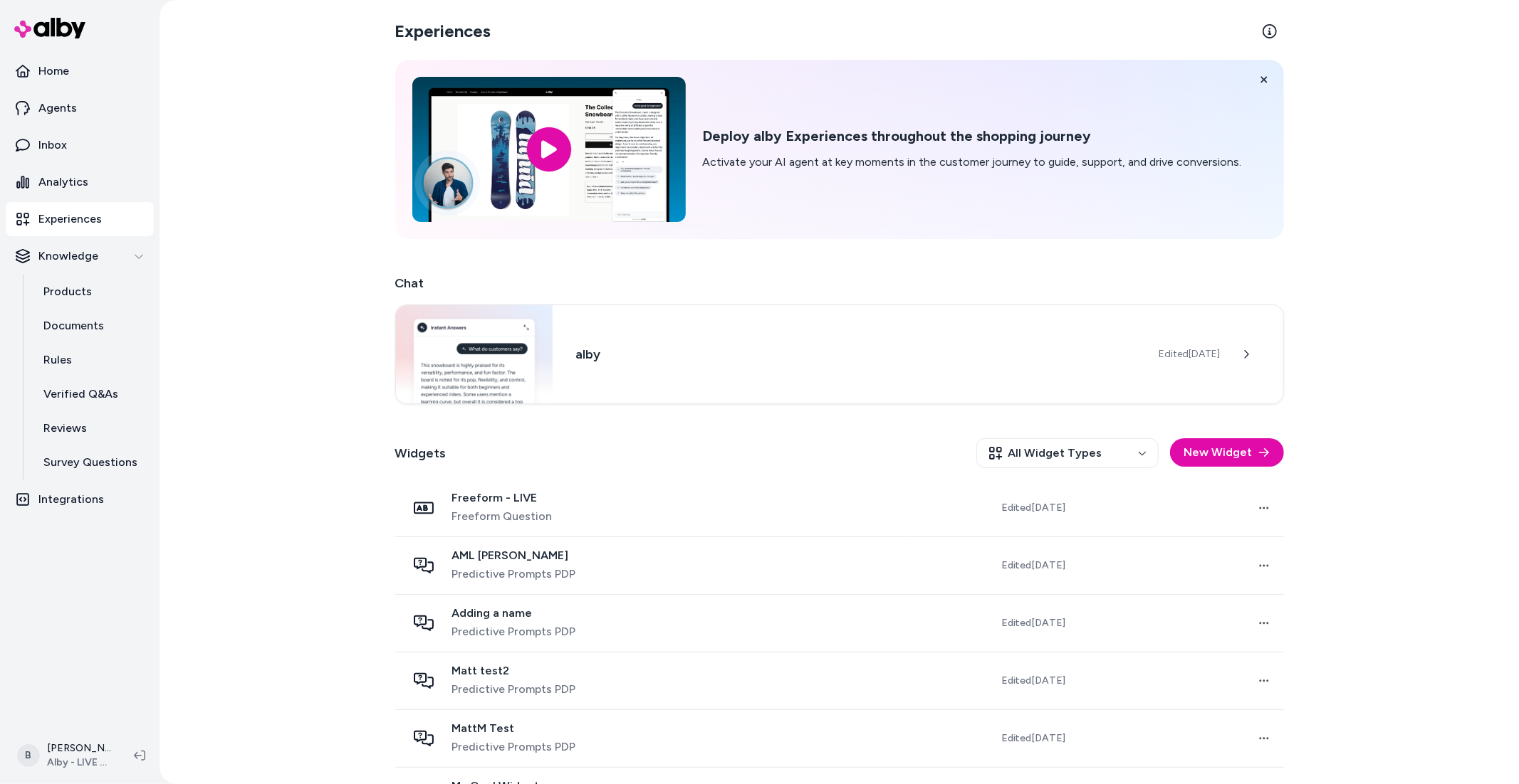
scroll to position [225, 0]
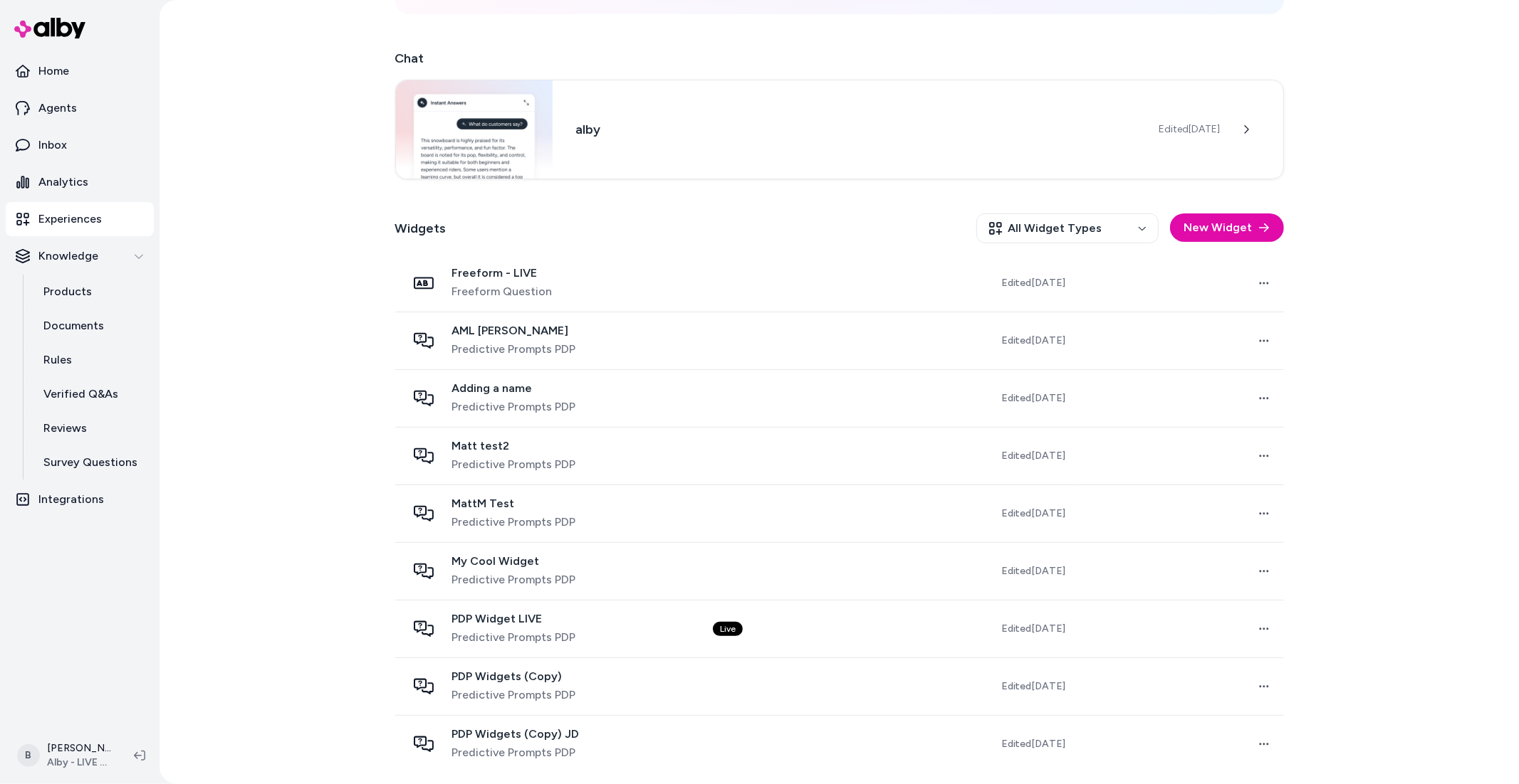
click at [1048, 208] on div "Widgets All Widget Types New Widget" at bounding box center [839, 228] width 888 height 53
click at [1041, 223] on html "Home Agents Inbox Analytics Experiences Knowledge Products Documents Rules Veri…" at bounding box center [759, 392] width 1519 height 784
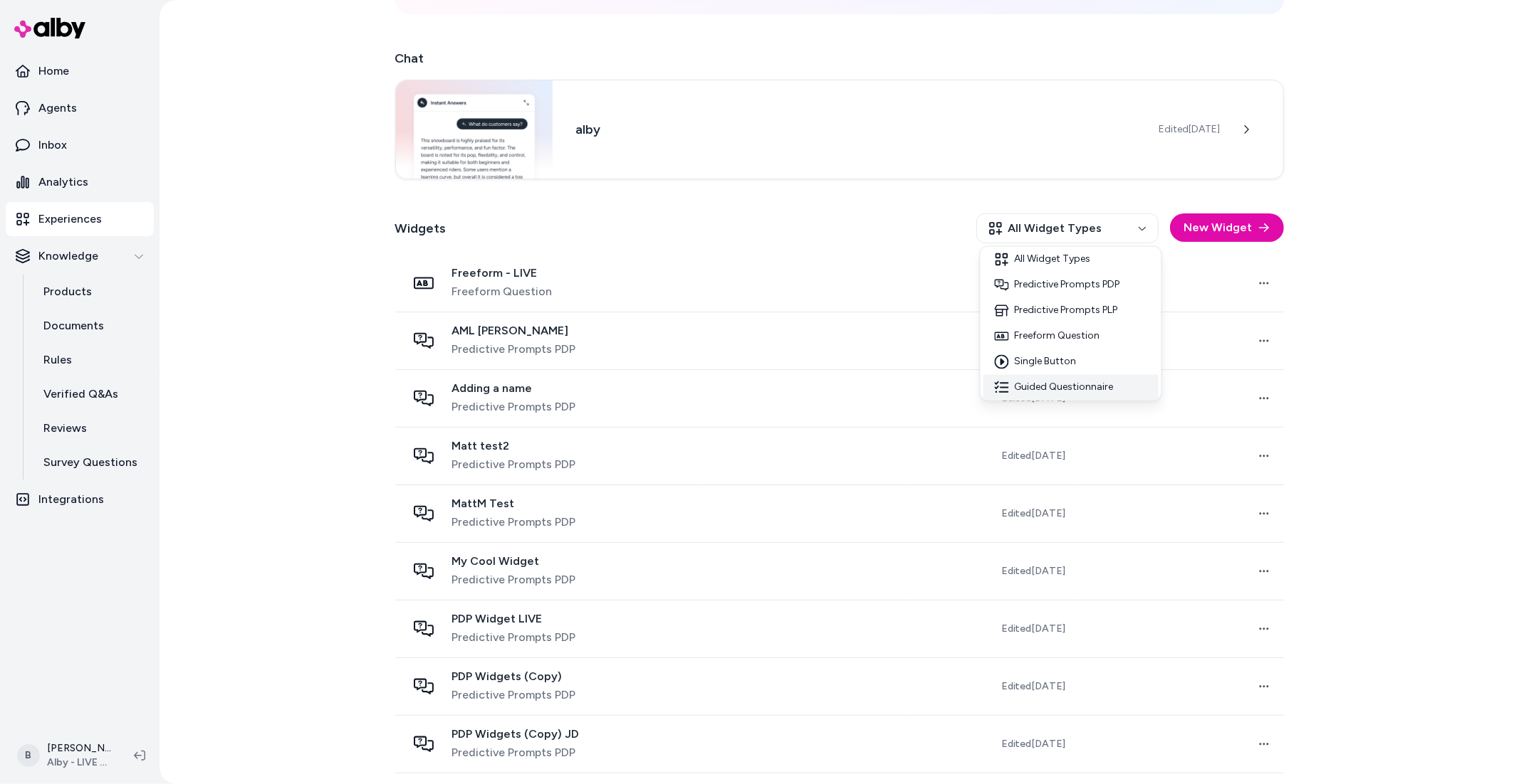
click at [1037, 392] on div "Guided Questionnaire" at bounding box center [1070, 388] width 175 height 26
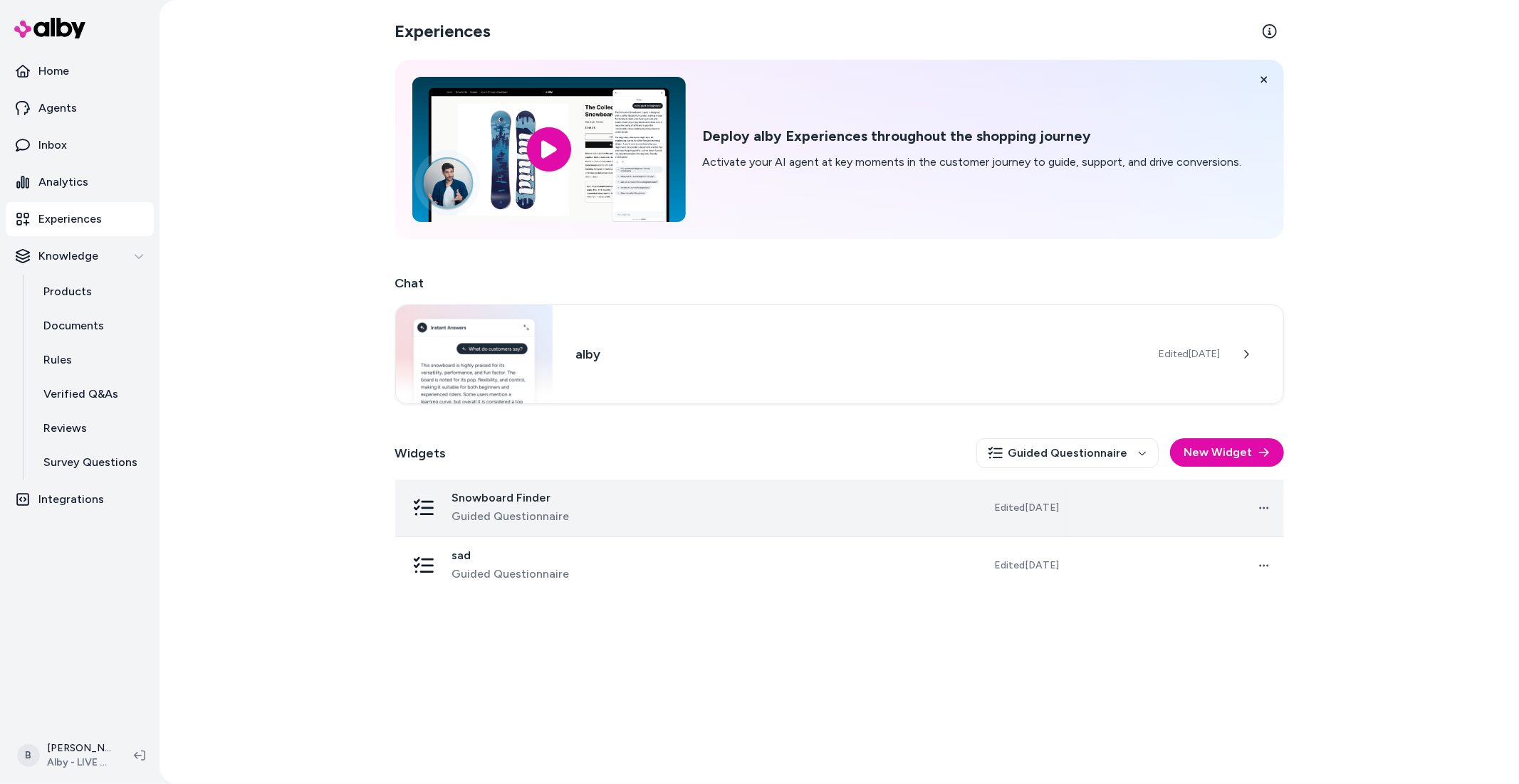
click at [559, 503] on span "Snowboard Finder" at bounding box center [511, 499] width 118 height 14
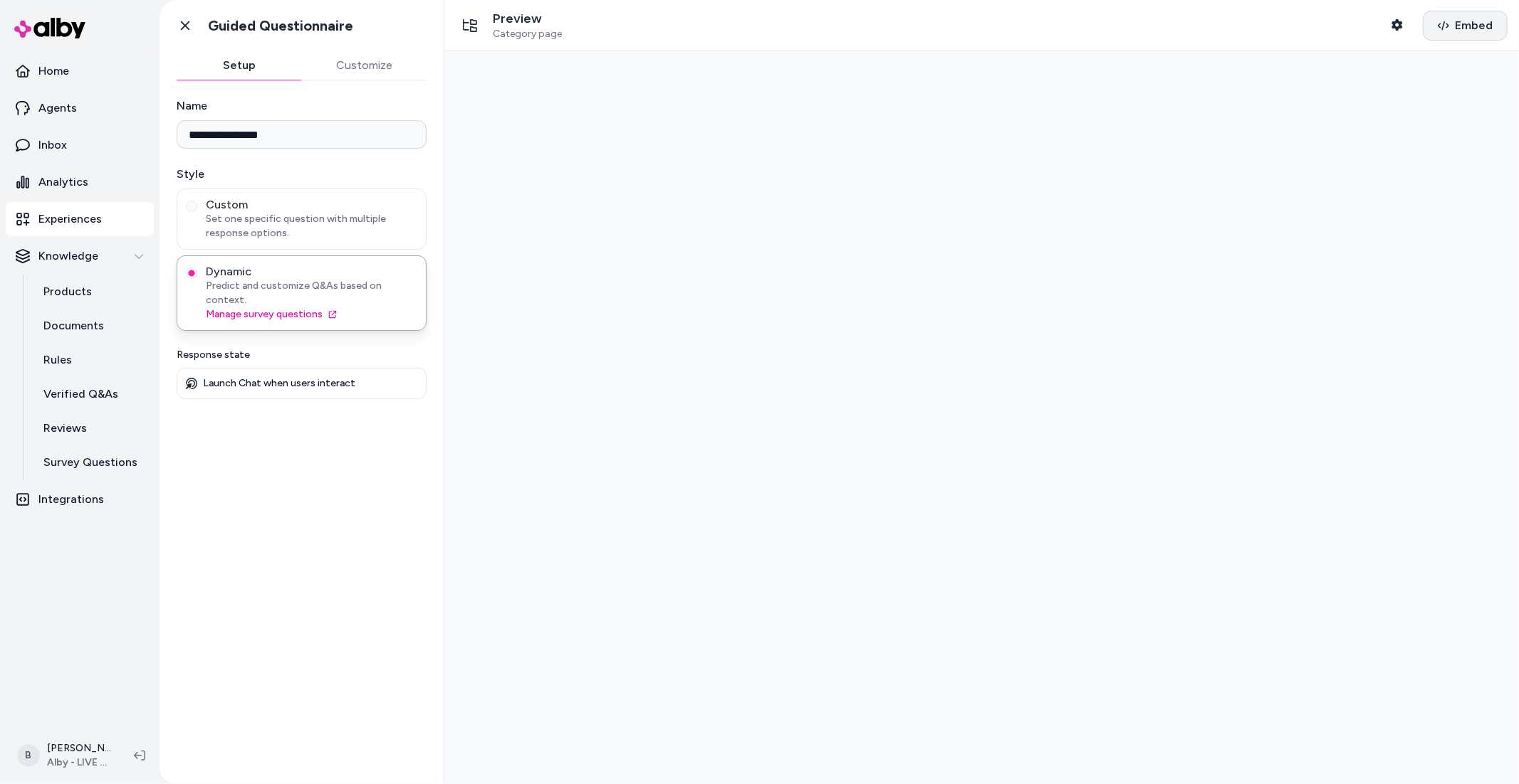
click at [1463, 30] on span "Embed" at bounding box center [1473, 25] width 38 height 17
click at [181, 25] on icon at bounding box center [185, 26] width 14 height 14
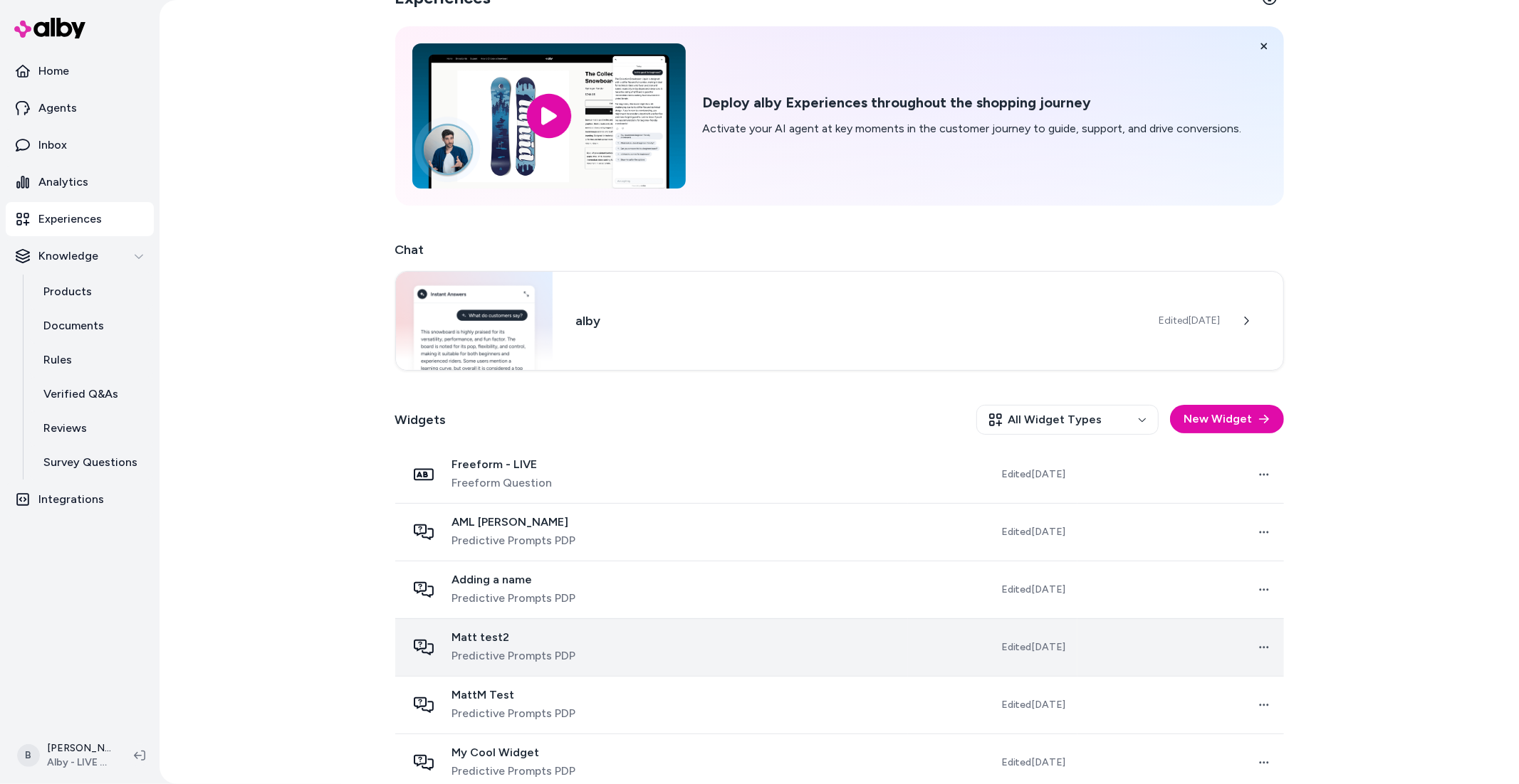
scroll to position [37, 0]
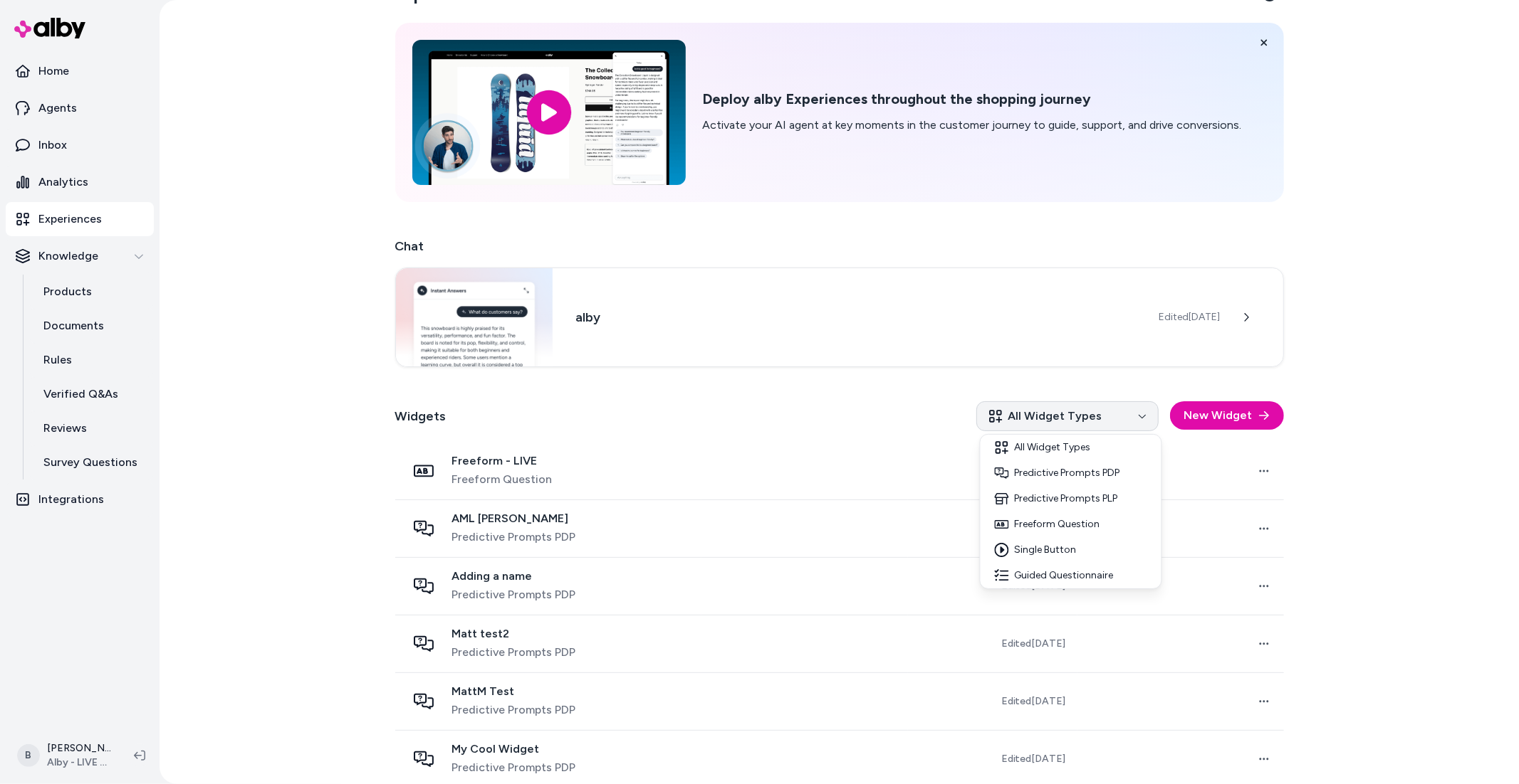
click at [1021, 419] on html "Home Agents Inbox Analytics Experiences Knowledge Products Documents Rules Veri…" at bounding box center [759, 392] width 1519 height 784
click at [1047, 553] on div "Single Button" at bounding box center [1070, 550] width 175 height 26
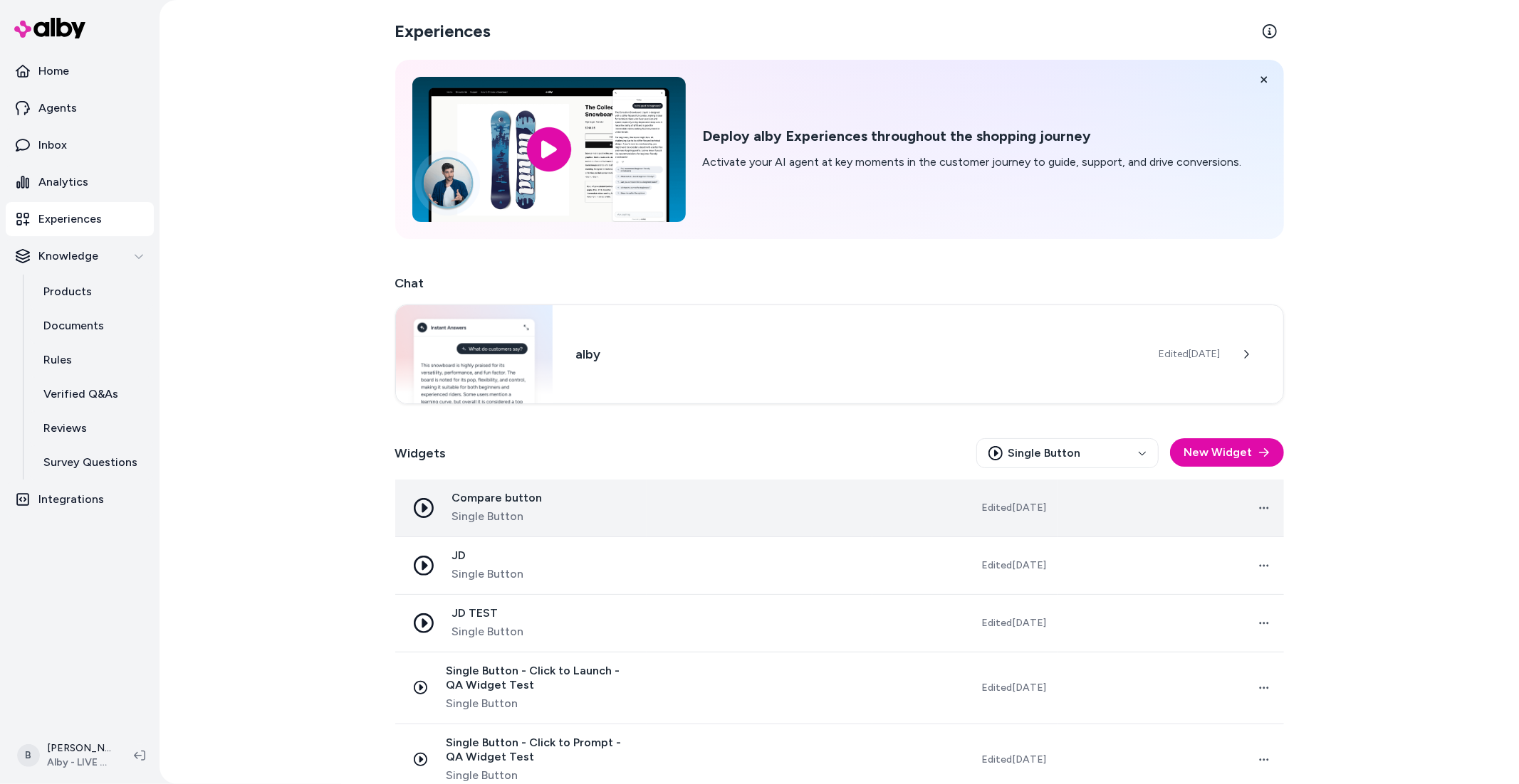
click at [493, 516] on span "Single Button" at bounding box center [497, 517] width 91 height 17
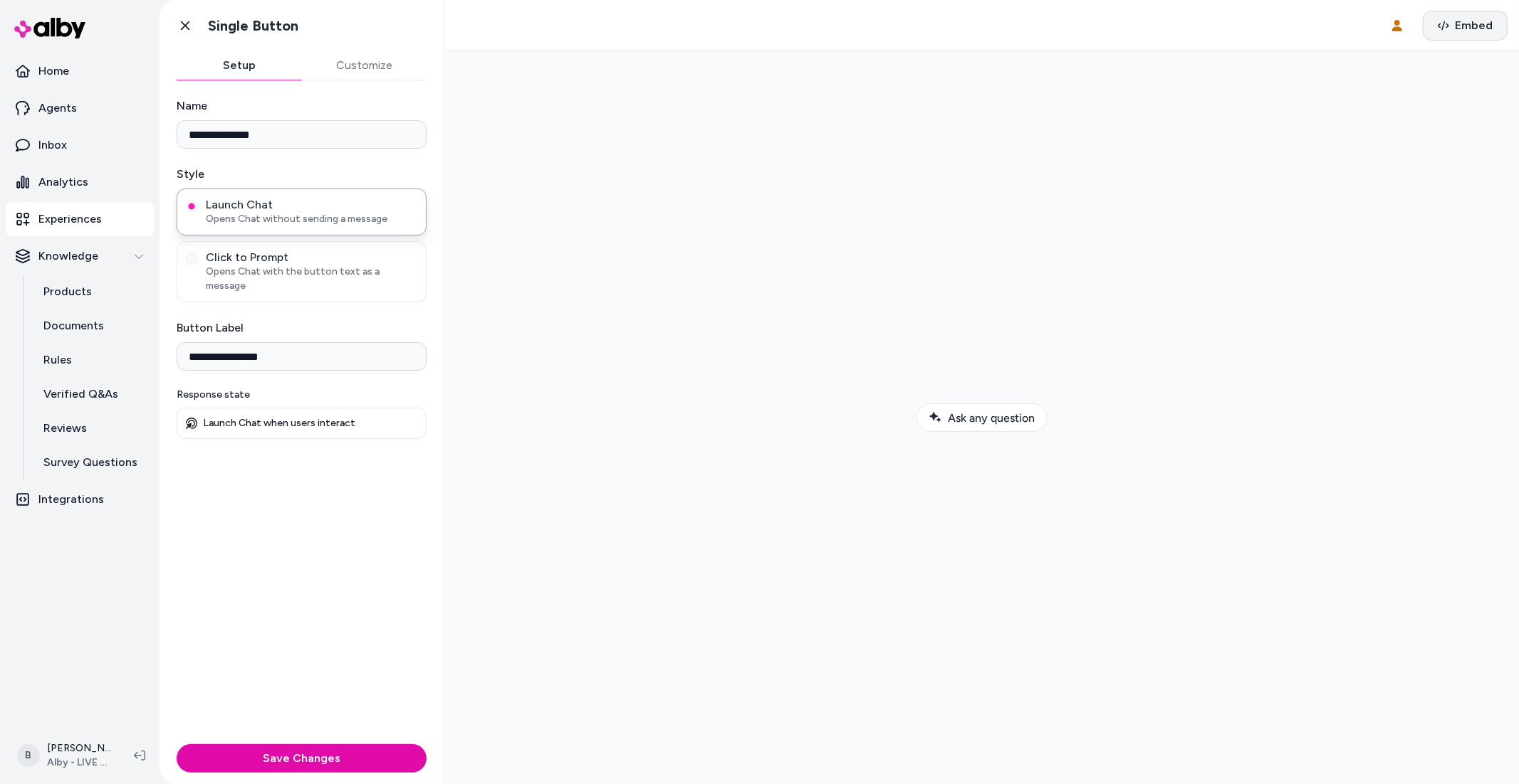
click at [1467, 22] on span "Embed" at bounding box center [1473, 25] width 38 height 17
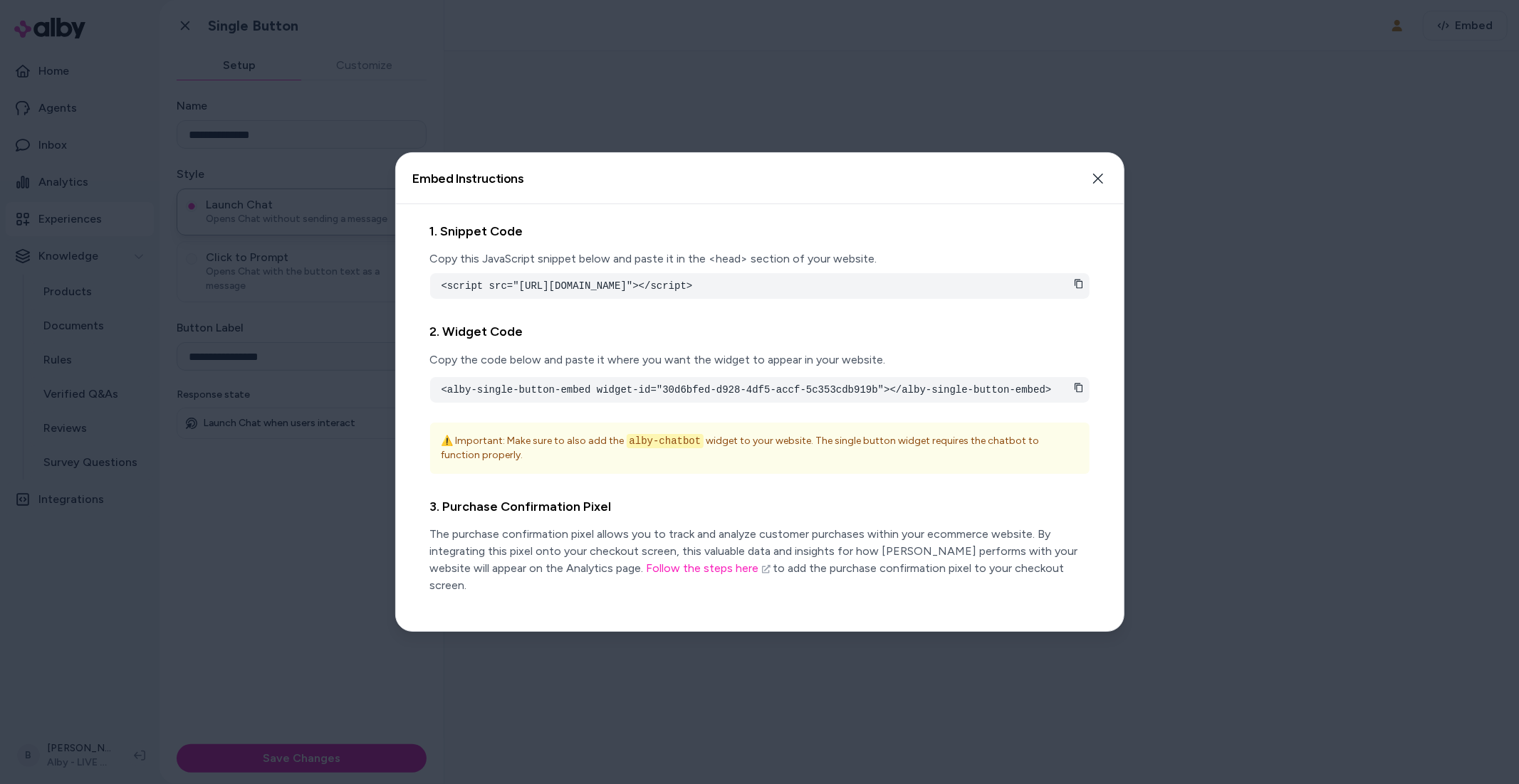
click at [1209, 408] on div at bounding box center [759, 392] width 1519 height 784
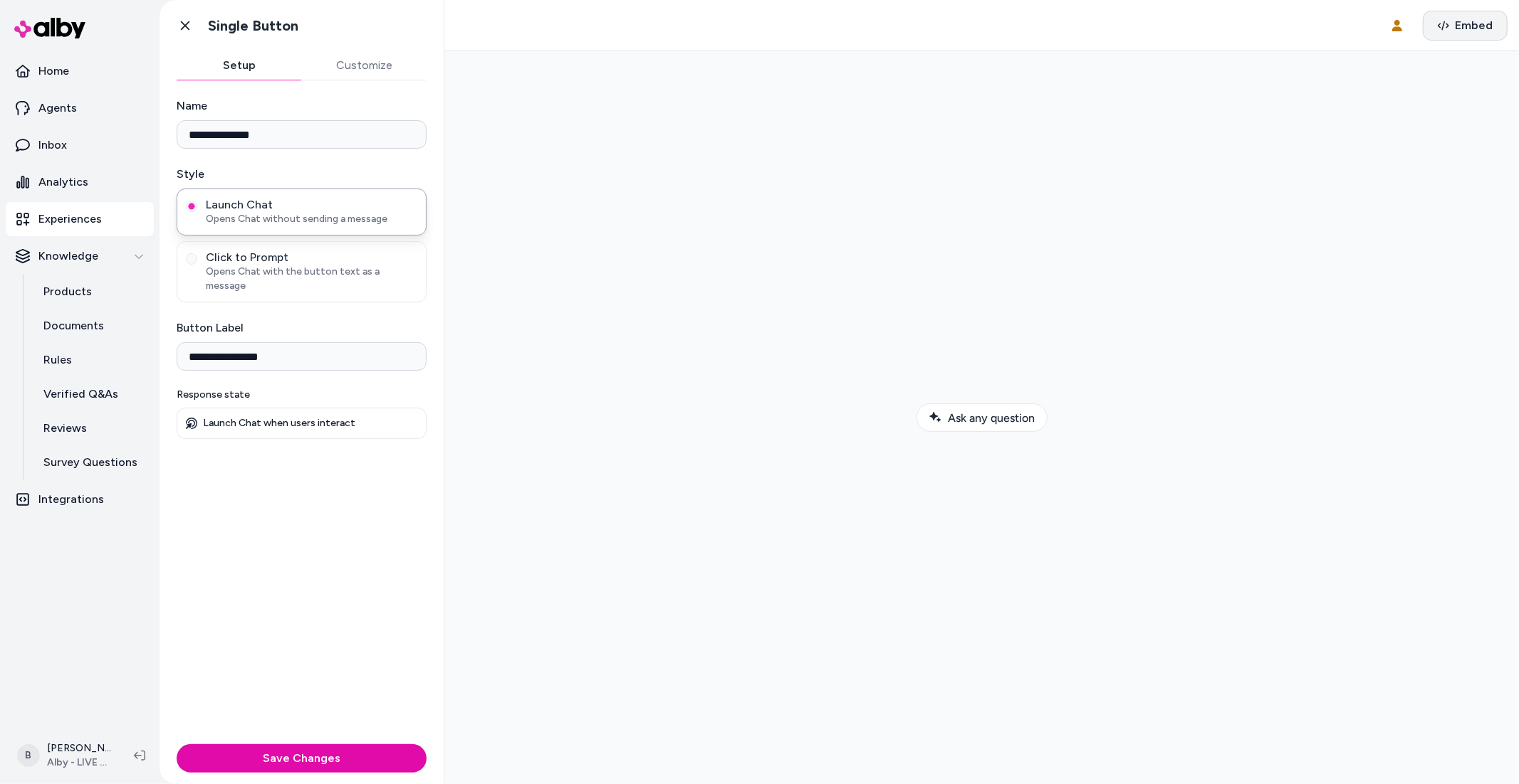
click at [1459, 24] on span "Embed" at bounding box center [1473, 25] width 38 height 17
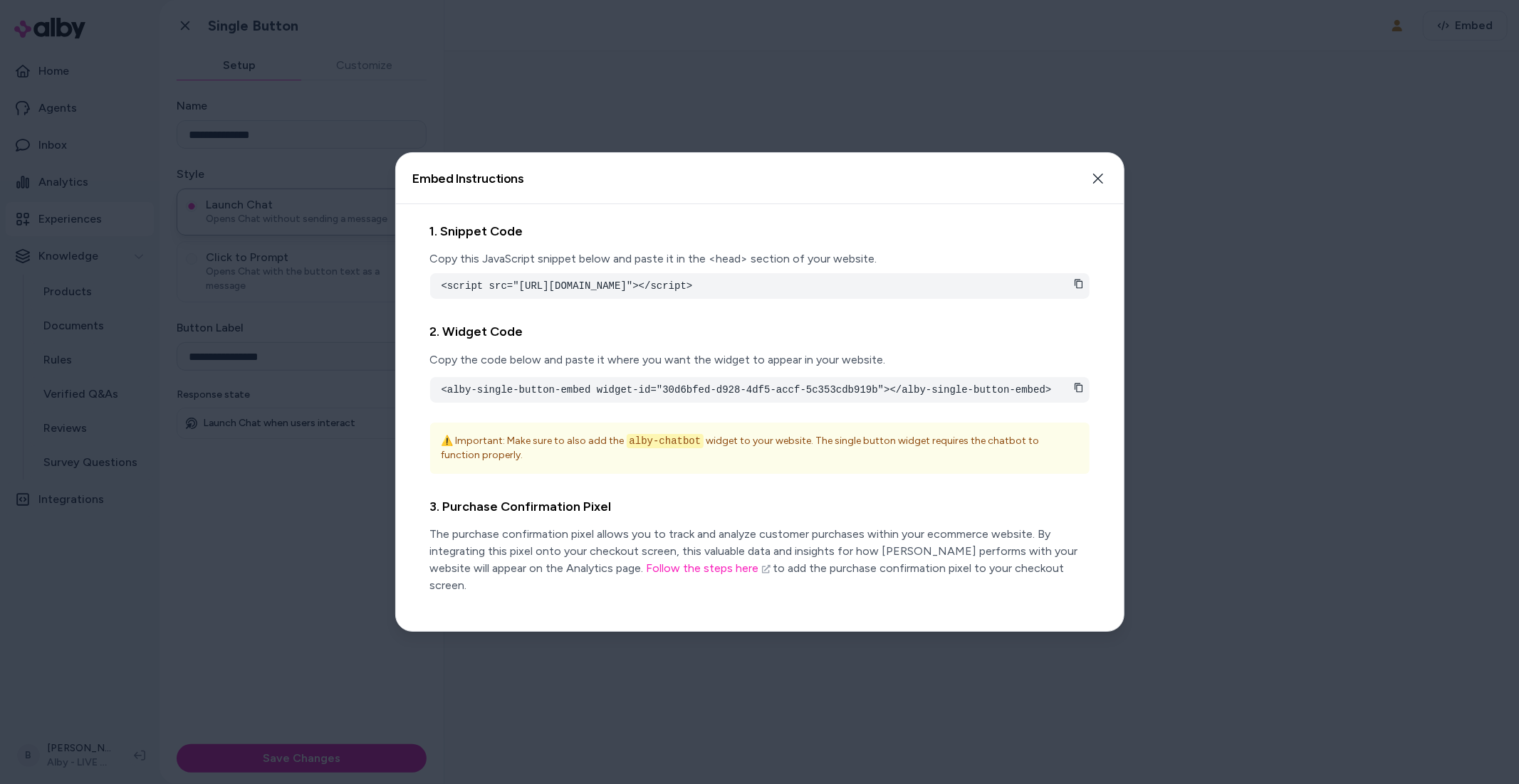
click at [1235, 423] on div at bounding box center [759, 392] width 1519 height 784
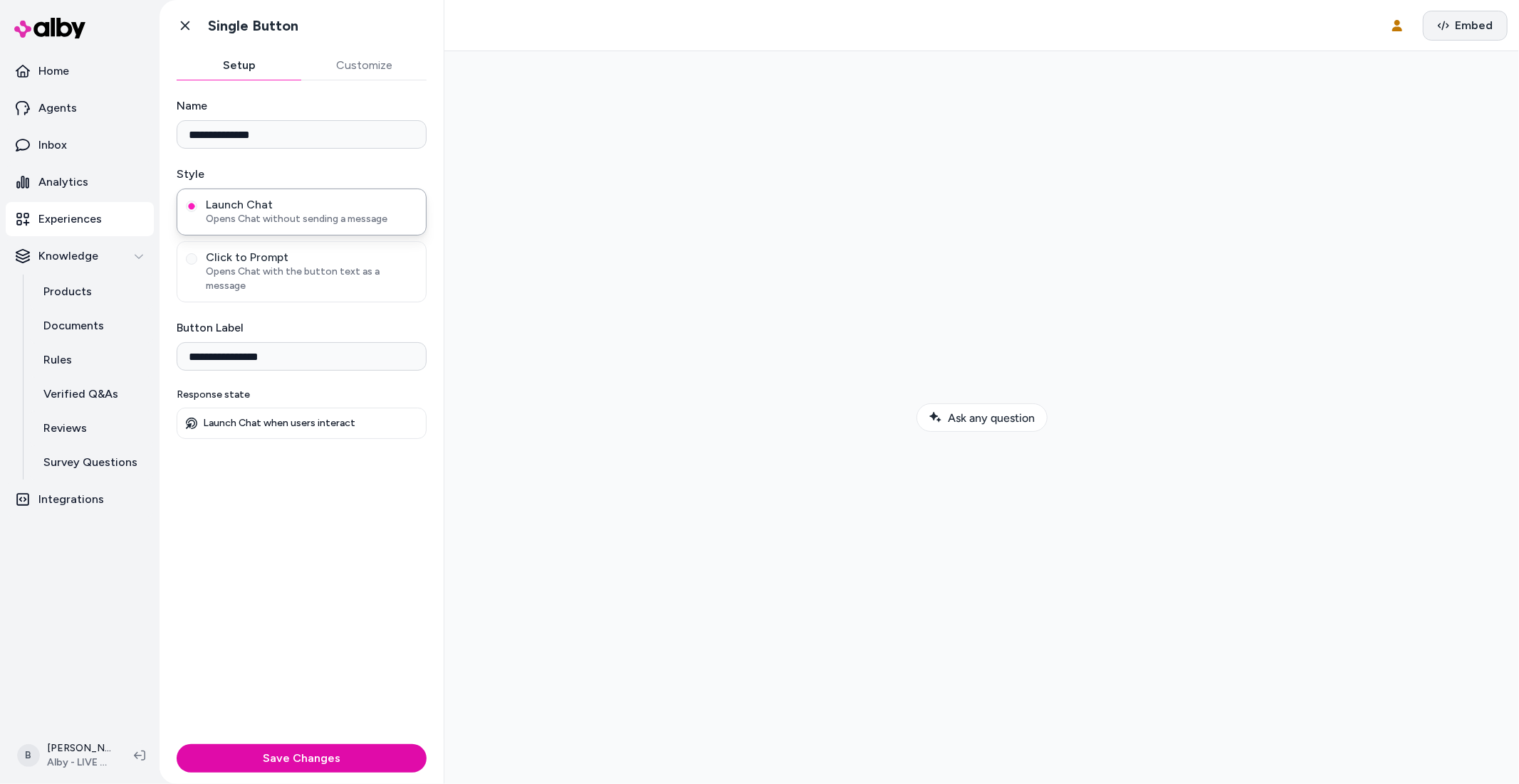
click at [1470, 22] on span "Embed" at bounding box center [1473, 25] width 38 height 17
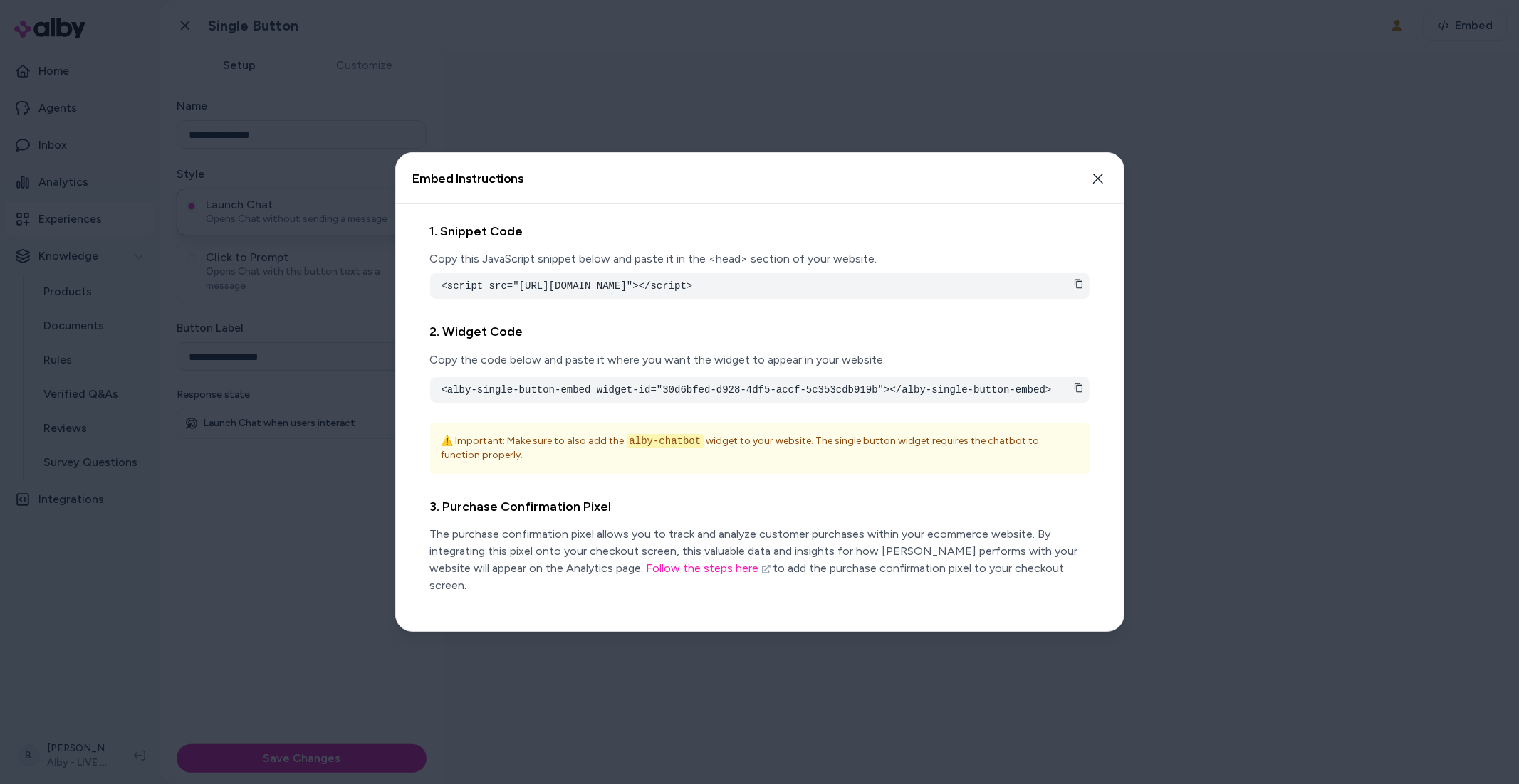
click at [1303, 439] on div at bounding box center [759, 392] width 1519 height 784
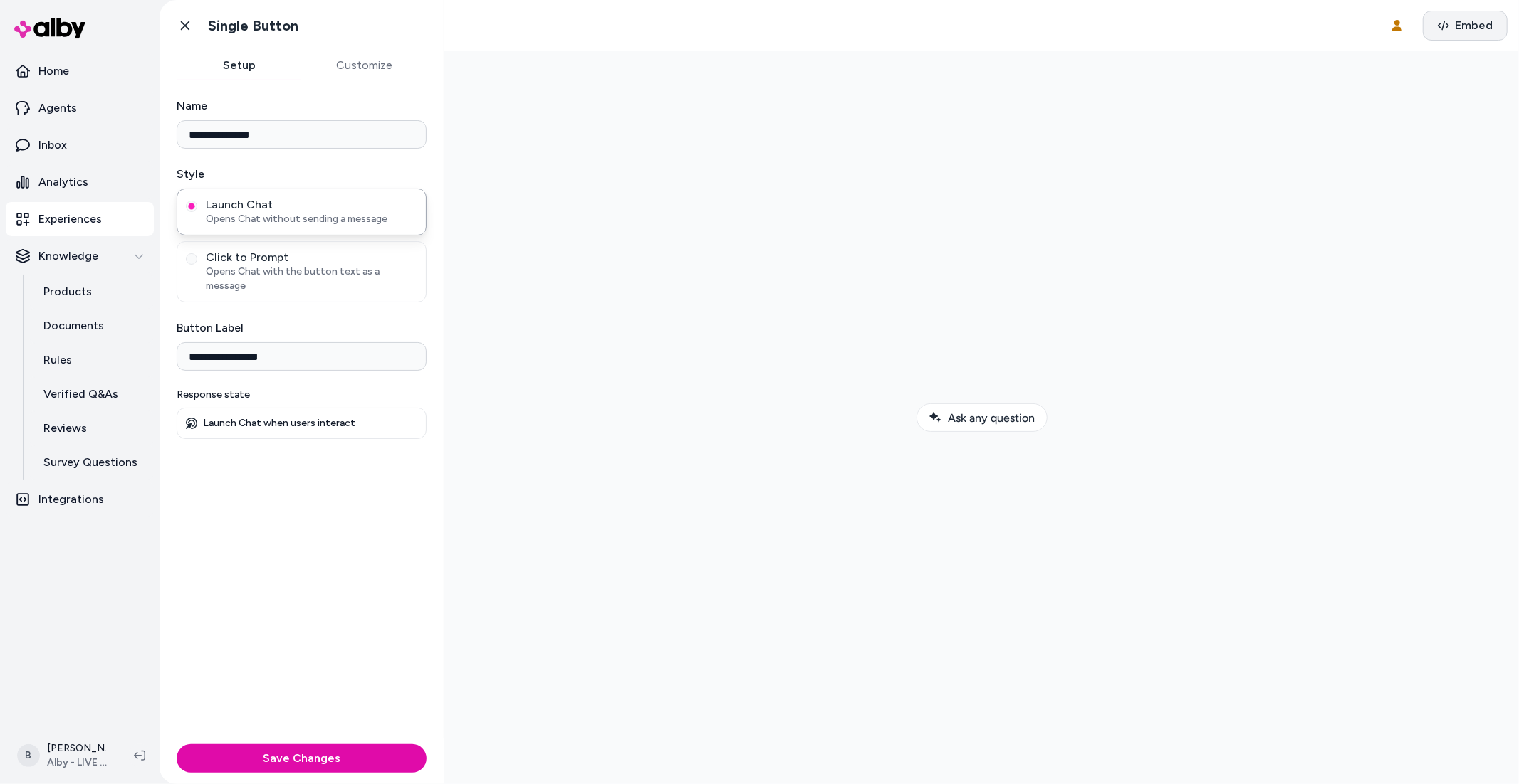
click at [1468, 22] on span "Embed" at bounding box center [1473, 25] width 38 height 17
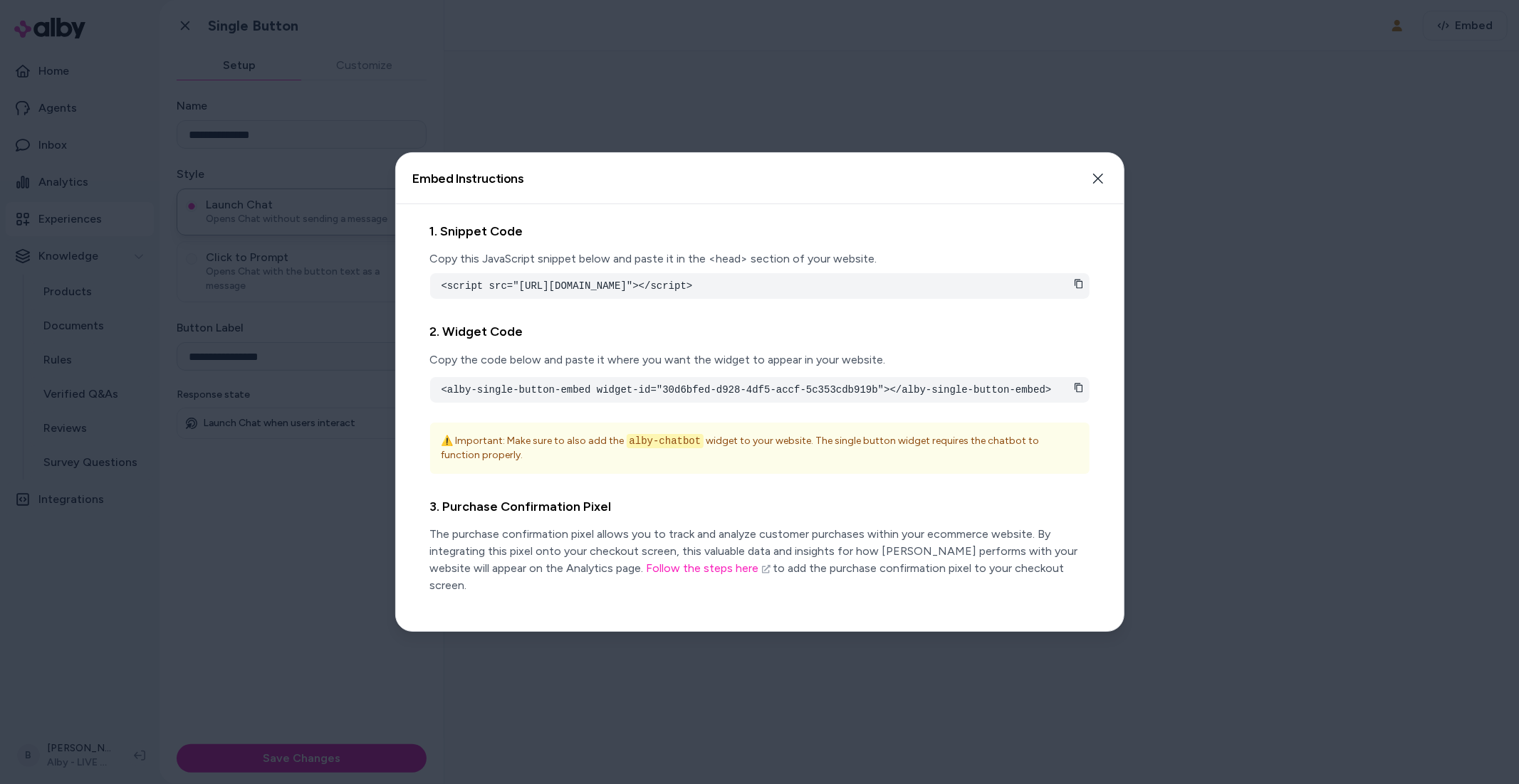
click at [1167, 235] on div at bounding box center [759, 392] width 1519 height 784
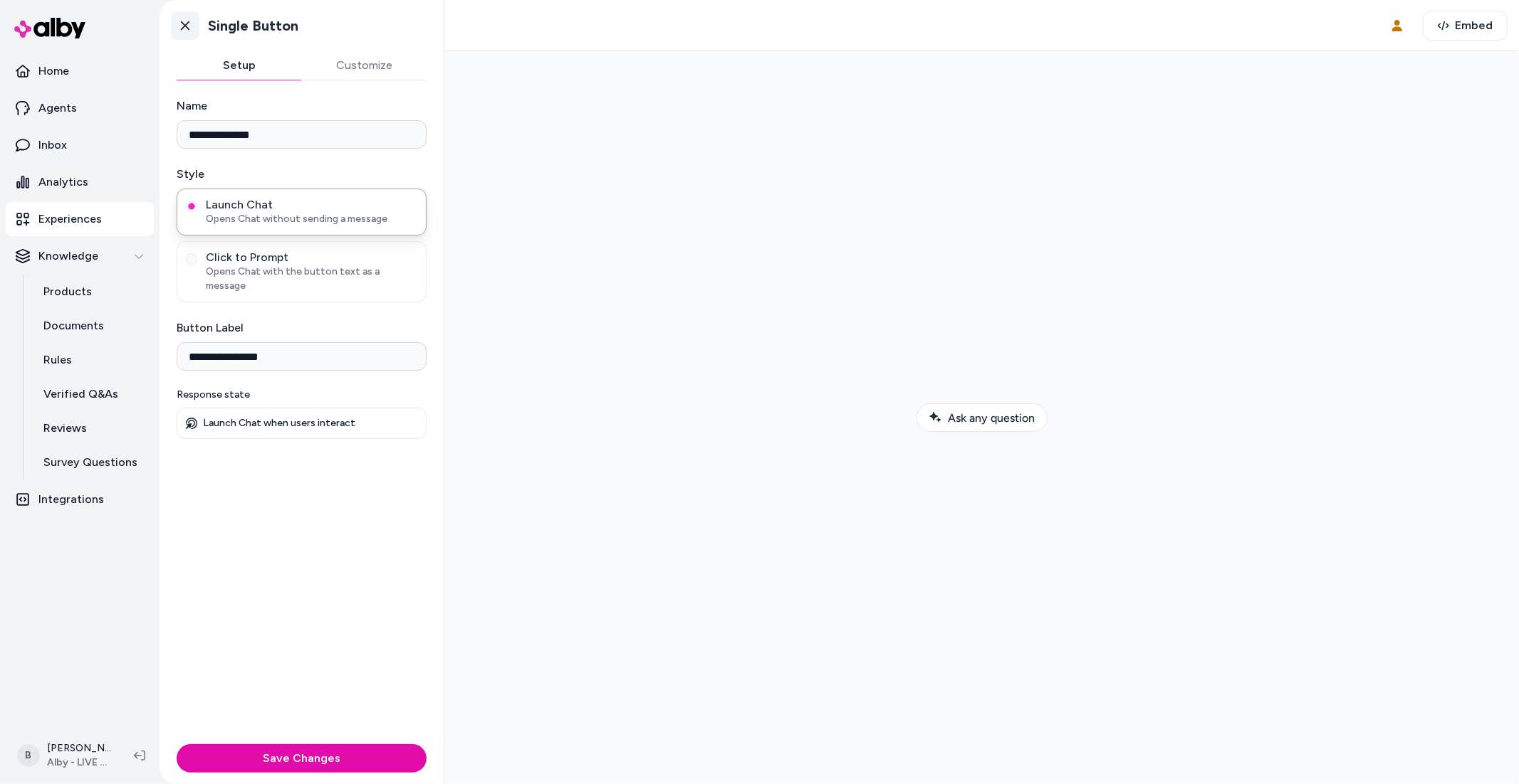
click at [192, 12] on link "Go back" at bounding box center [185, 26] width 29 height 29
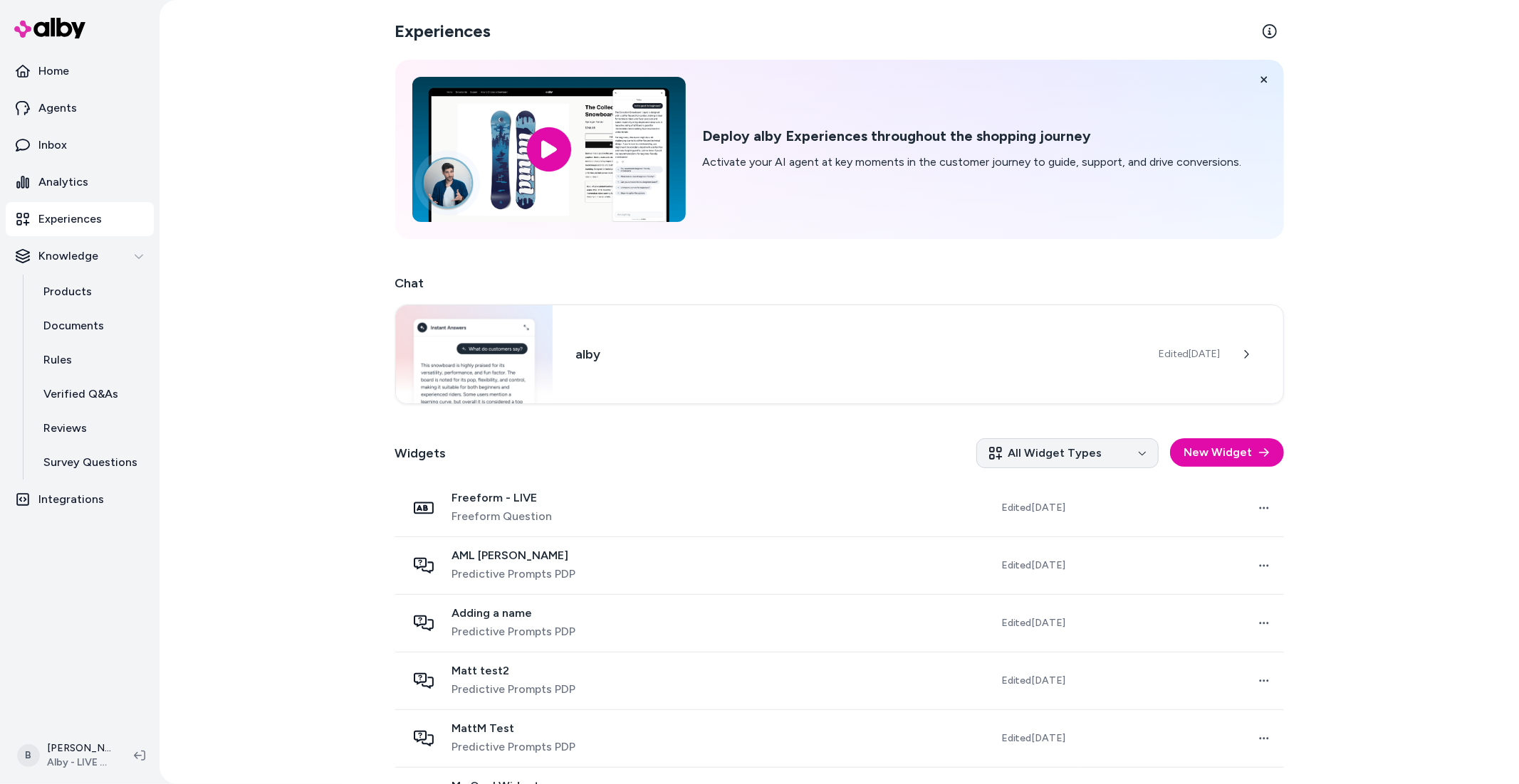
click at [1044, 457] on html "Home Agents Inbox Analytics Experiences Knowledge Products Documents Rules Veri…" at bounding box center [759, 392] width 1519 height 784
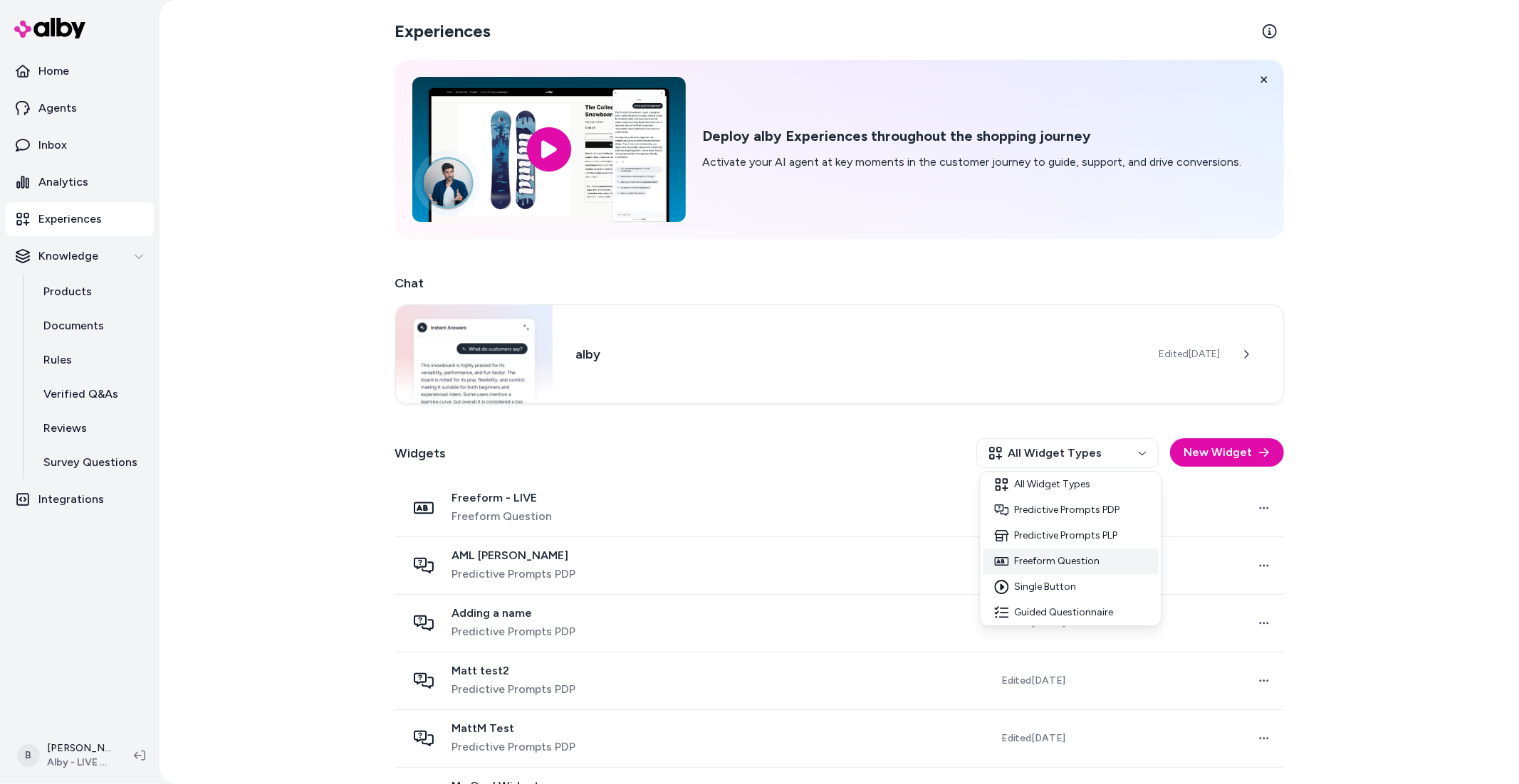
click at [1057, 563] on div "Freeform Question" at bounding box center [1070, 562] width 175 height 26
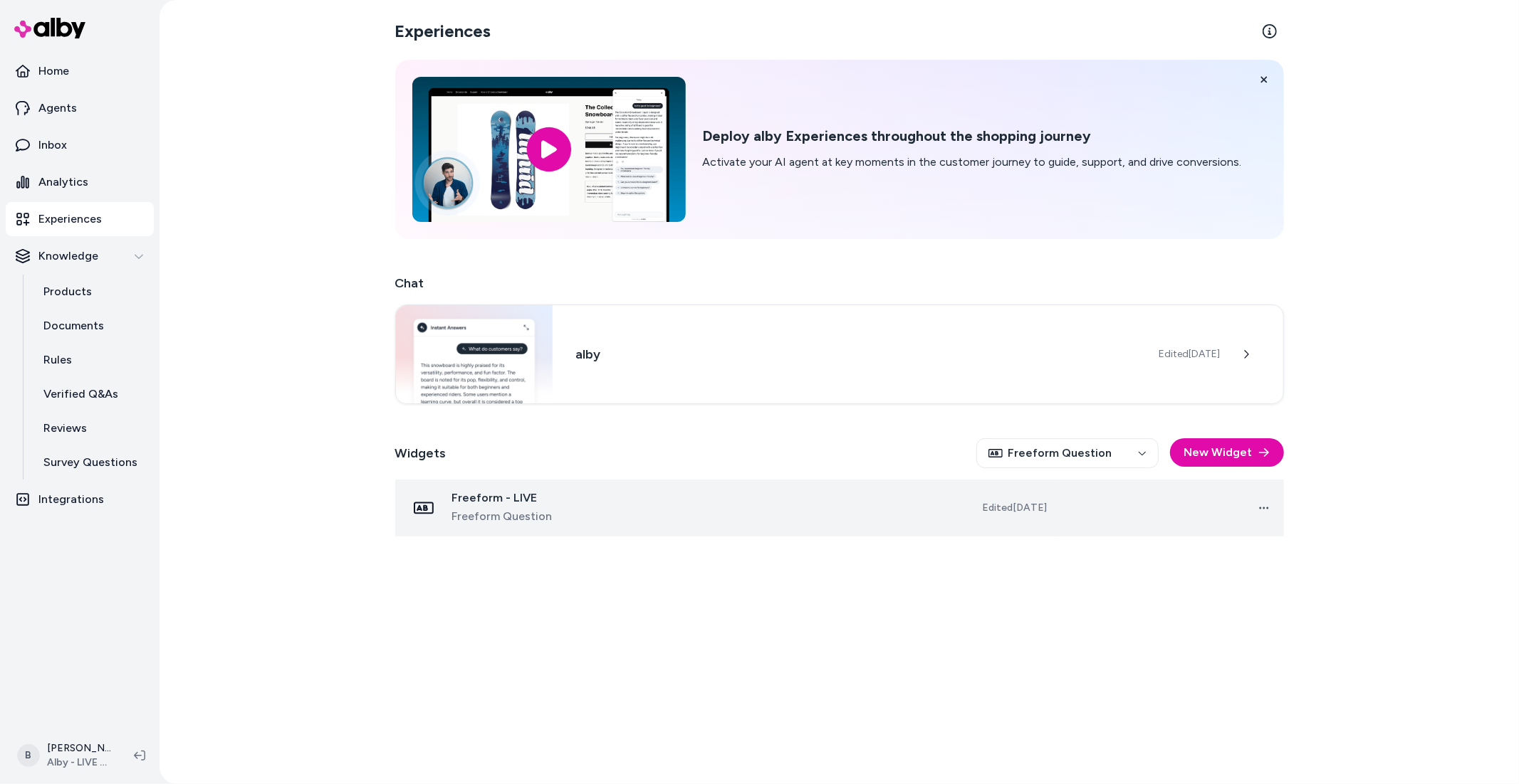
click at [461, 509] on span "Freeform Question" at bounding box center [502, 517] width 100 height 17
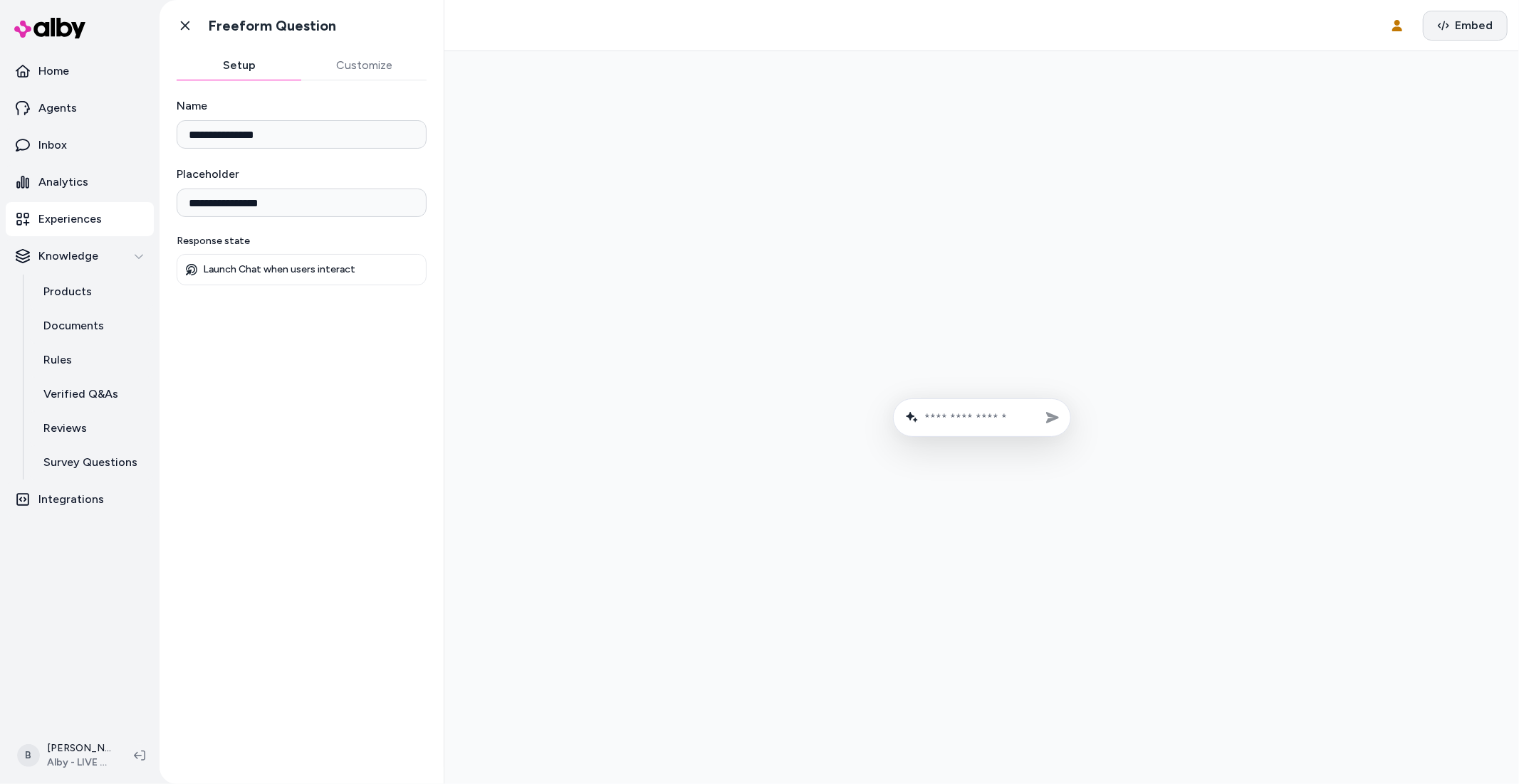
click at [1477, 25] on span "Embed" at bounding box center [1473, 25] width 38 height 17
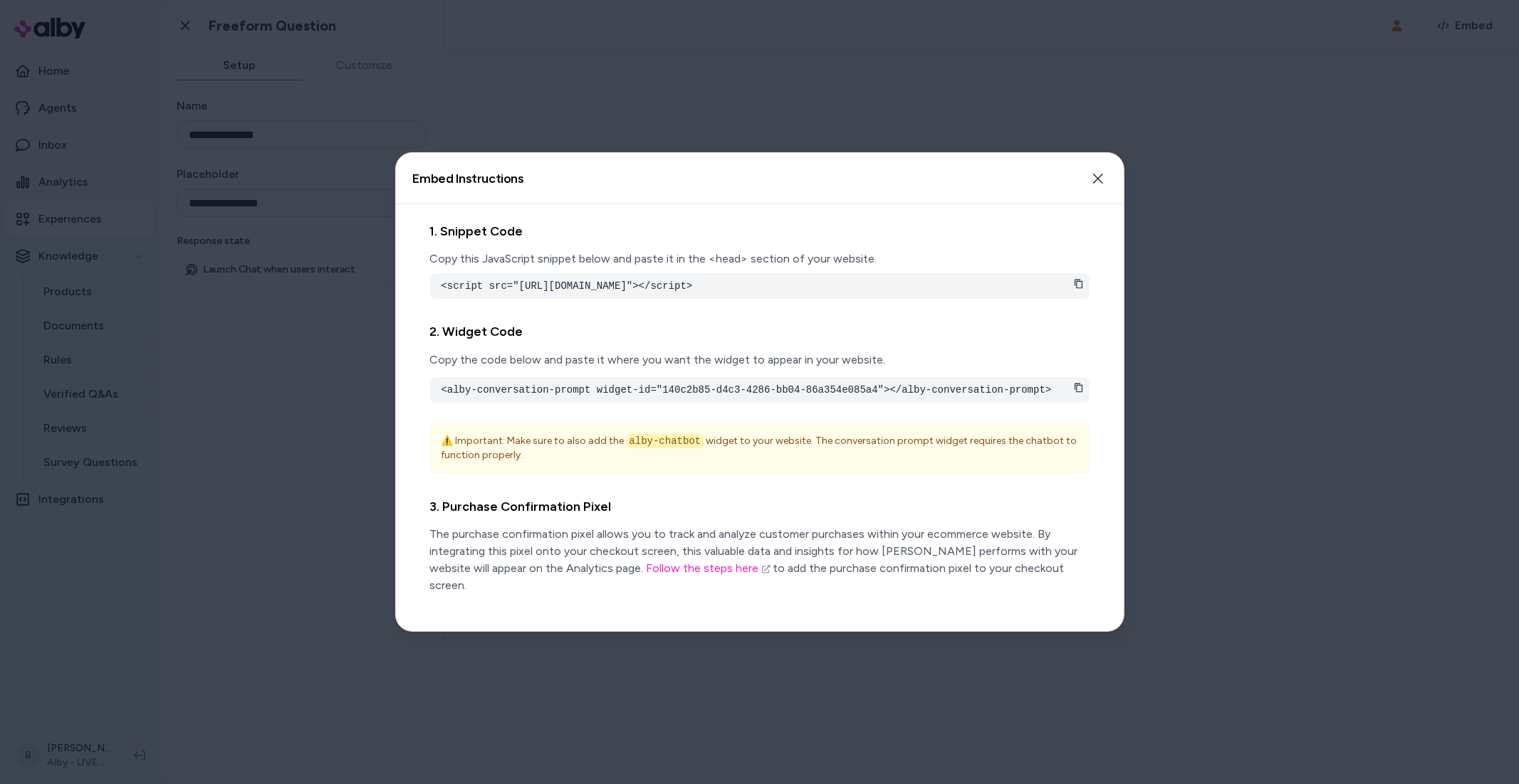
click at [1271, 208] on div at bounding box center [759, 392] width 1519 height 784
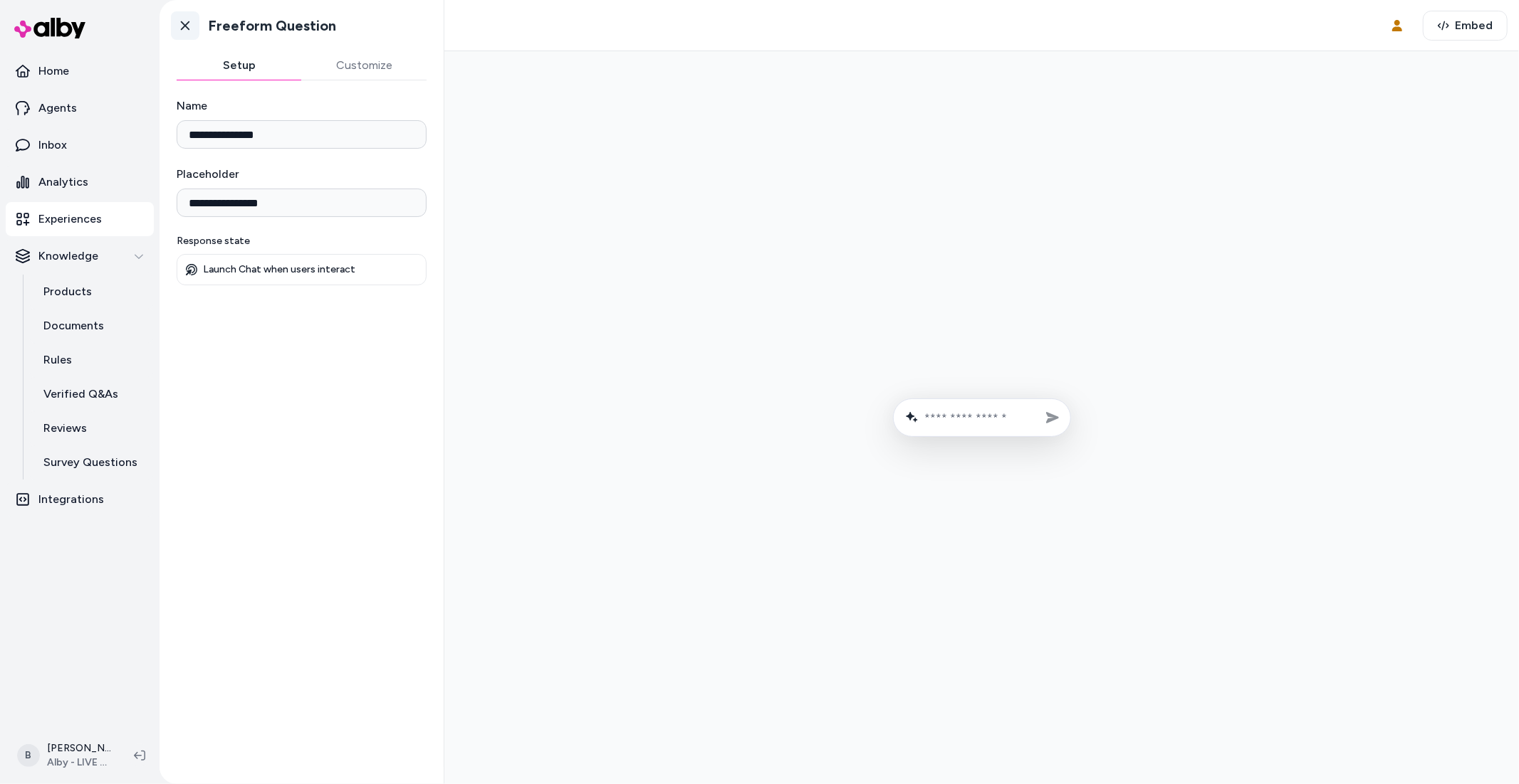
click at [181, 26] on icon at bounding box center [185, 26] width 14 height 14
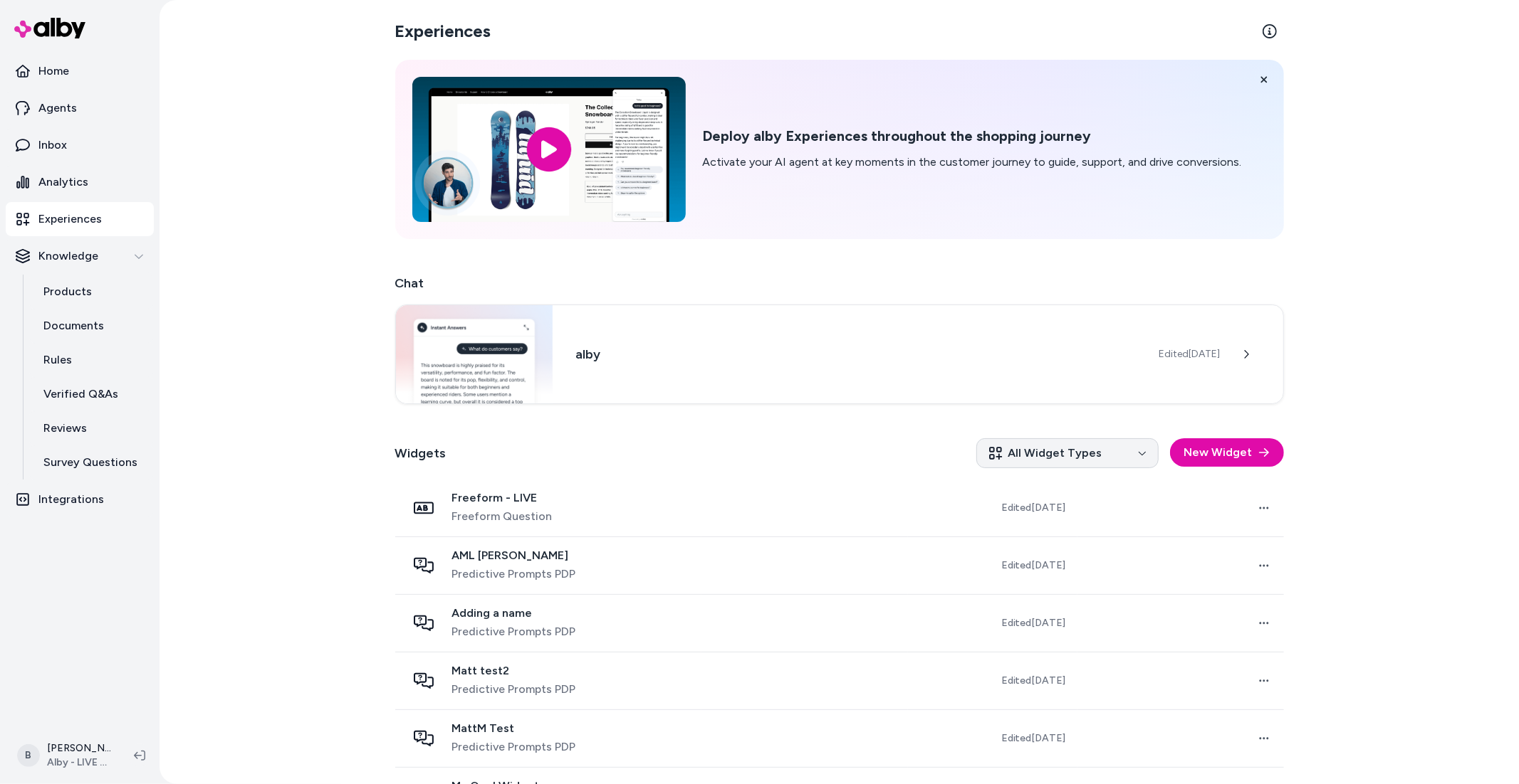
click at [1119, 457] on html "Home Agents Inbox Analytics Experiences Knowledge Products Documents Rules Veri…" at bounding box center [759, 392] width 1519 height 784
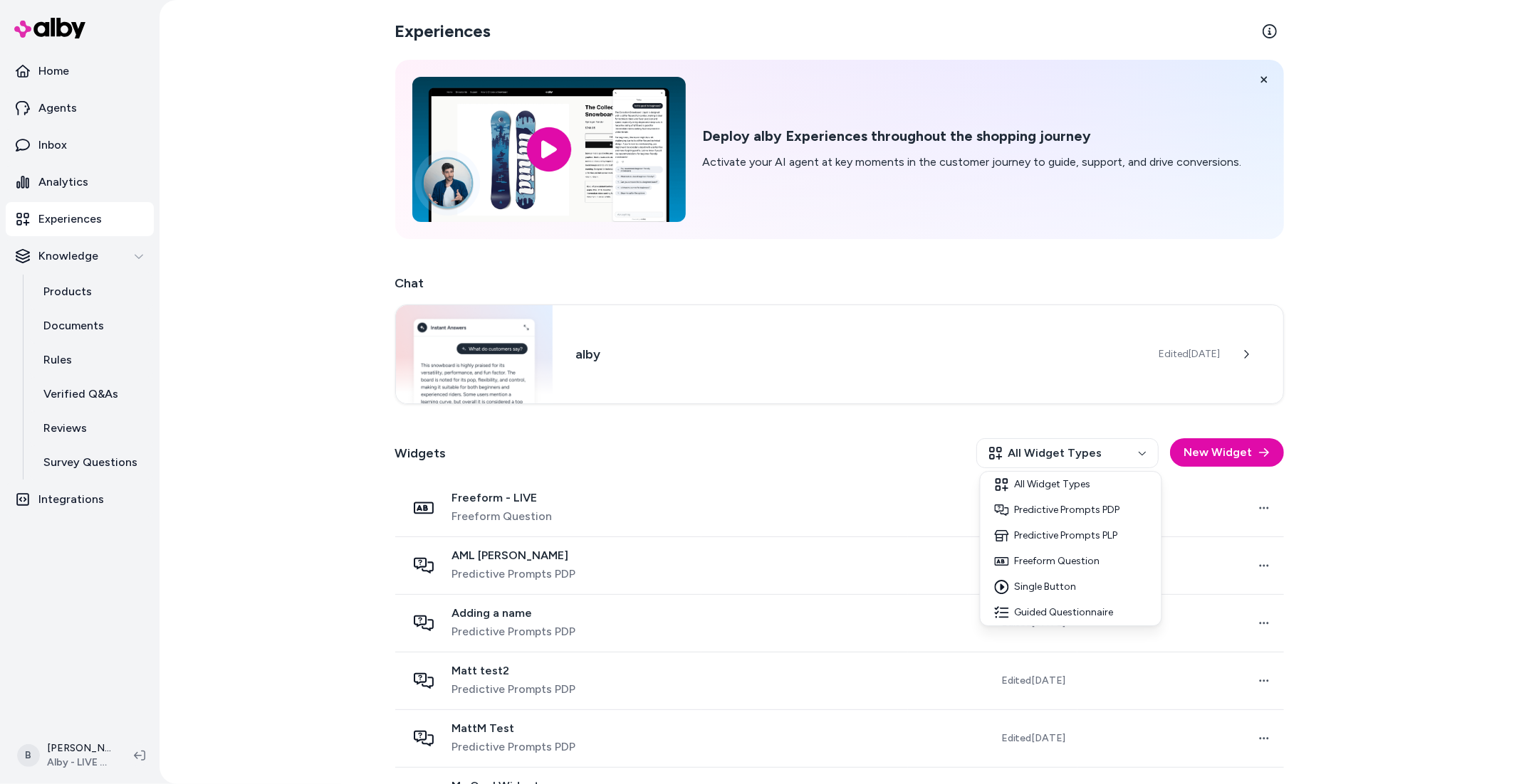
click at [225, 2] on html "Home Agents Inbox Analytics Experiences Knowledge Products Documents Rules Veri…" at bounding box center [759, 392] width 1519 height 784
click at [293, 240] on div "Experiences Deploy alby Experiences throughout the shopping journey Activate yo…" at bounding box center [839, 392] width 1359 height 784
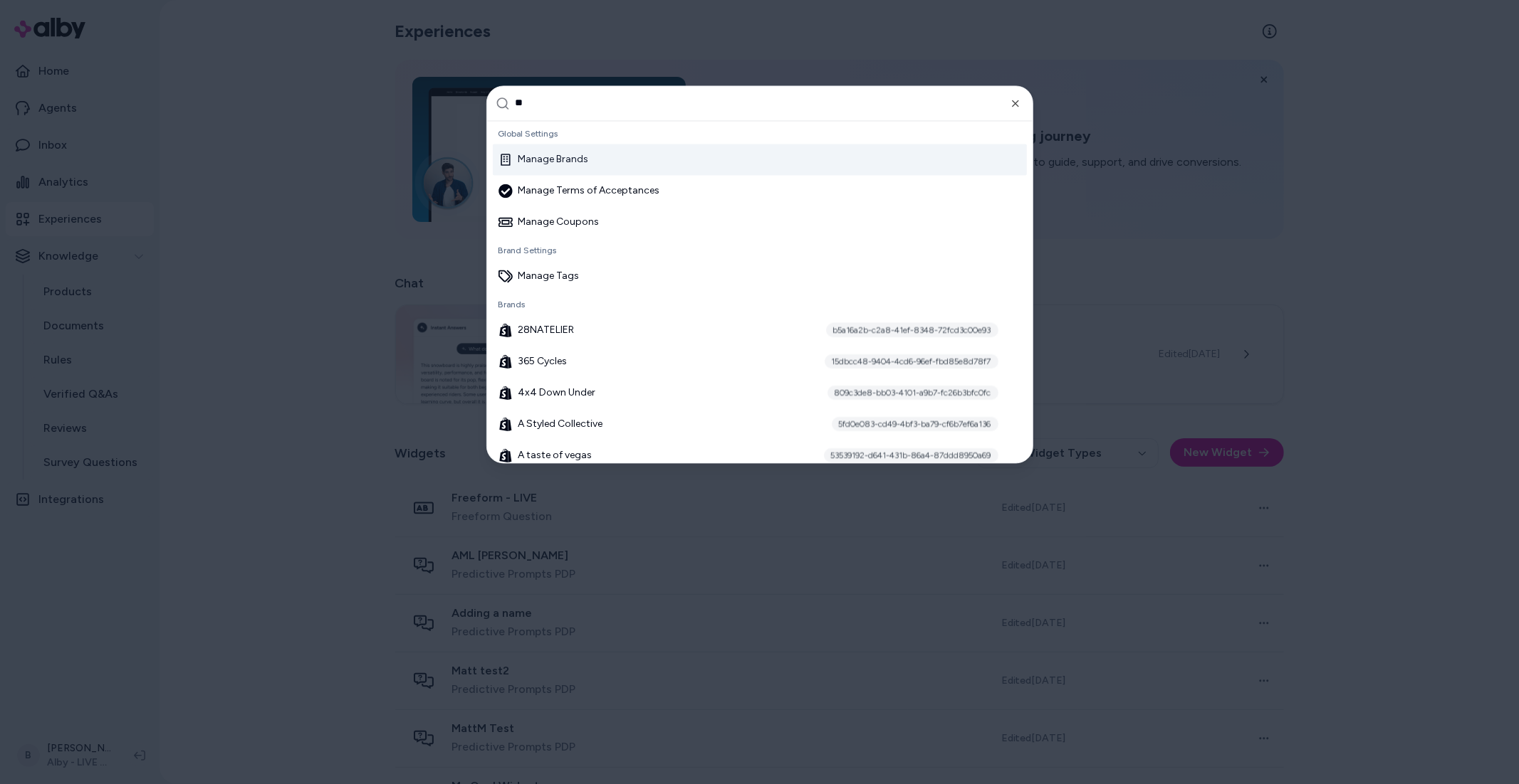
type input "***"
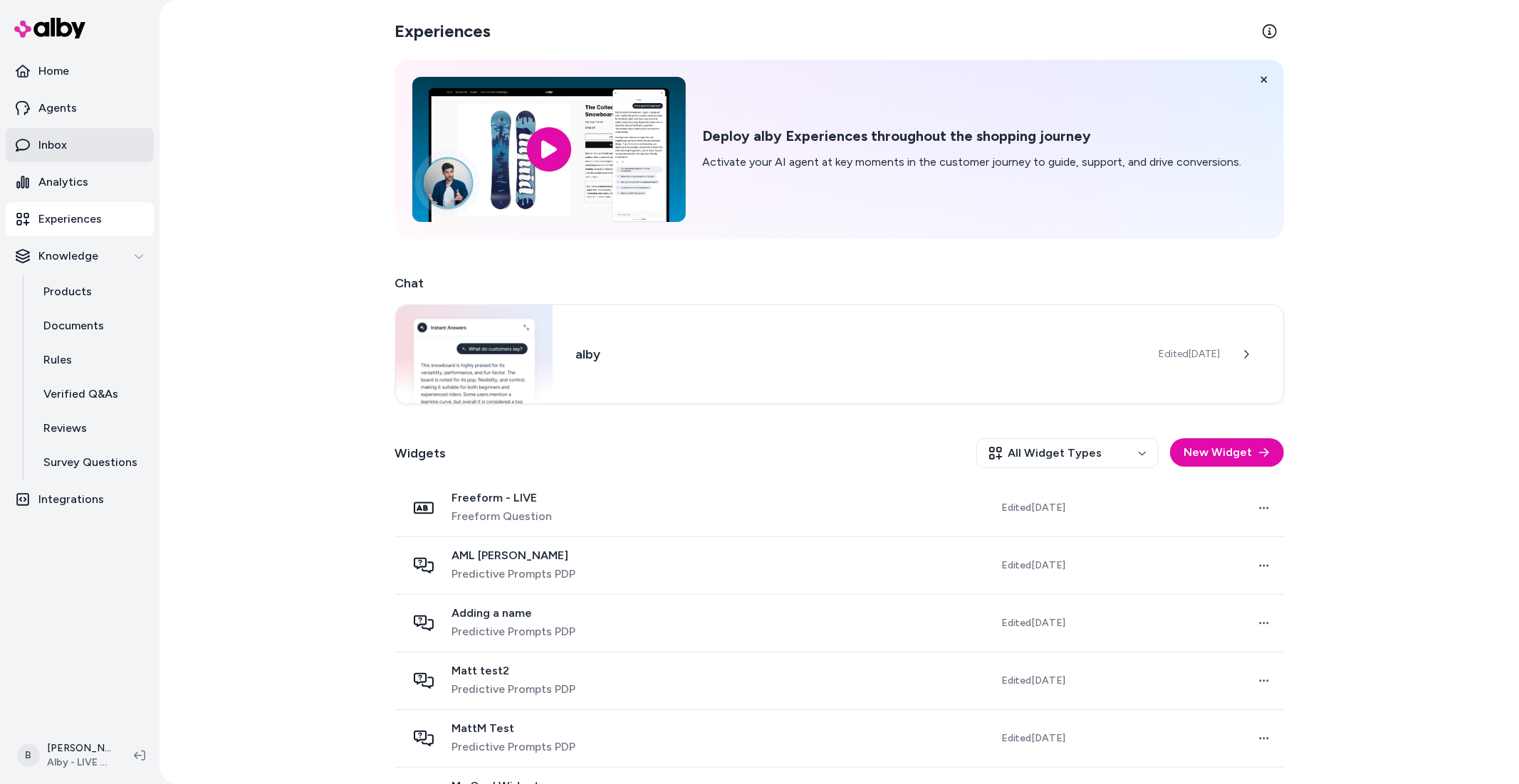
click at [109, 150] on link "Inbox" at bounding box center [79, 145] width 148 height 34
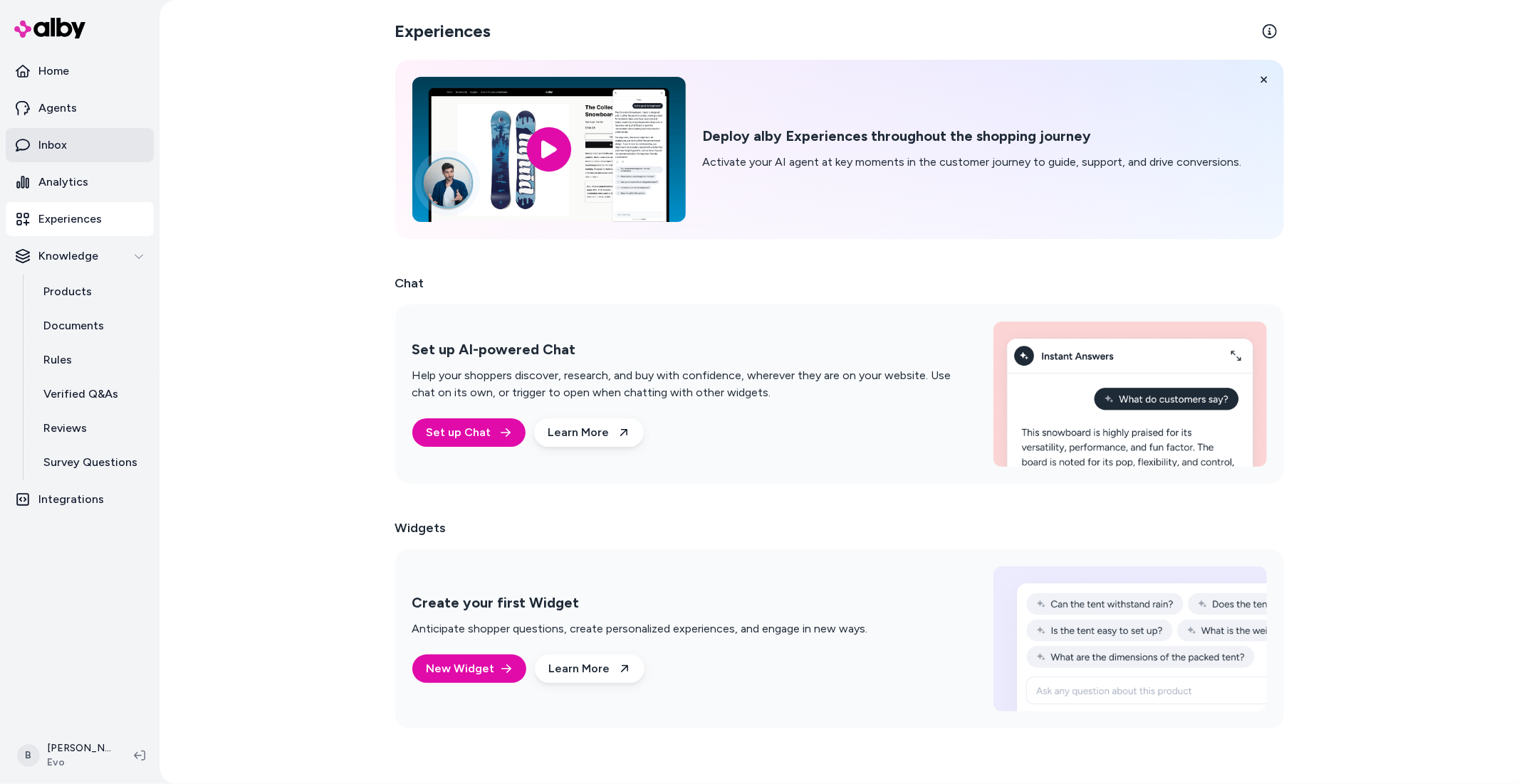
click at [55, 145] on p "Inbox" at bounding box center [53, 144] width 29 height 17
click at [59, 143] on p "Inbox" at bounding box center [53, 144] width 29 height 17
click at [101, 152] on link "Inbox" at bounding box center [79, 145] width 148 height 34
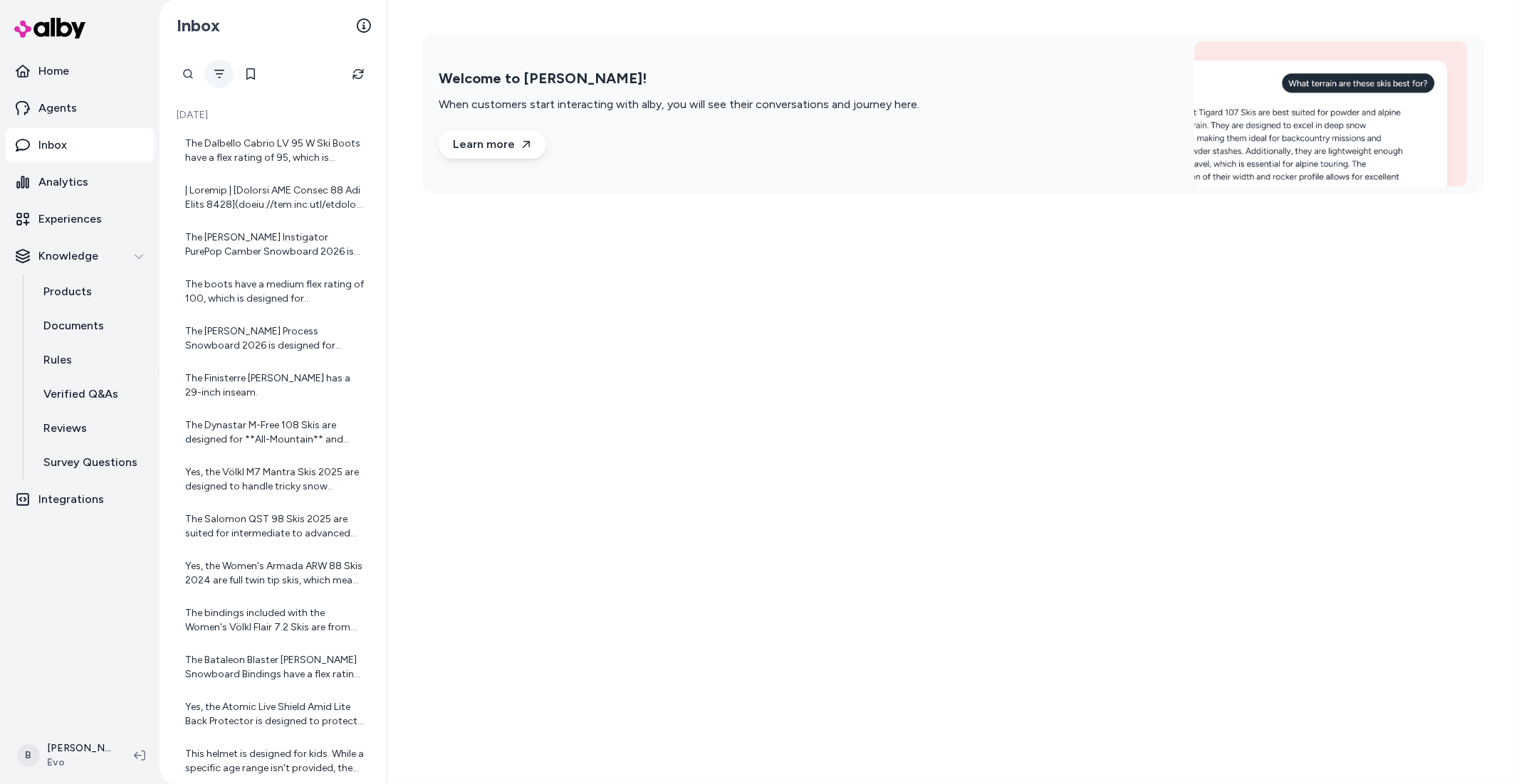
click at [219, 68] on icon "Filter" at bounding box center [219, 74] width 12 height 12
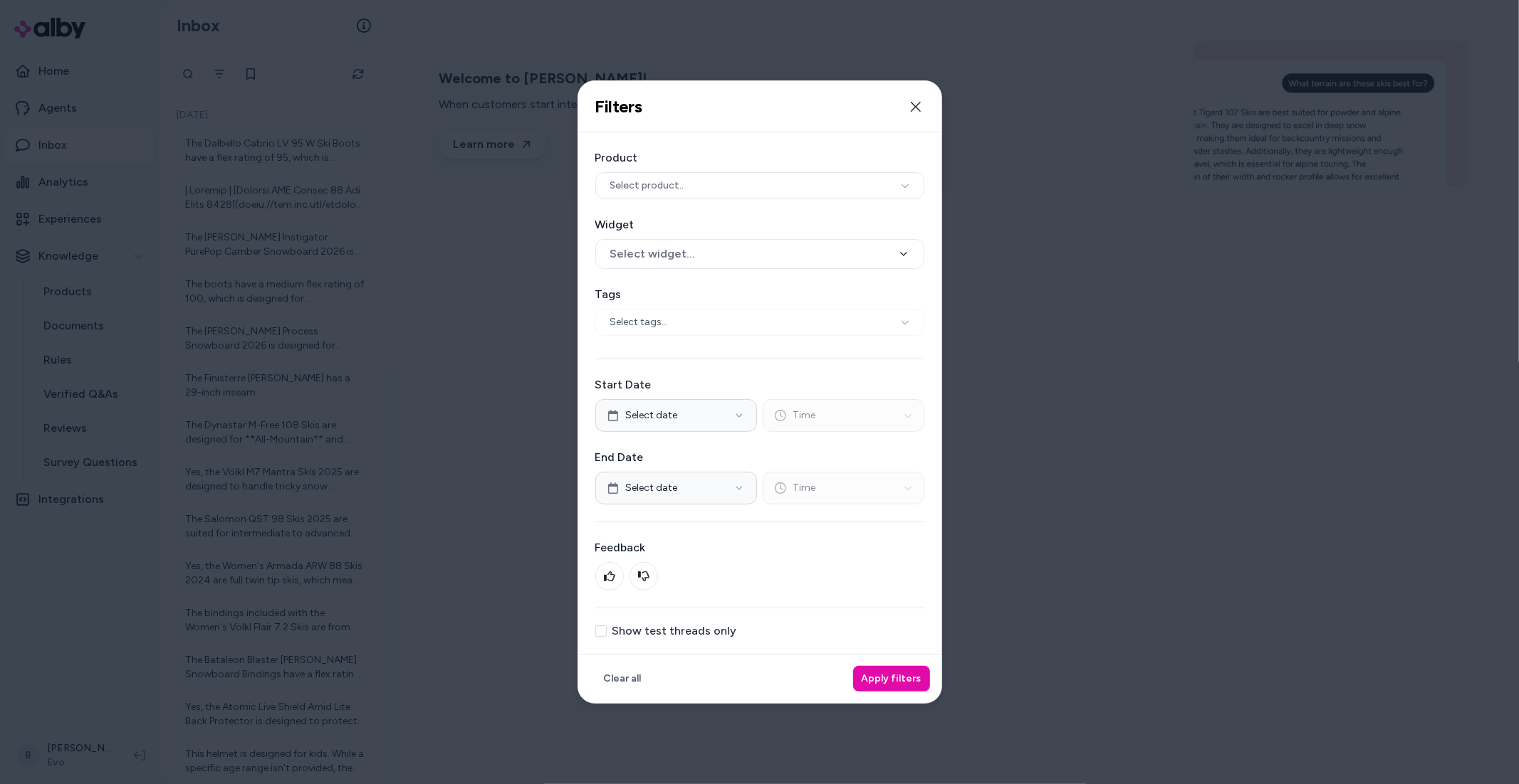
click at [1154, 401] on div at bounding box center [759, 392] width 1519 height 784
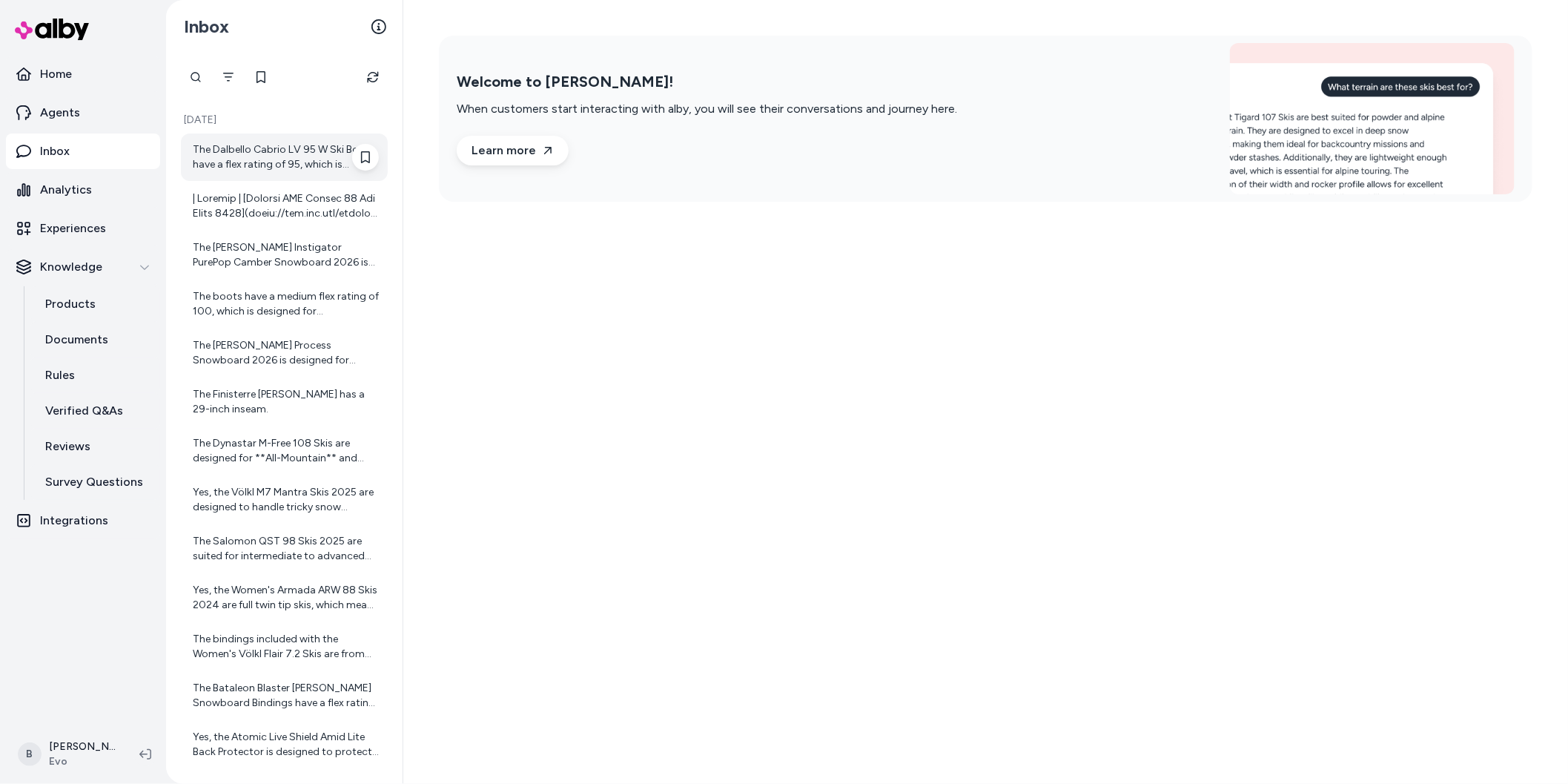
click at [267, 160] on div "The Dalbello Cabrio LV 95 W Ski Boots have a flex rating of 95, which is consid…" at bounding box center [285, 157] width 186 height 30
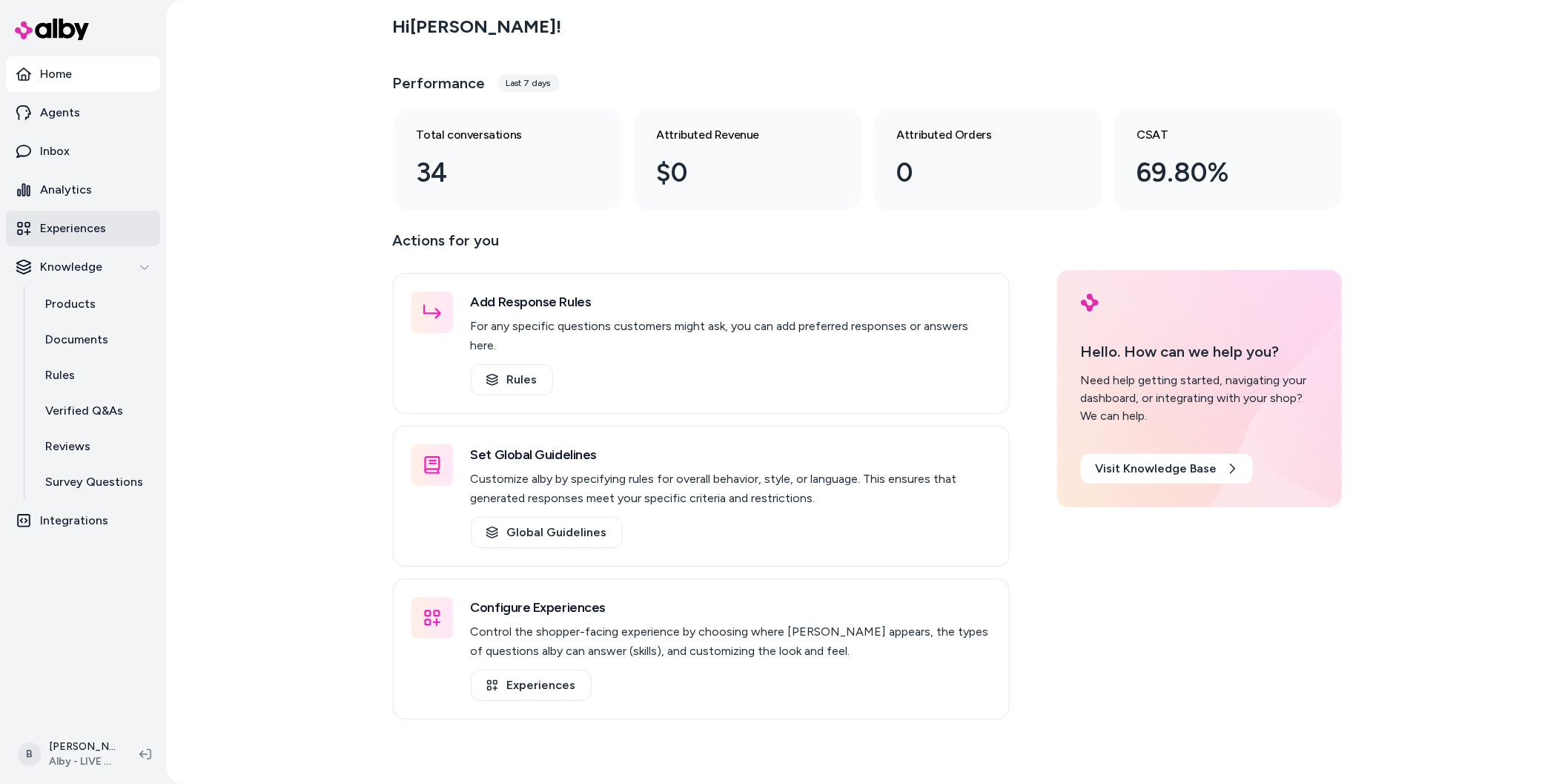
click at [74, 225] on p "Experiences" at bounding box center [73, 228] width 66 height 18
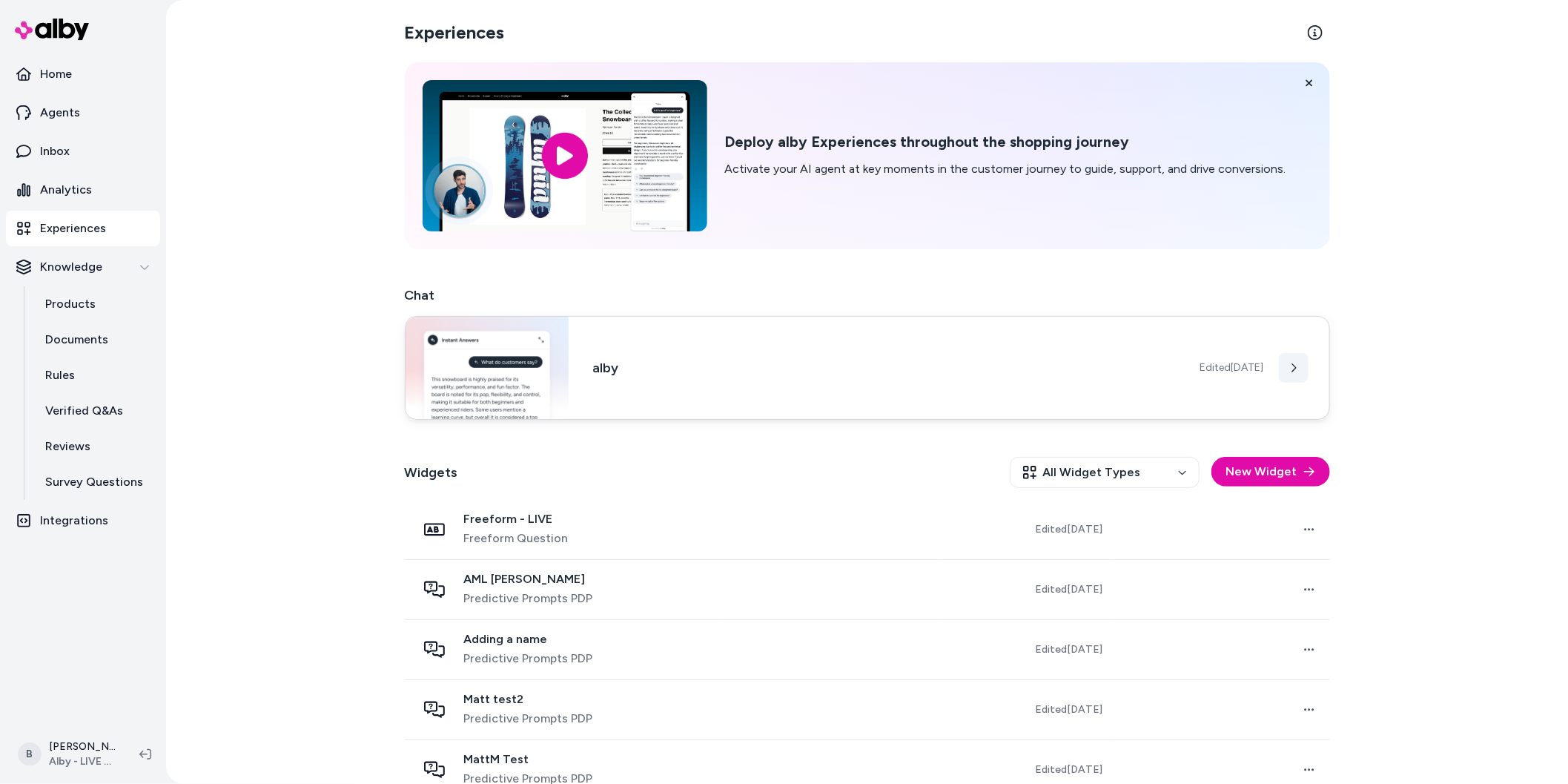
click at [1302, 373] on button at bounding box center [1294, 368] width 30 height 30
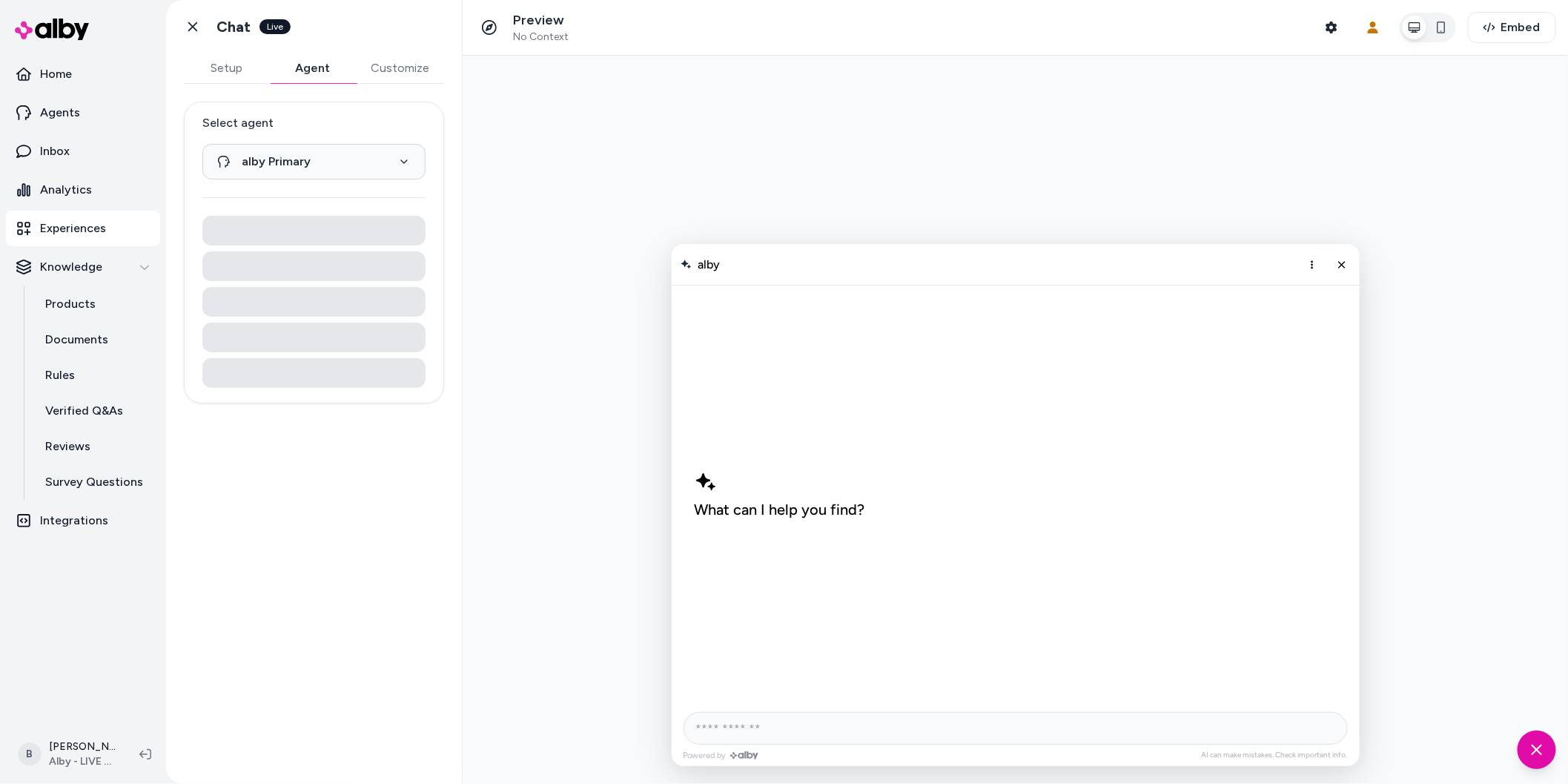
click at [320, 59] on button "Agent" at bounding box center [313, 68] width 86 height 30
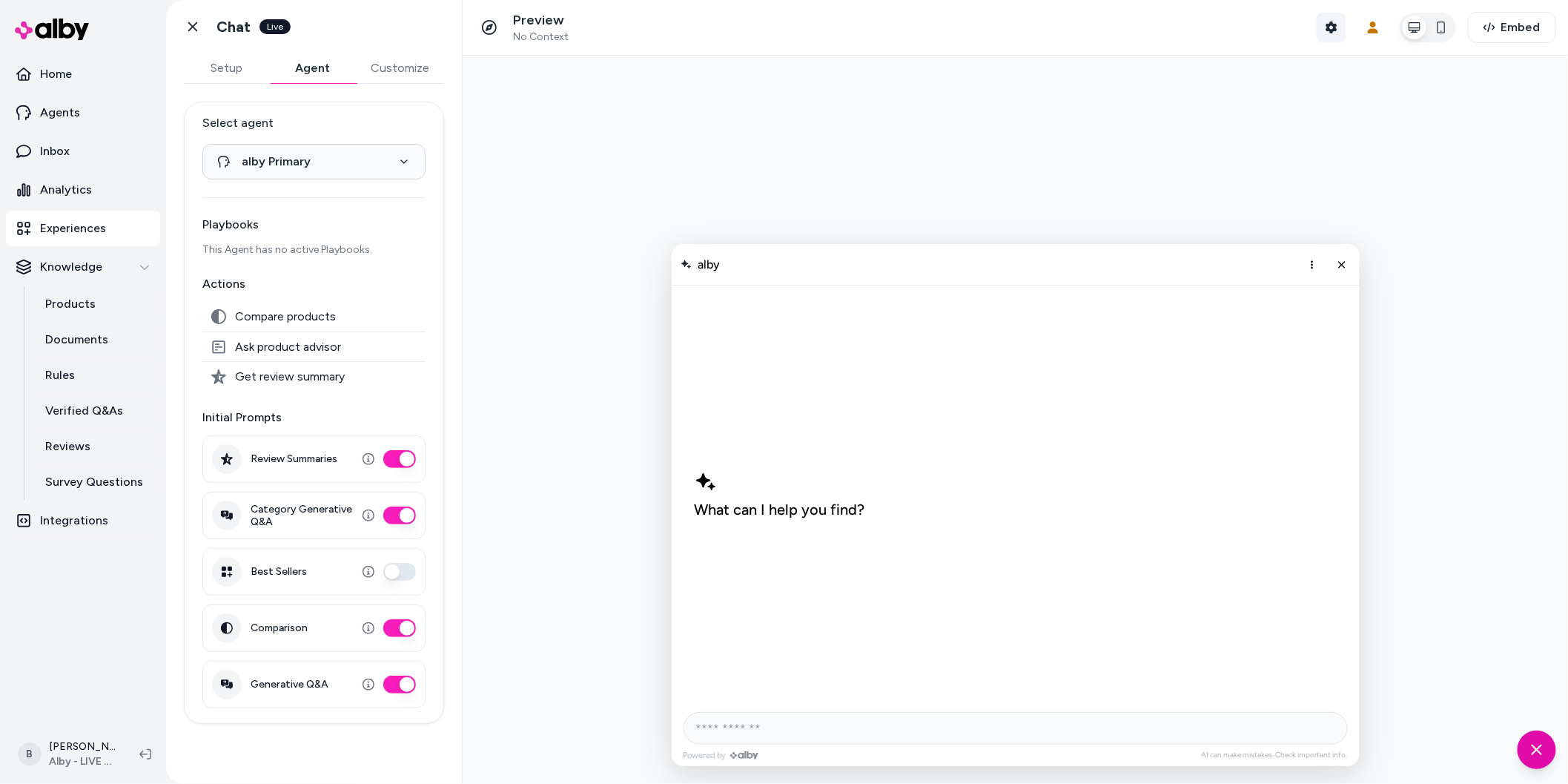
click at [1334, 29] on icon "button" at bounding box center [1332, 27] width 11 height 12
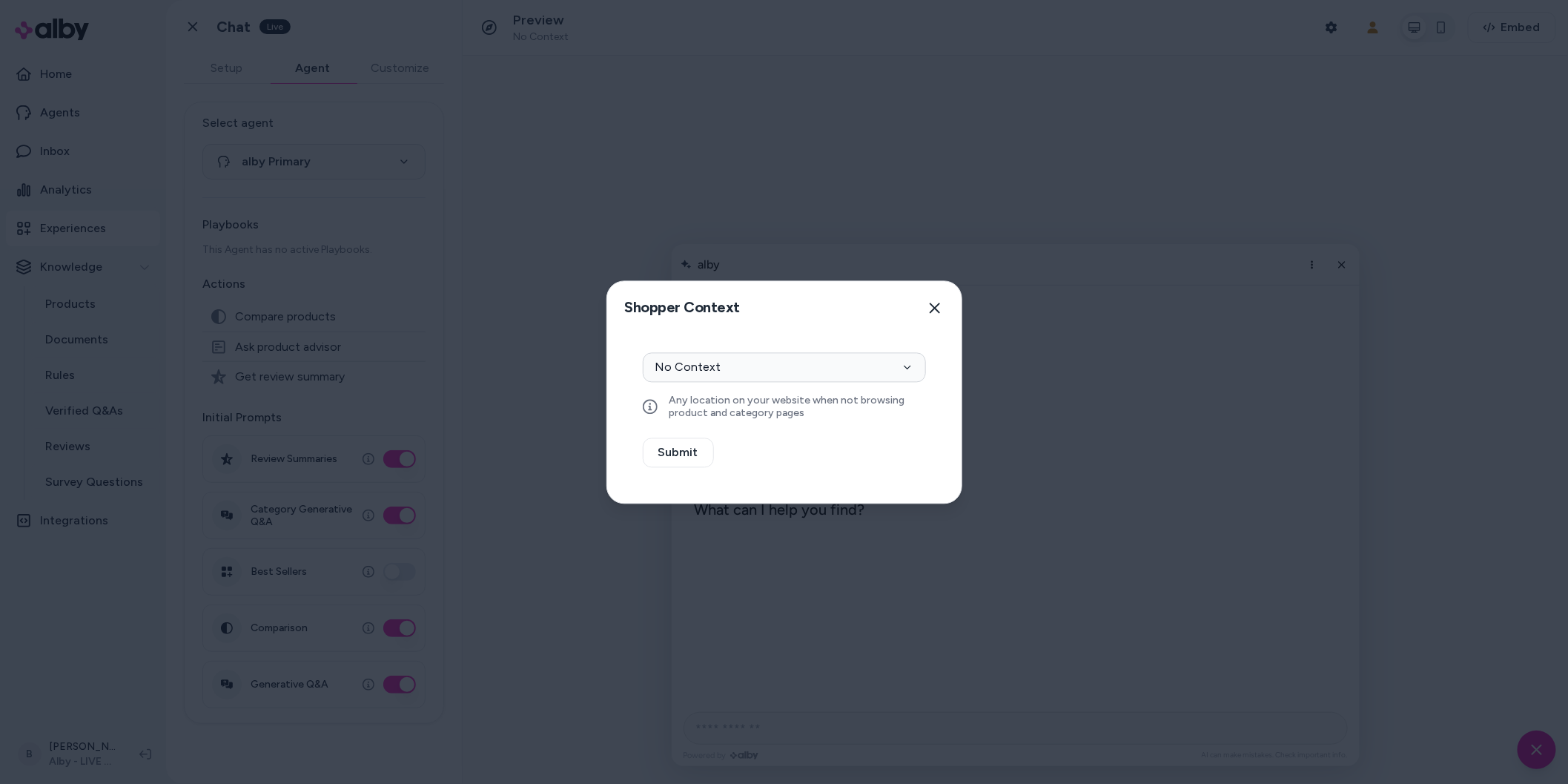
click at [1052, 337] on div at bounding box center [784, 392] width 1568 height 784
